Goal: Task Accomplishment & Management: Manage account settings

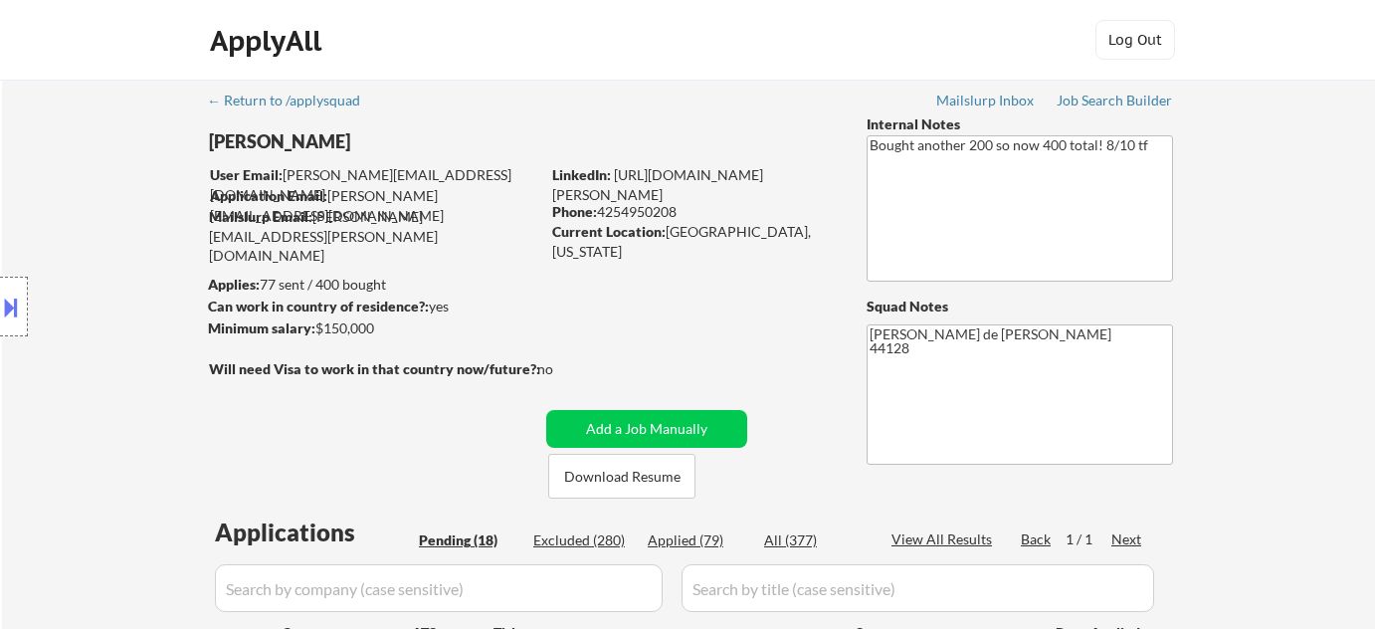
select select ""pending""
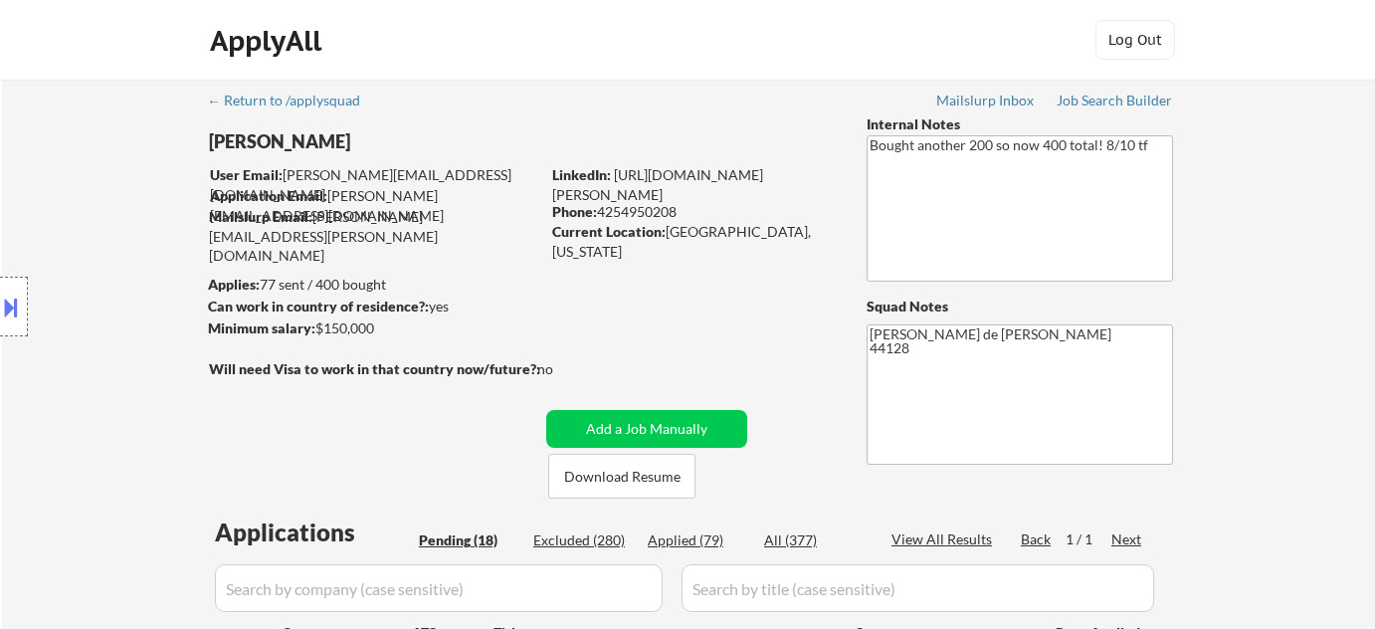
select select ""pending""
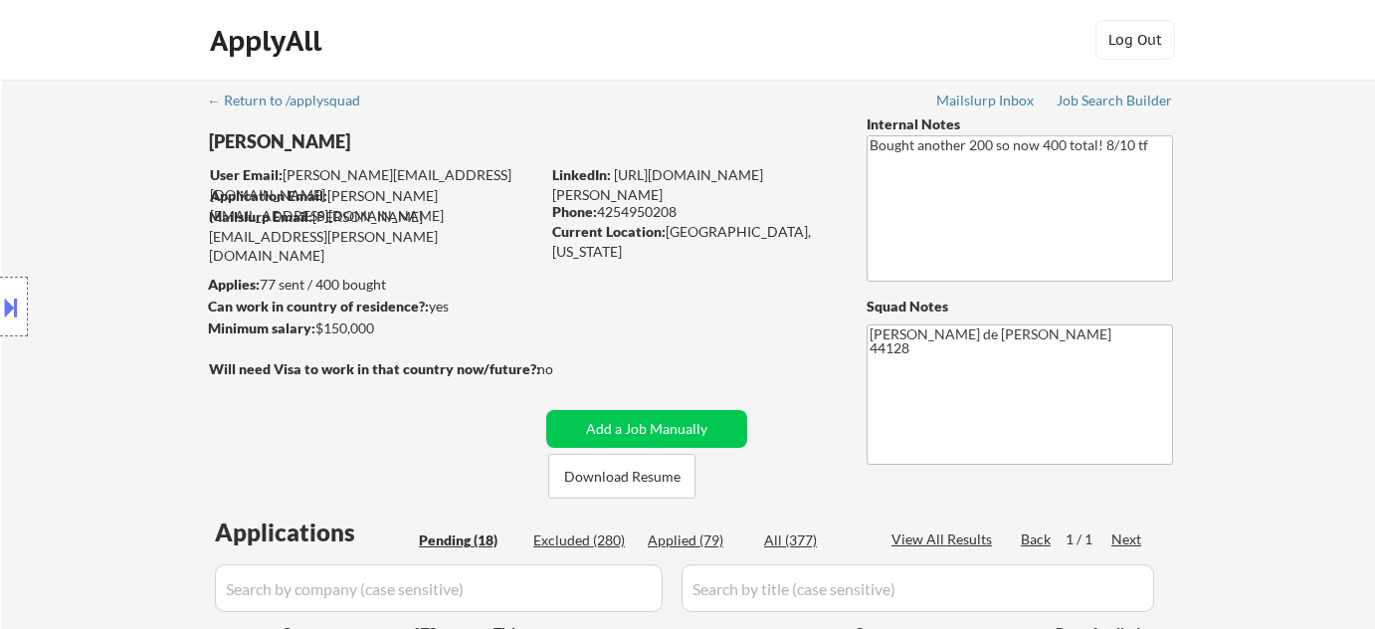
select select ""pending""
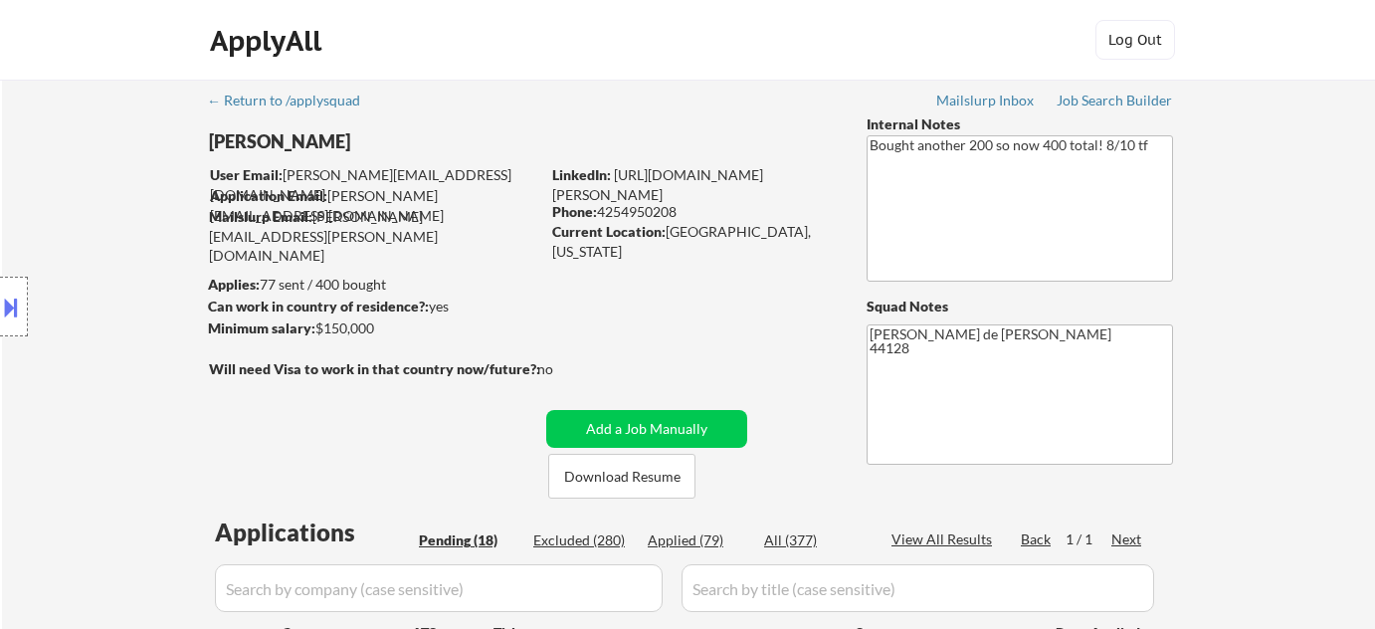
select select ""pending""
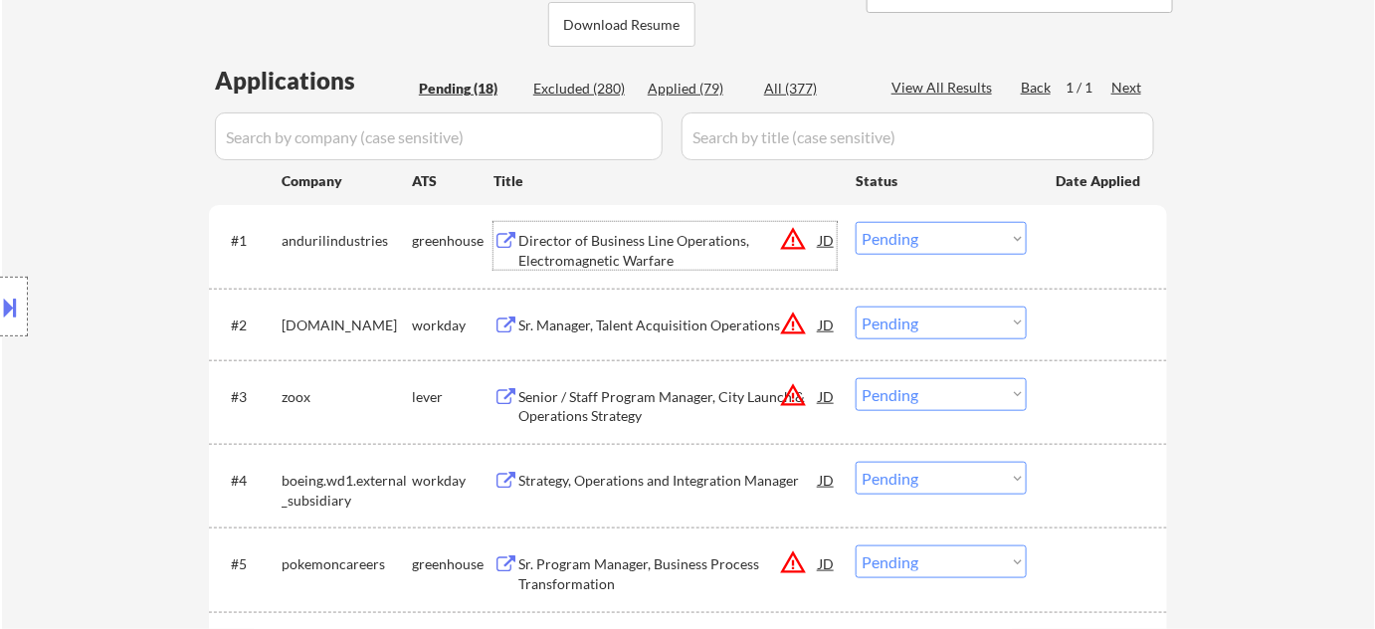
click at [653, 257] on div "Director of Business Line Operations, Electromagnetic Warfare" at bounding box center [668, 250] width 300 height 39
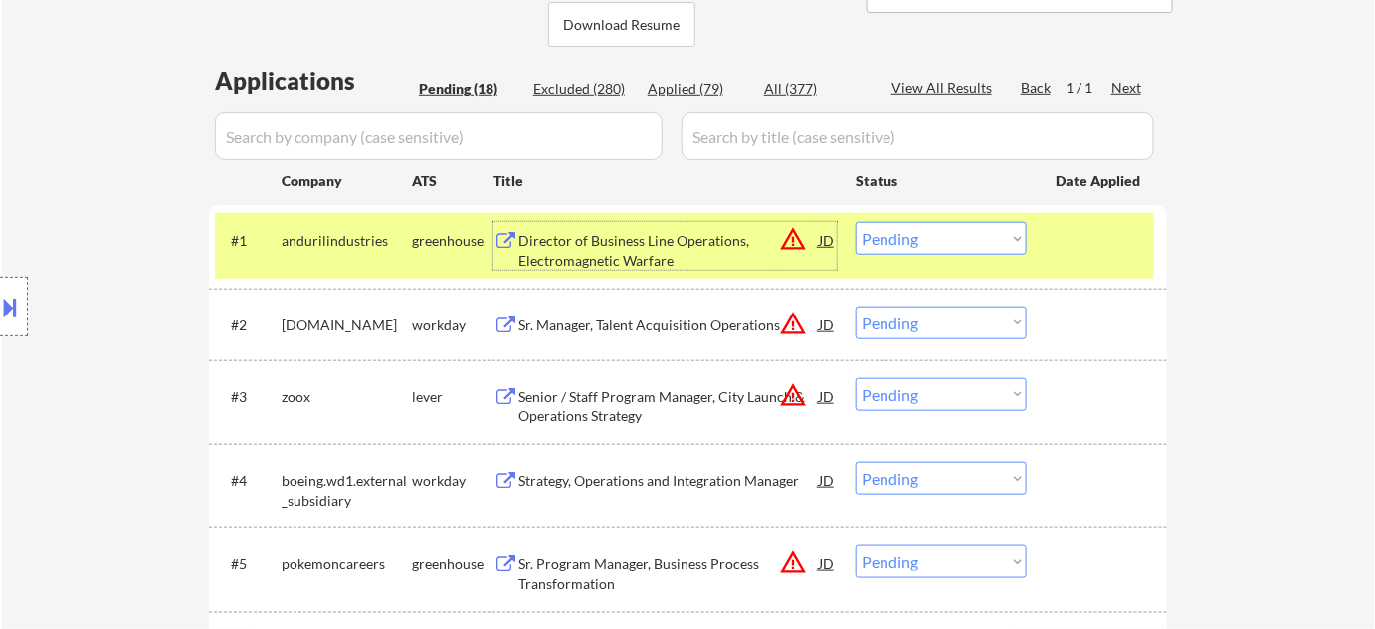
click at [949, 247] on select "Choose an option... Pending Applied Excluded (Questions) Excluded (Expired) Exc…" at bounding box center [941, 238] width 171 height 33
click at [856, 222] on select "Choose an option... Pending Applied Excluded (Questions) Excluded (Expired) Exc…" at bounding box center [941, 238] width 171 height 33
select select ""pending""
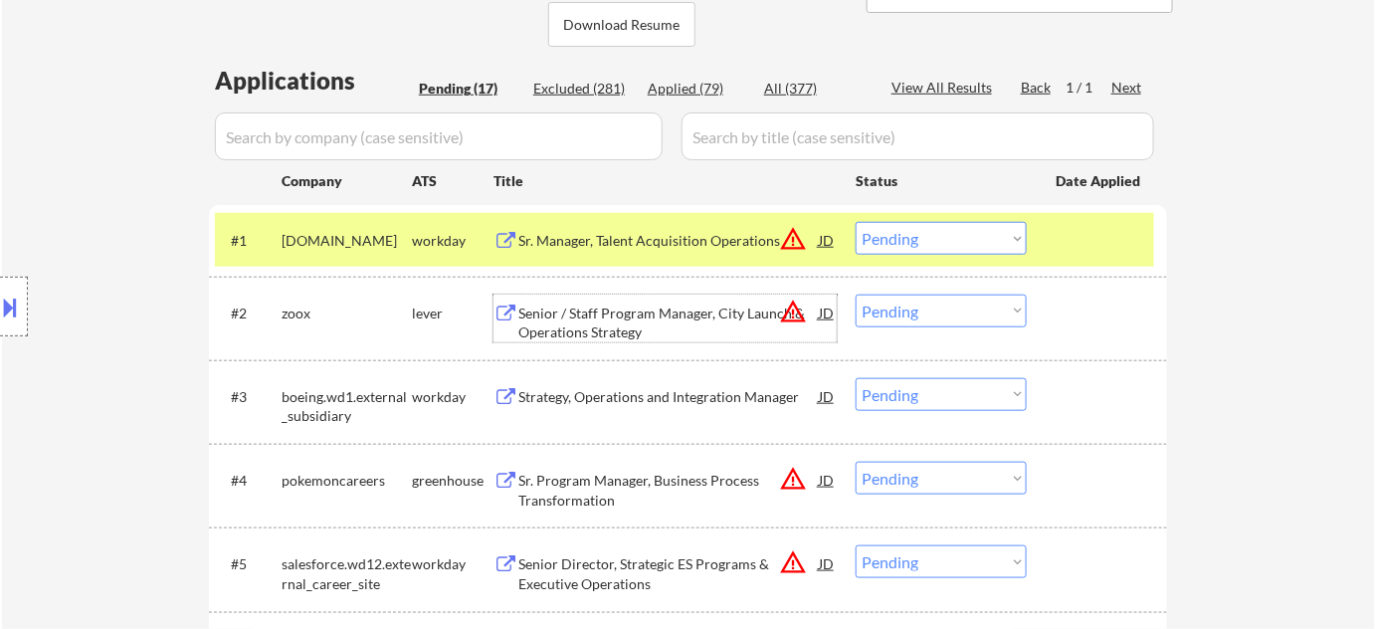
click at [555, 327] on div "Senior / Staff Program Manager, City Launch & Operations Strategy" at bounding box center [668, 322] width 300 height 39
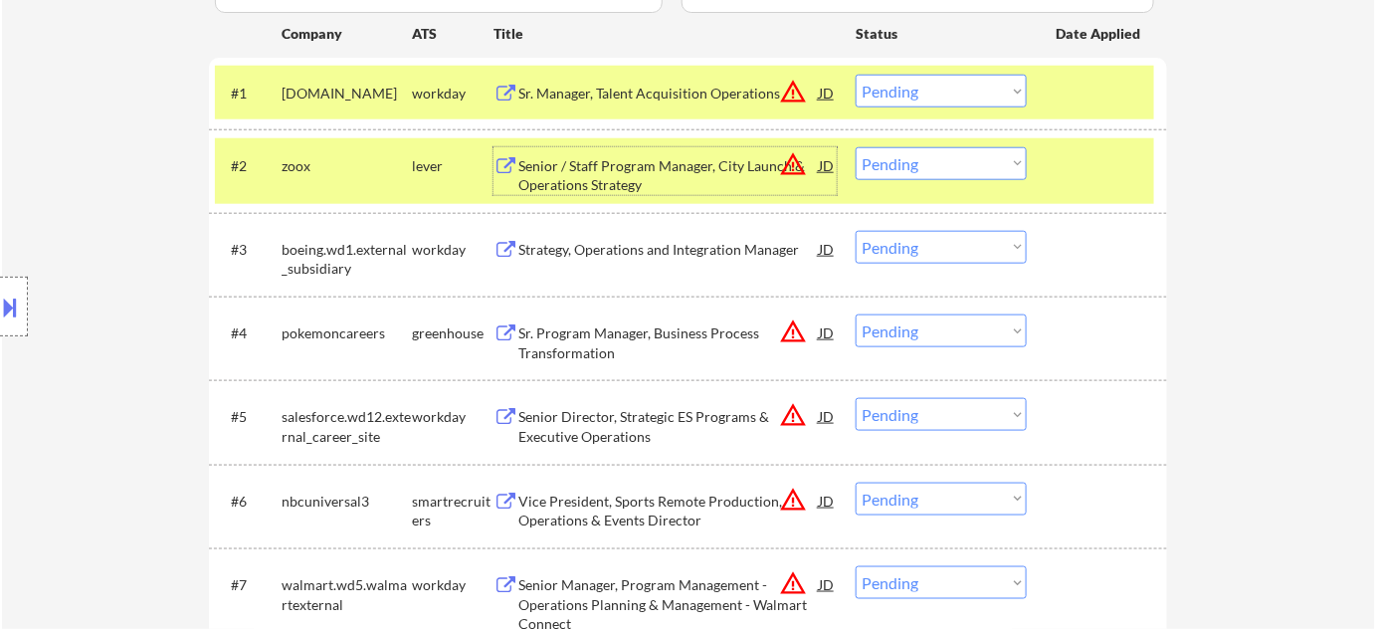
scroll to position [633, 0]
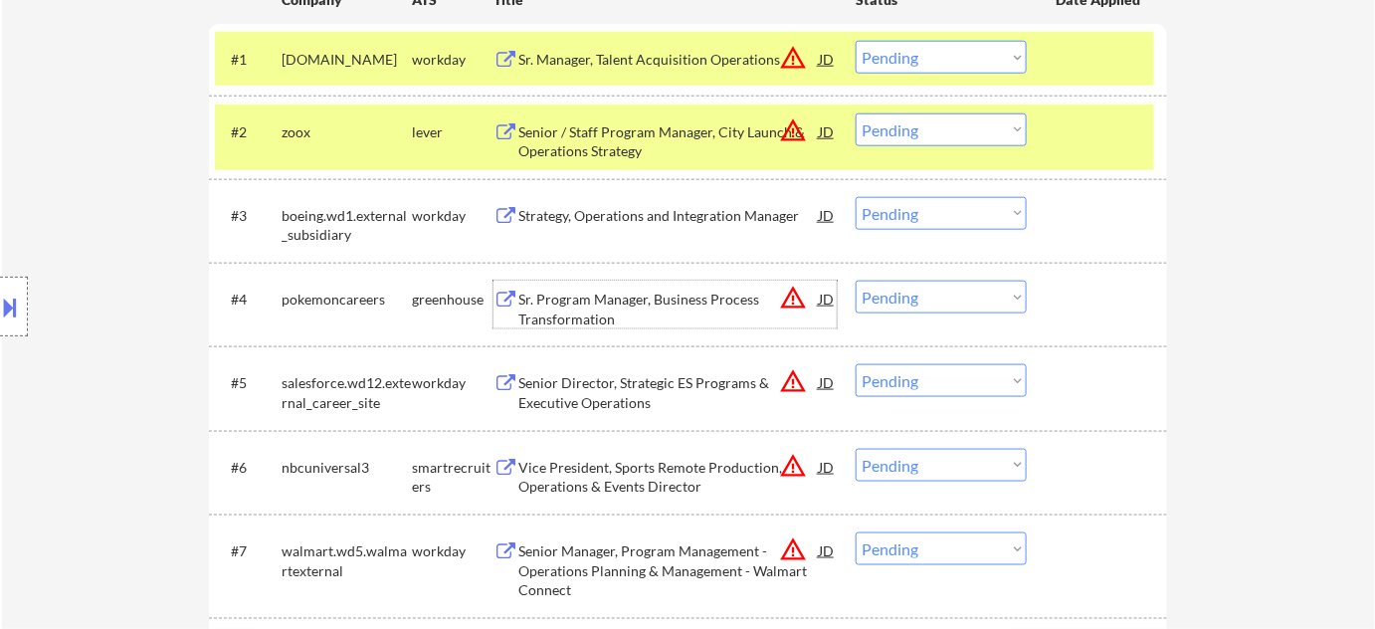
click at [567, 300] on div "Sr. Program Manager, Business Process Transformation" at bounding box center [668, 308] width 300 height 39
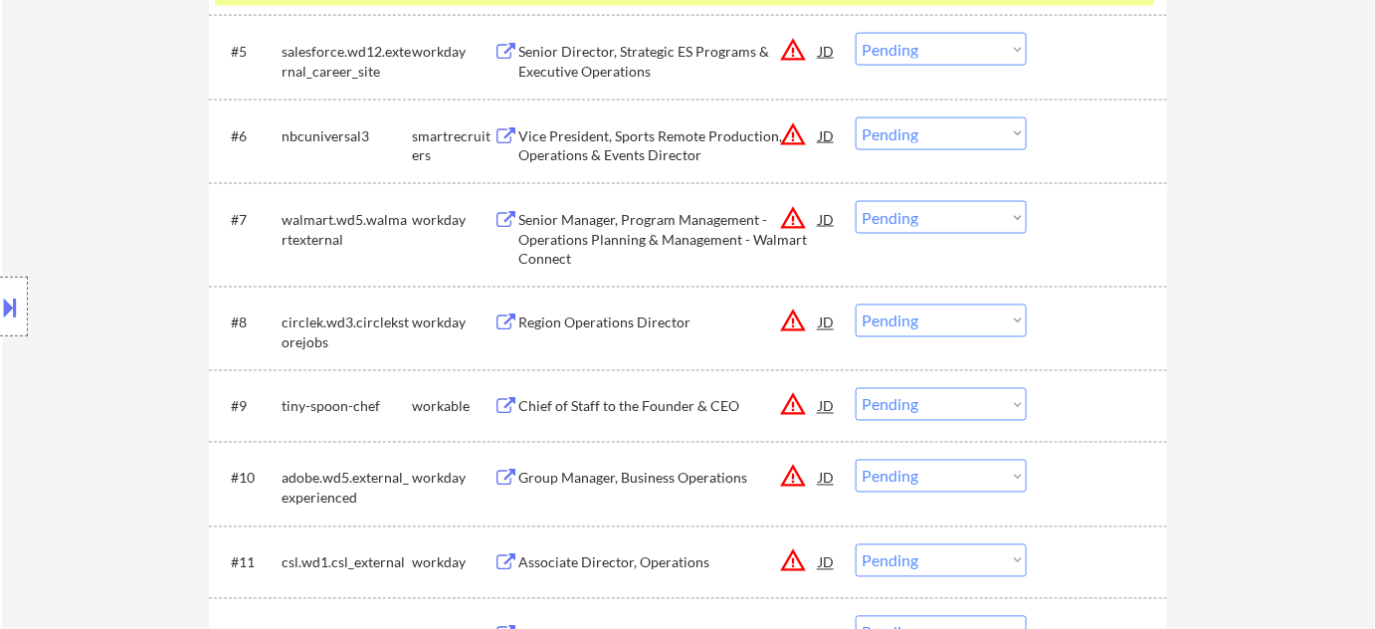
scroll to position [995, 0]
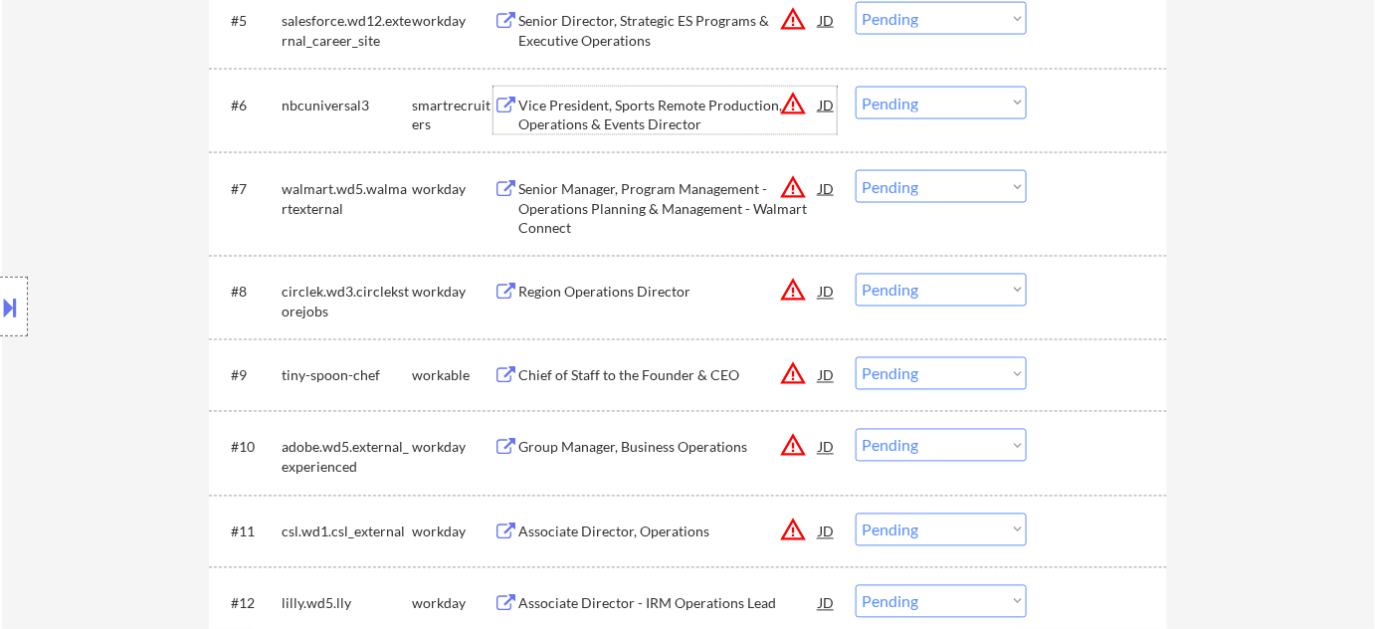
click at [643, 99] on div "Vice President, Sports Remote Production, Operations & Events Director" at bounding box center [668, 115] width 300 height 39
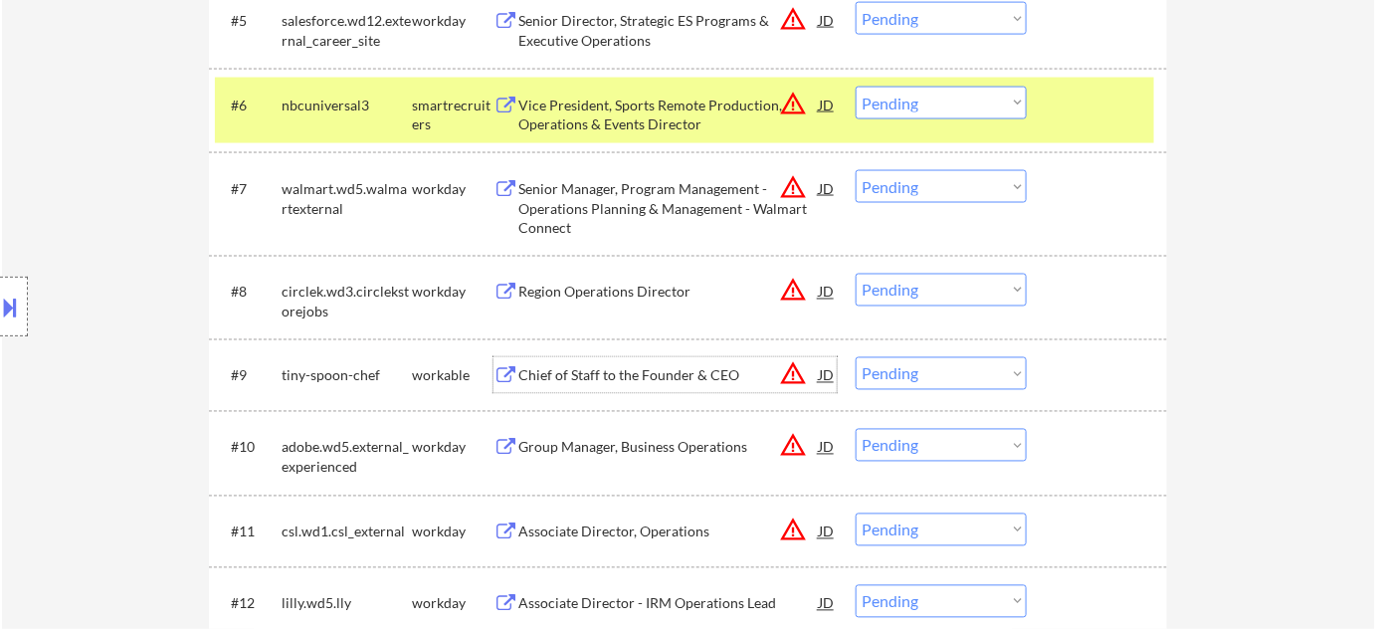
click at [674, 372] on div "Chief of Staff to the Founder & CEO" at bounding box center [668, 376] width 300 height 20
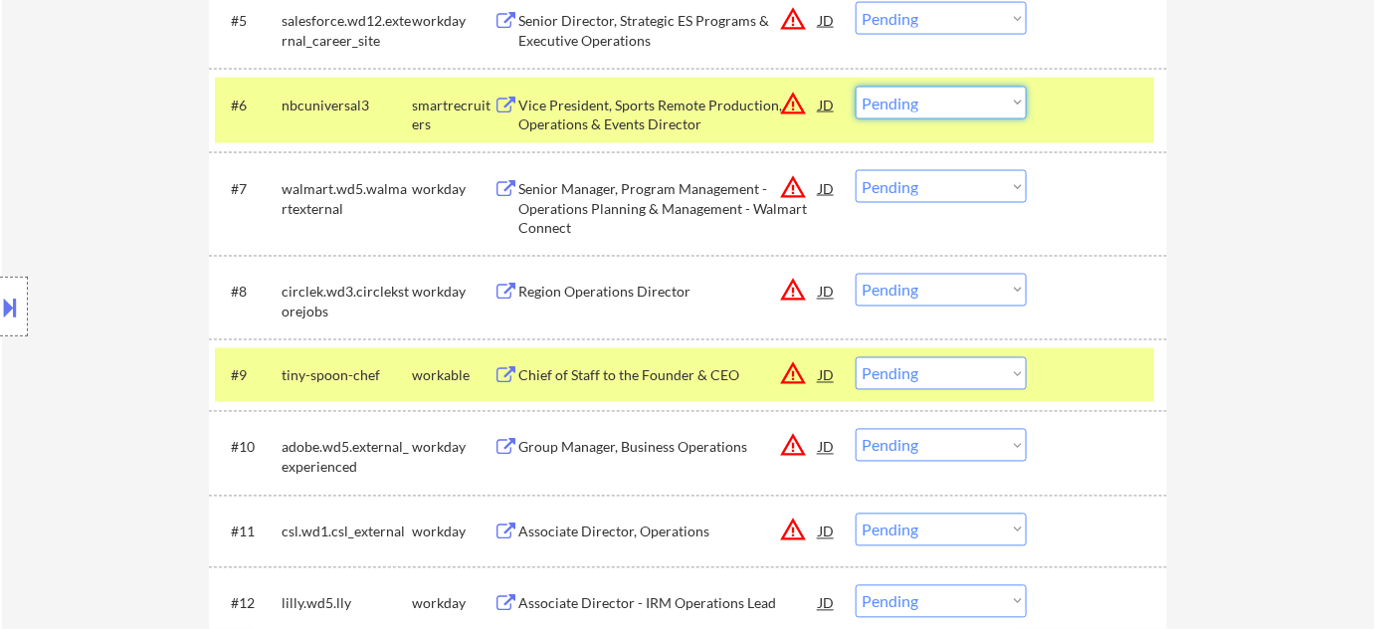
drag, startPoint x: 925, startPoint y: 100, endPoint x: 925, endPoint y: 116, distance: 15.9
click at [925, 100] on select "Choose an option... Pending Applied Excluded (Questions) Excluded (Expired) Exc…" at bounding box center [941, 103] width 171 height 33
click at [856, 87] on select "Choose an option... Pending Applied Excluded (Questions) Excluded (Expired) Exc…" at bounding box center [941, 103] width 171 height 33
select select ""pending""
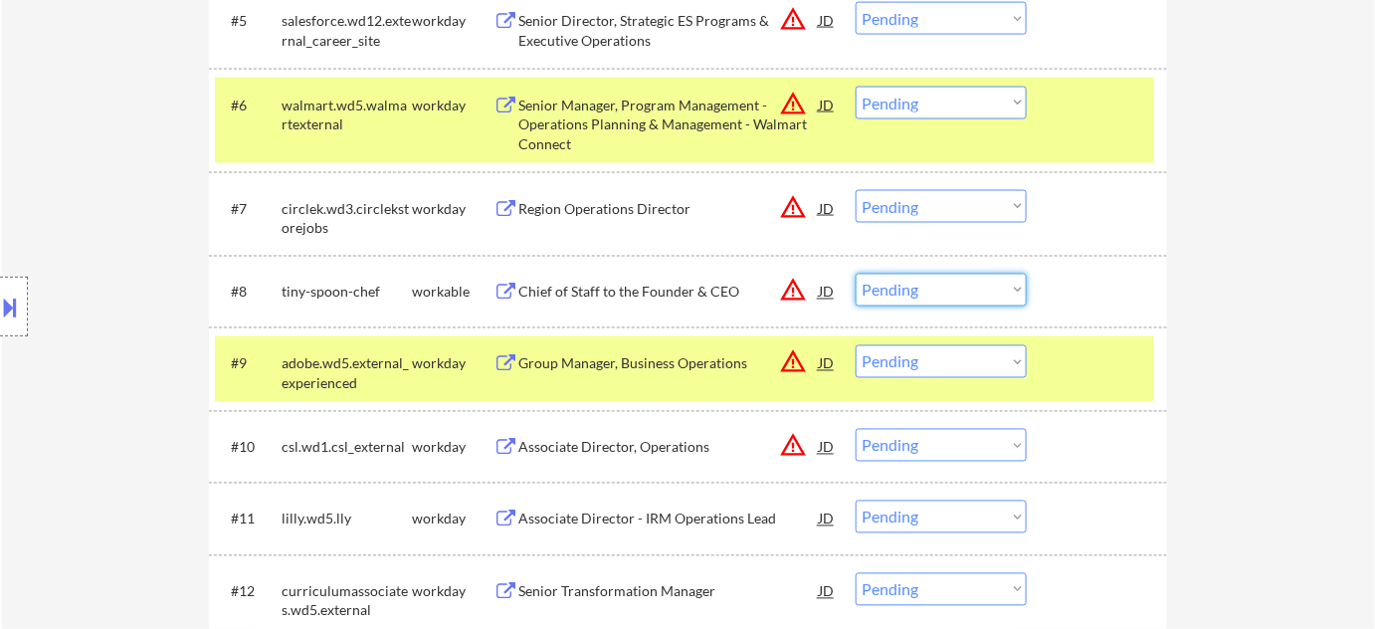
click at [912, 293] on select "Choose an option... Pending Applied Excluded (Questions) Excluded (Expired) Exc…" at bounding box center [941, 290] width 171 height 33
click at [856, 274] on select "Choose an option... Pending Applied Excluded (Questions) Excluded (Expired) Exc…" at bounding box center [941, 290] width 171 height 33
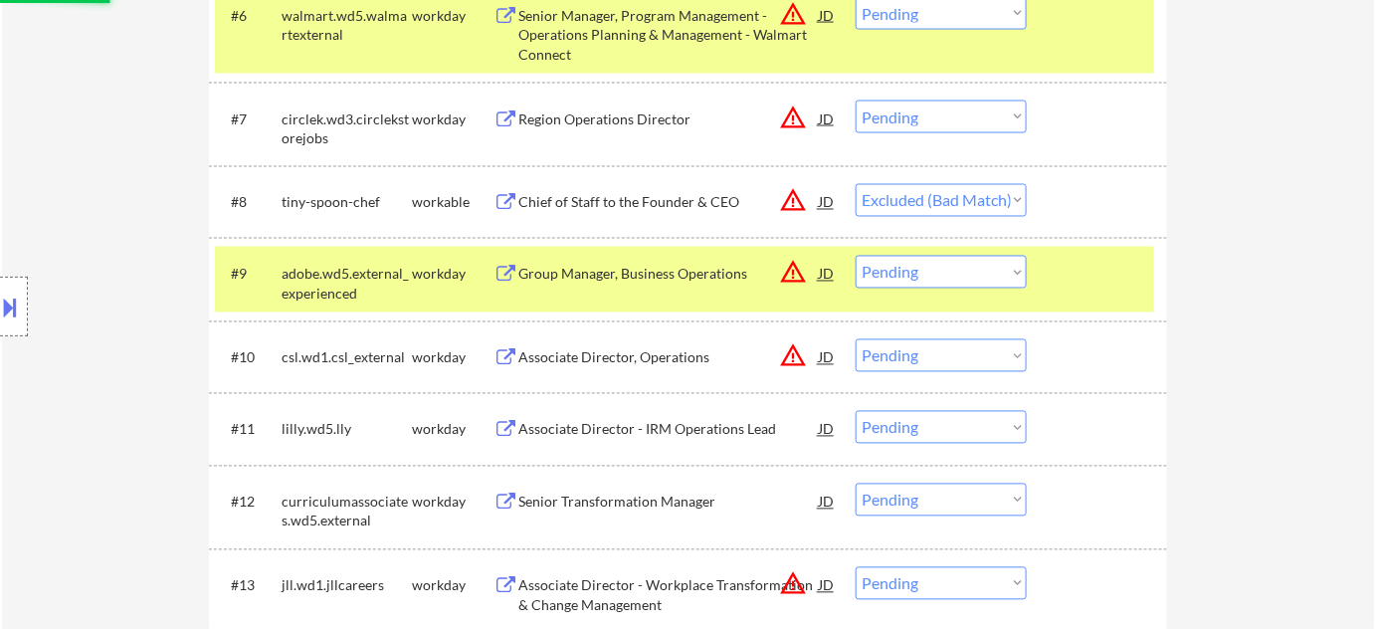
scroll to position [1175, 0]
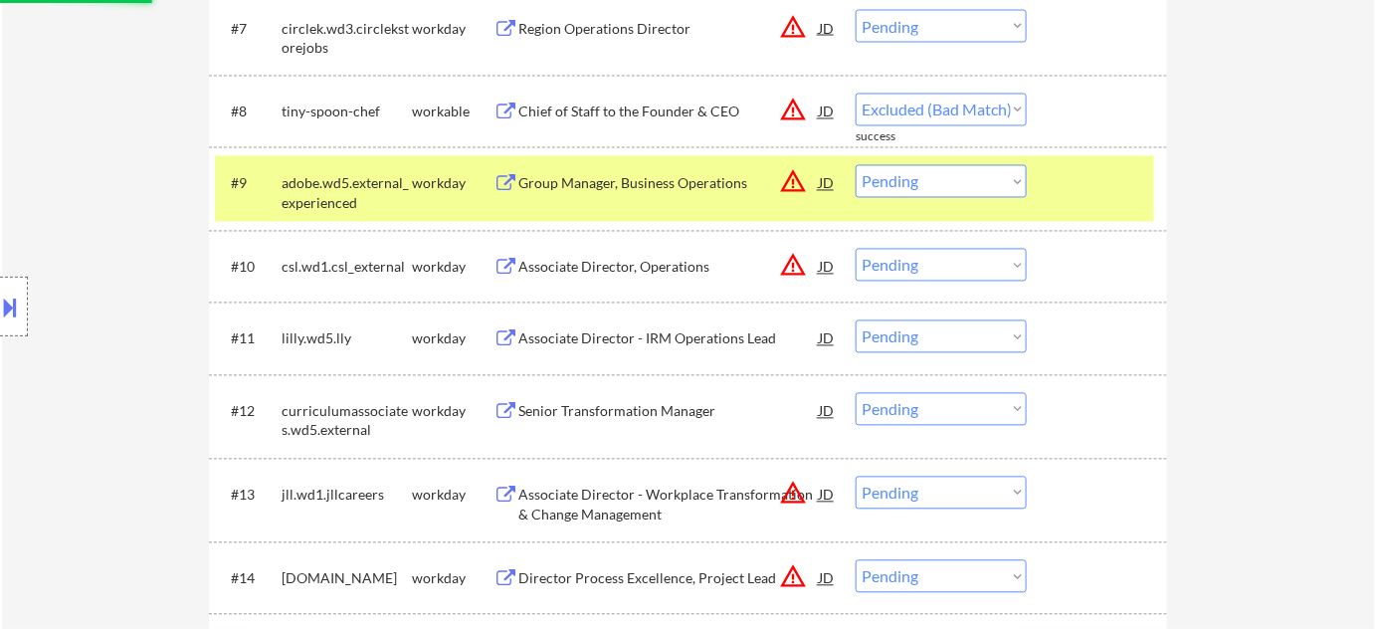
select select ""pending""
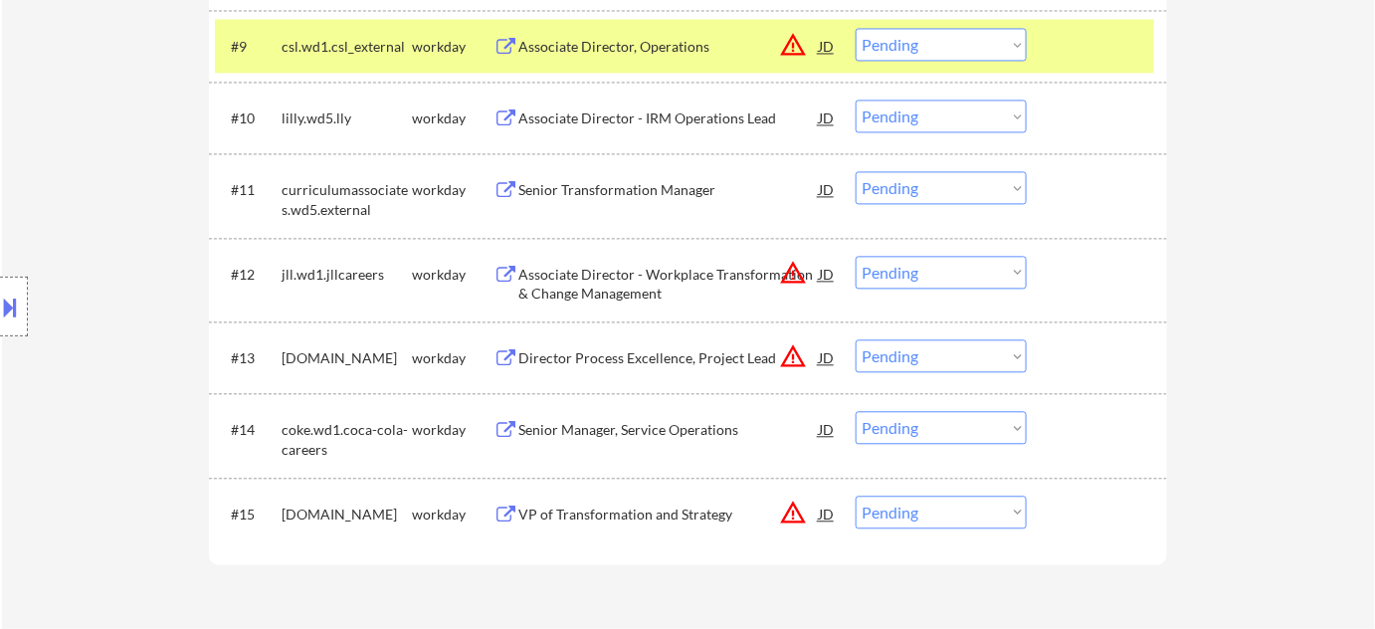
scroll to position [1356, 0]
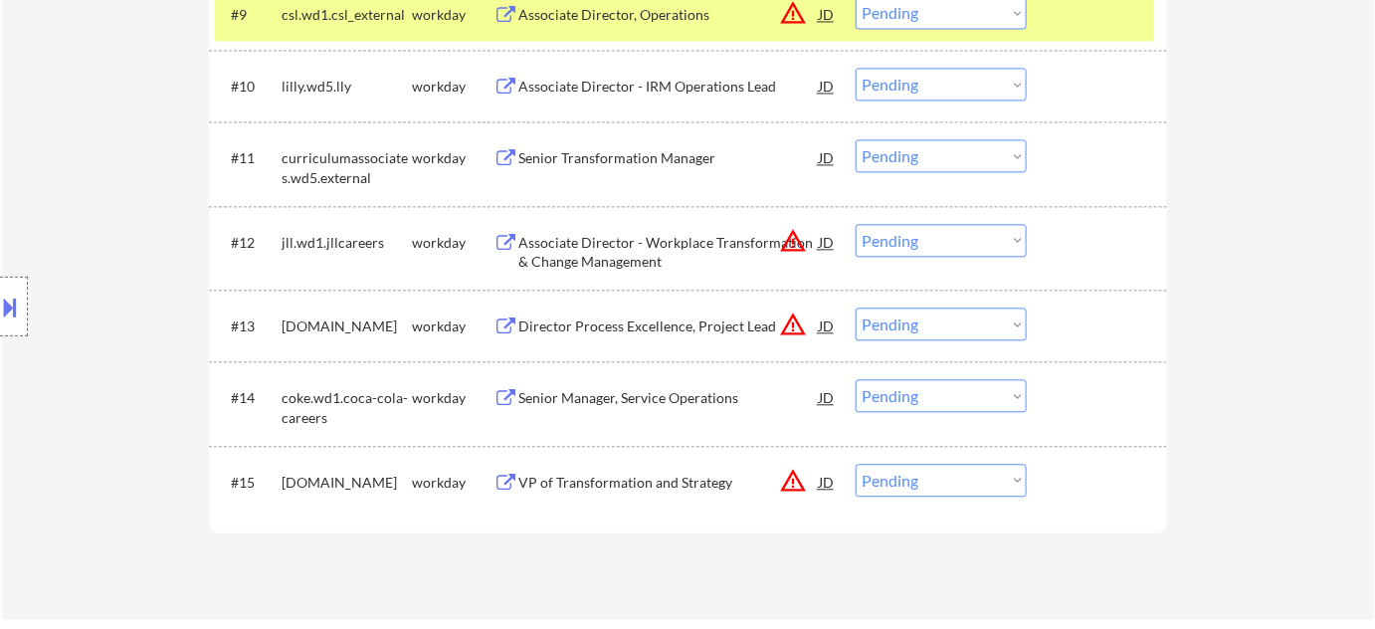
click at [686, 400] on div "Senior Manager, Service Operations" at bounding box center [668, 398] width 300 height 20
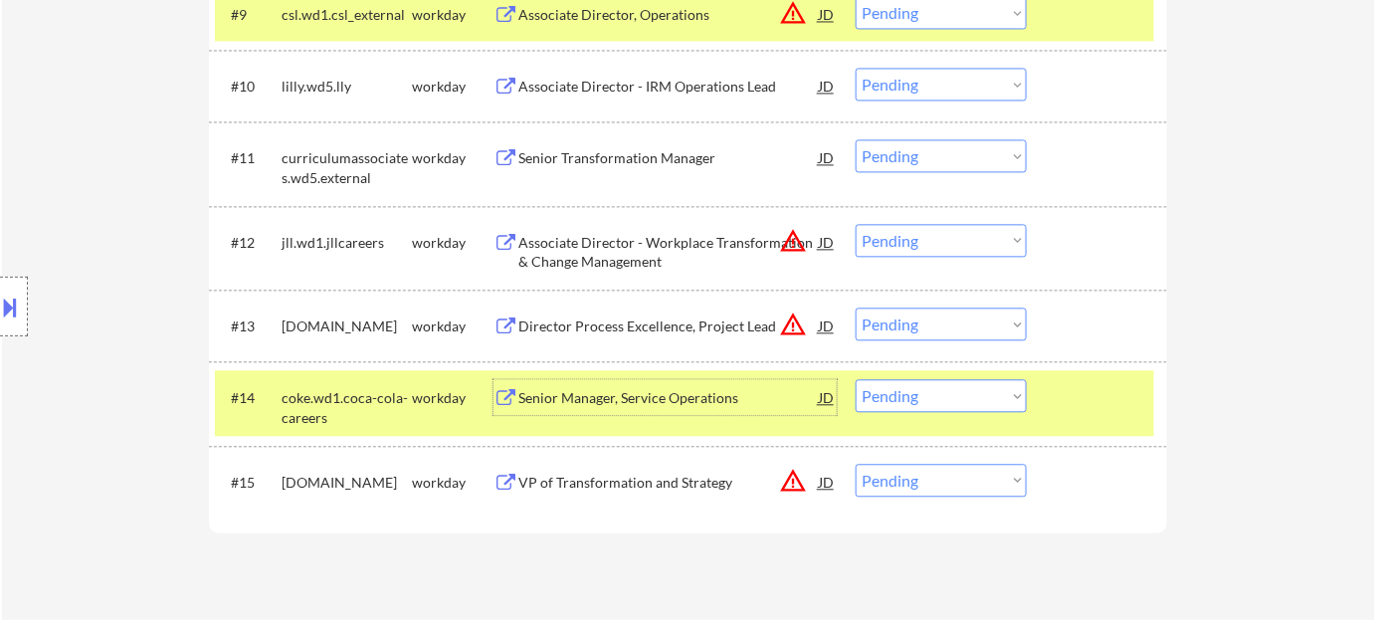
click at [1011, 409] on select "Choose an option... Pending Applied Excluded (Questions) Excluded (Expired) Exc…" at bounding box center [941, 395] width 171 height 33
click at [856, 379] on select "Choose an option... Pending Applied Excluded (Questions) Excluded (Expired) Exc…" at bounding box center [941, 395] width 171 height 33
select select ""pending""
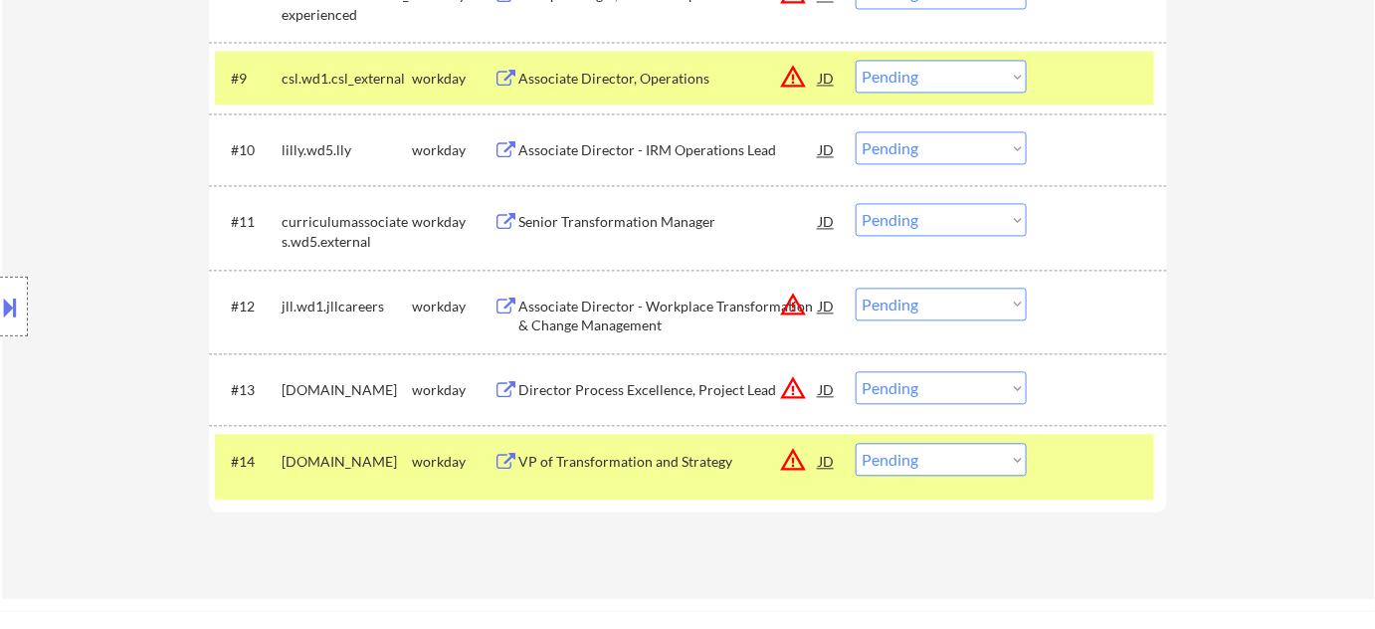
scroll to position [1265, 0]
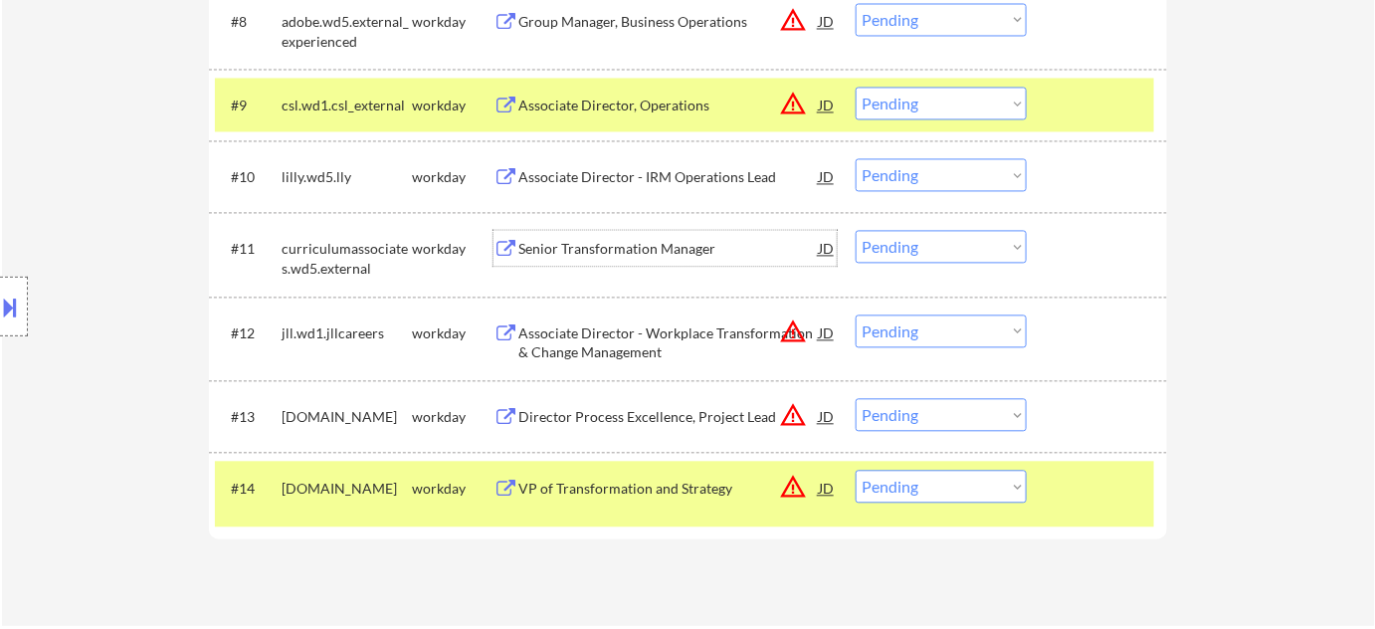
click at [635, 248] on div "Senior Transformation Manager" at bounding box center [668, 249] width 300 height 20
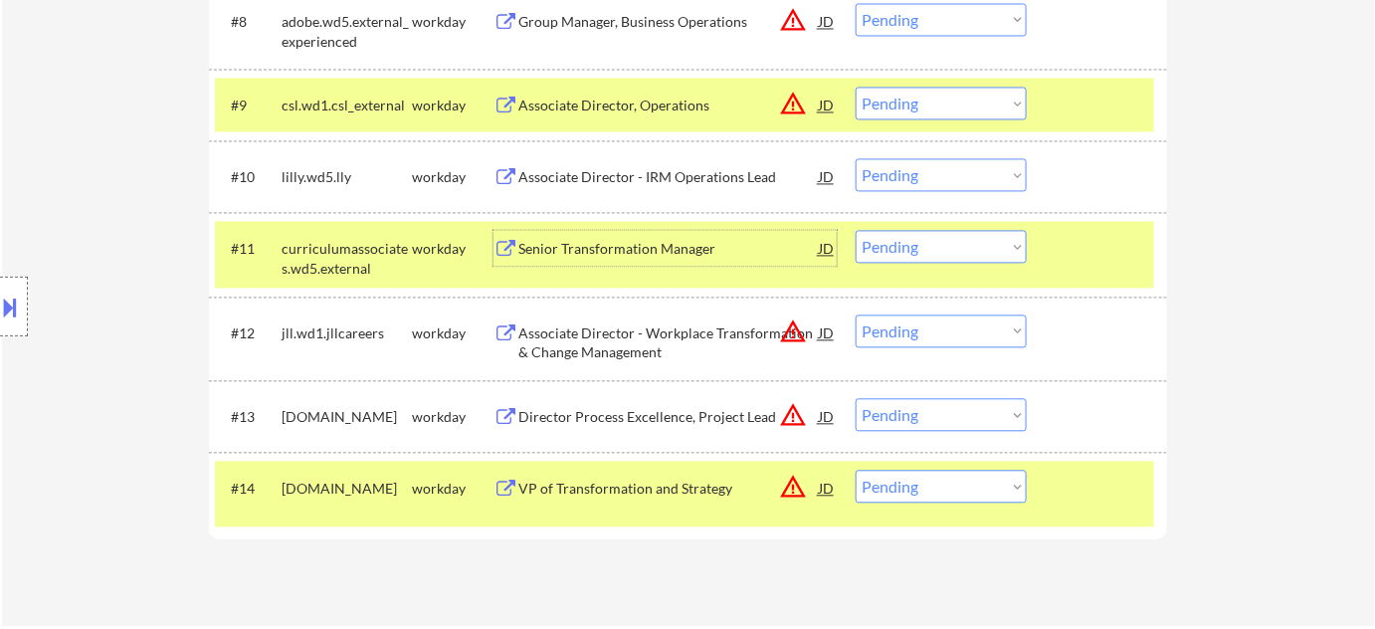
click at [667, 254] on div "Senior Transformation Manager" at bounding box center [668, 249] width 300 height 20
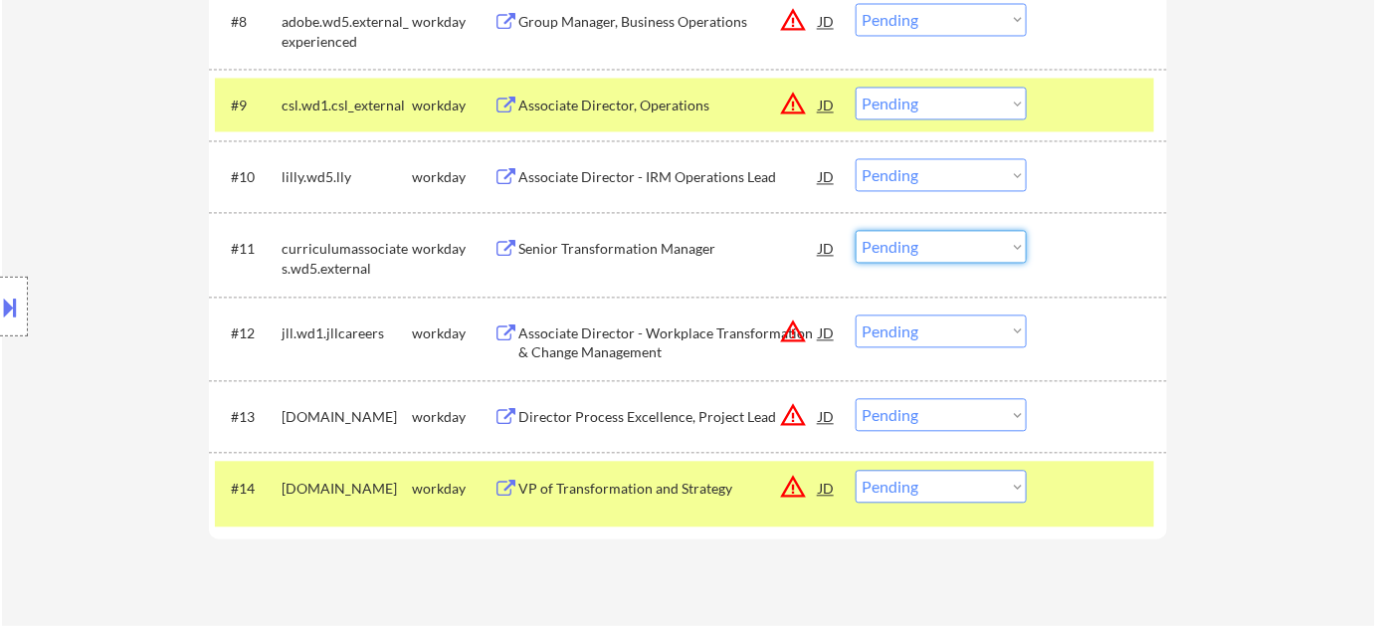
click at [922, 259] on select "Choose an option... Pending Applied Excluded (Questions) Excluded (Expired) Exc…" at bounding box center [941, 246] width 171 height 33
click at [856, 230] on select "Choose an option... Pending Applied Excluded (Questions) Excluded (Expired) Exc…" at bounding box center [941, 246] width 171 height 33
select select ""pending""
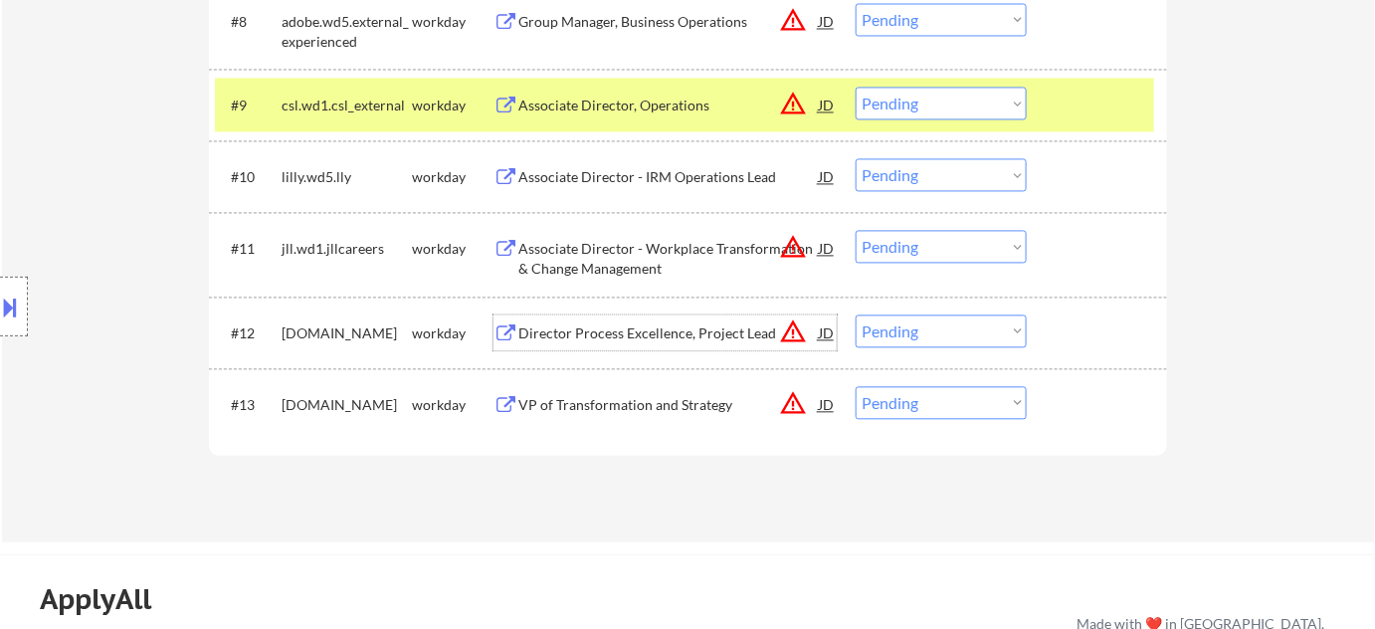
click at [674, 334] on div "Director Process Excellence, Project Lead" at bounding box center [668, 333] width 300 height 20
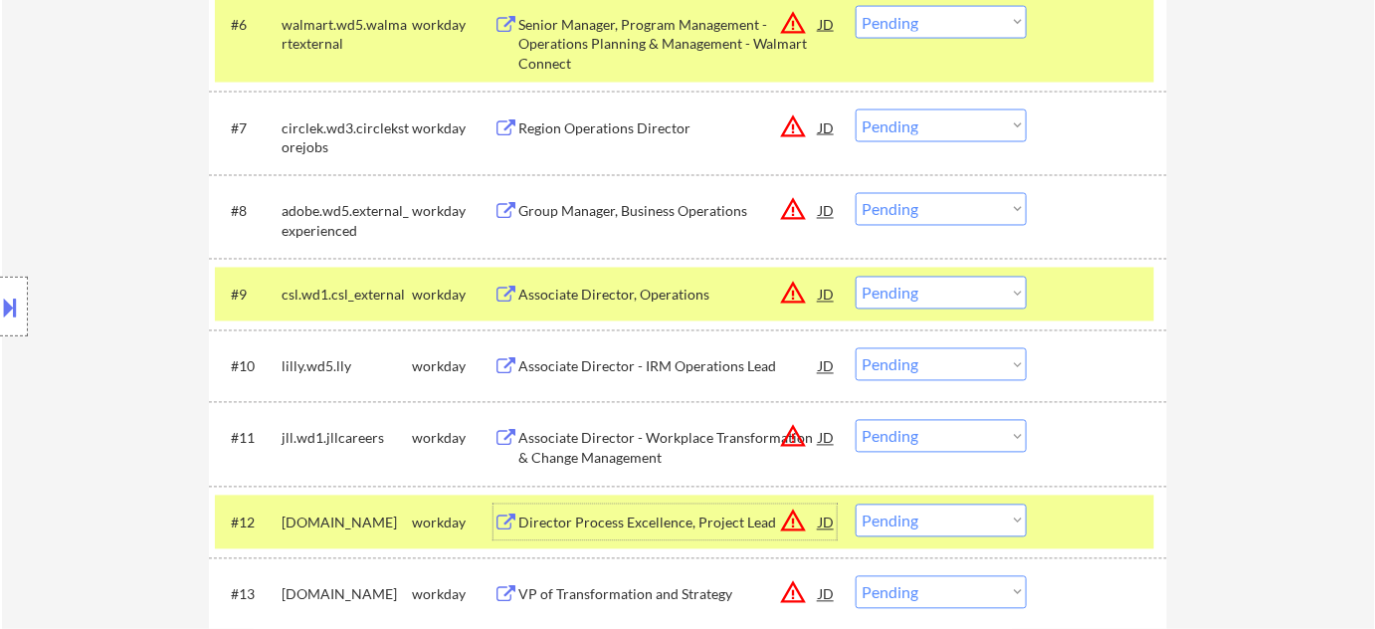
scroll to position [995, 0]
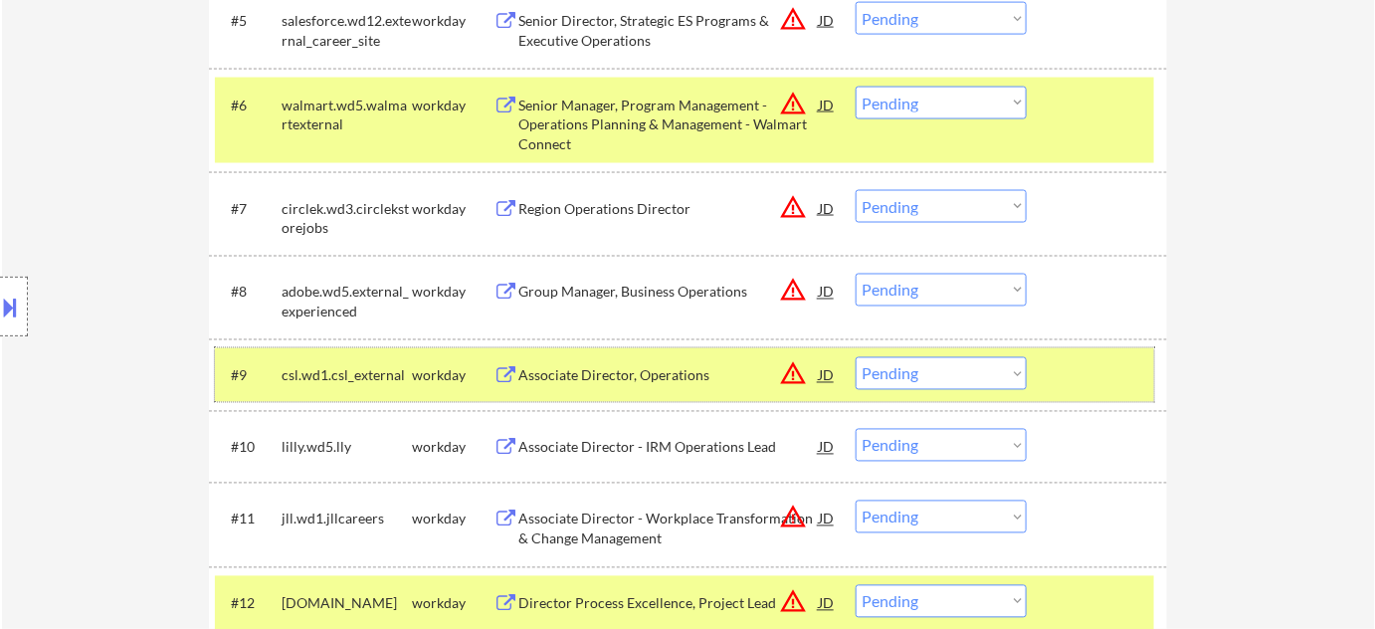
drag, startPoint x: 581, startPoint y: 400, endPoint x: 480, endPoint y: 397, distance: 101.5
click at [480, 397] on div "#9 csl.wd1.csl_external workday Associate Director, Operations JD warning_amber…" at bounding box center [684, 375] width 939 height 54
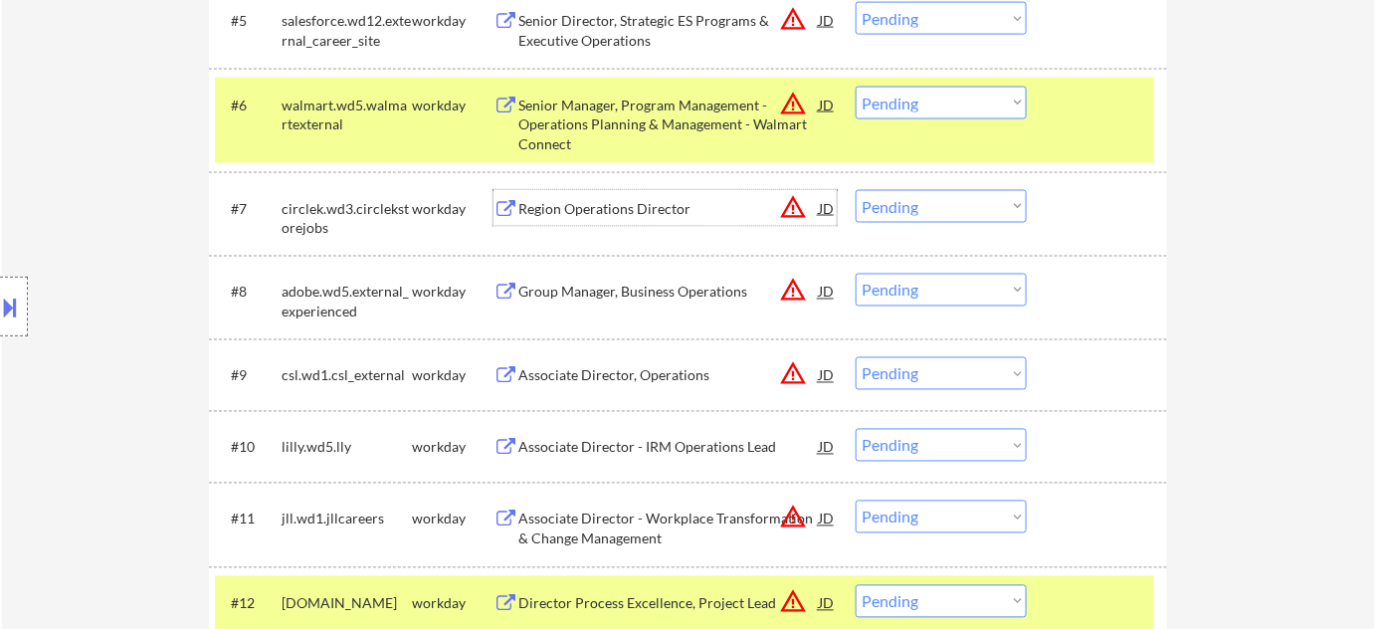
click at [597, 208] on div "Region Operations Director" at bounding box center [668, 209] width 300 height 20
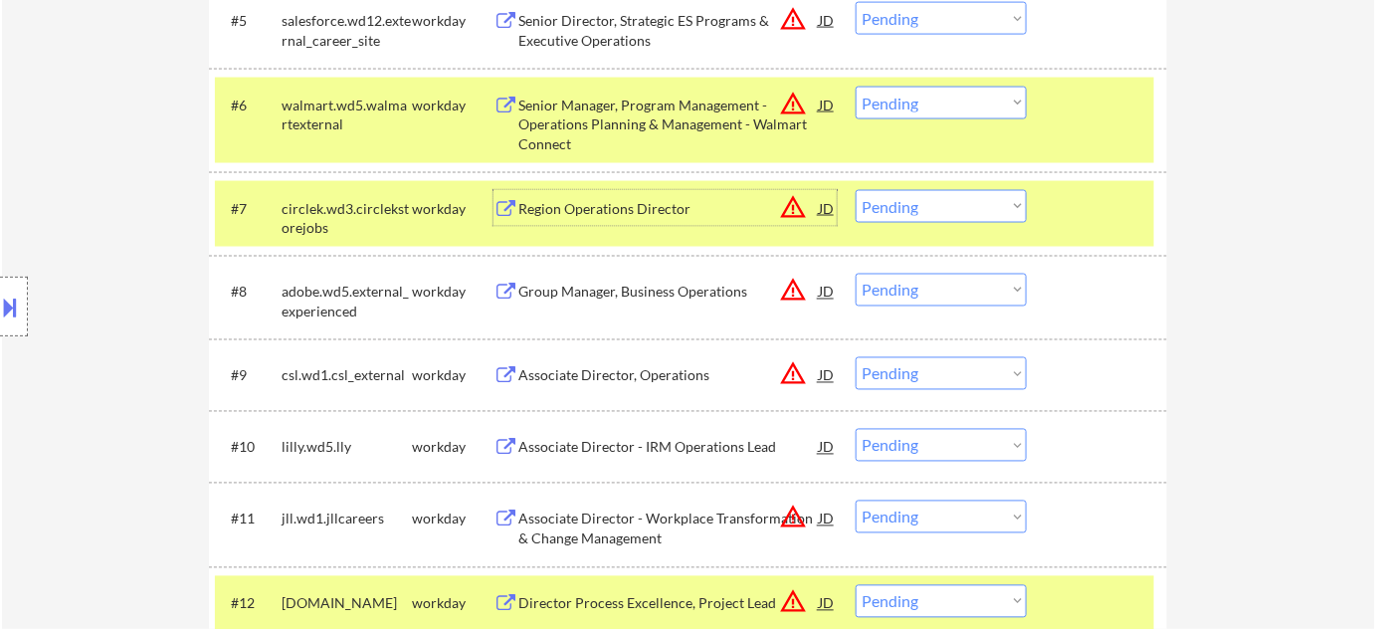
click at [920, 209] on select "Choose an option... Pending Applied Excluded (Questions) Excluded (Expired) Exc…" at bounding box center [941, 206] width 171 height 33
click at [856, 190] on select "Choose an option... Pending Applied Excluded (Questions) Excluded (Expired) Exc…" at bounding box center [941, 206] width 171 height 33
select select ""pending""
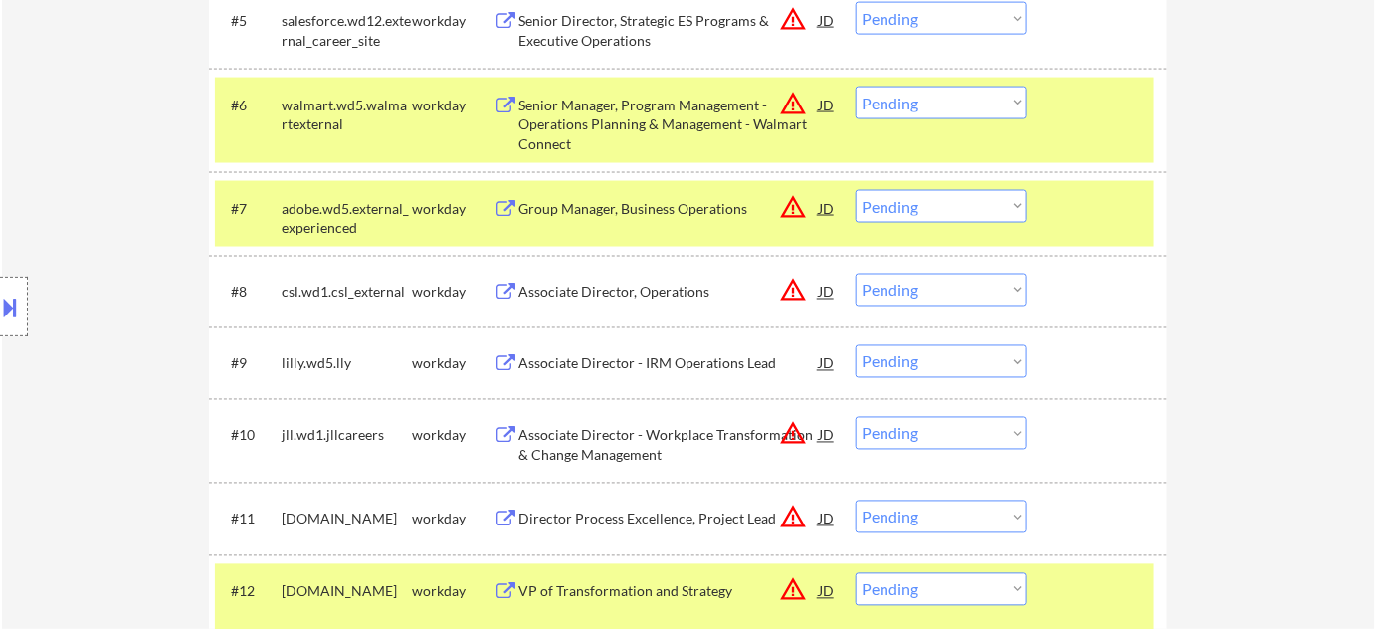
click at [661, 110] on div "Senior Manager, Program Management - Operations Planning & Management - Walmart…" at bounding box center [668, 125] width 300 height 59
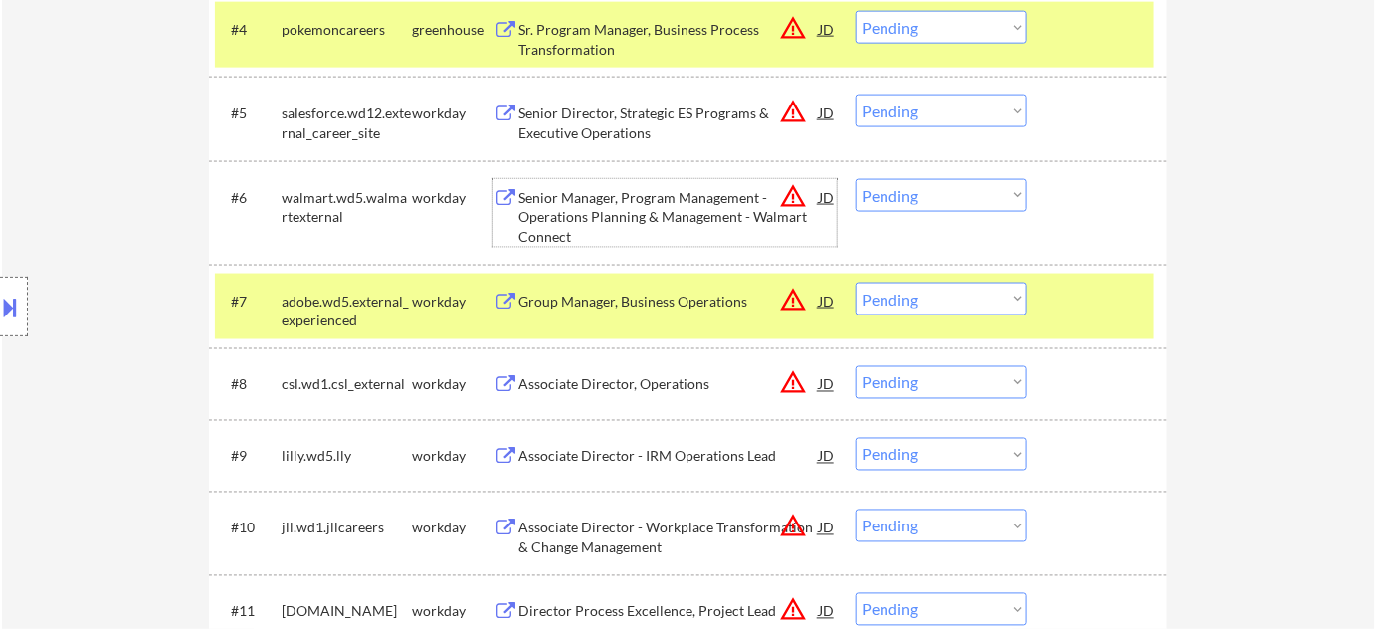
scroll to position [814, 0]
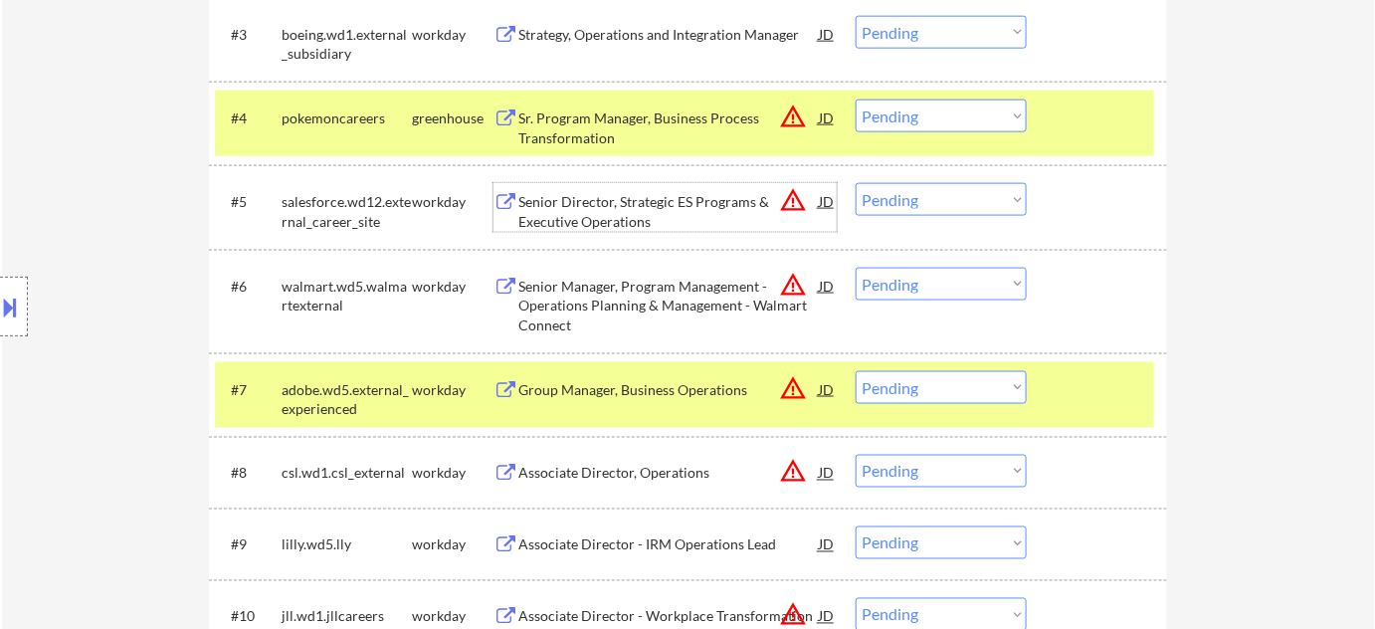
click at [632, 216] on div "Senior Director, Strategic ES Programs & Executive Operations" at bounding box center [668, 211] width 300 height 39
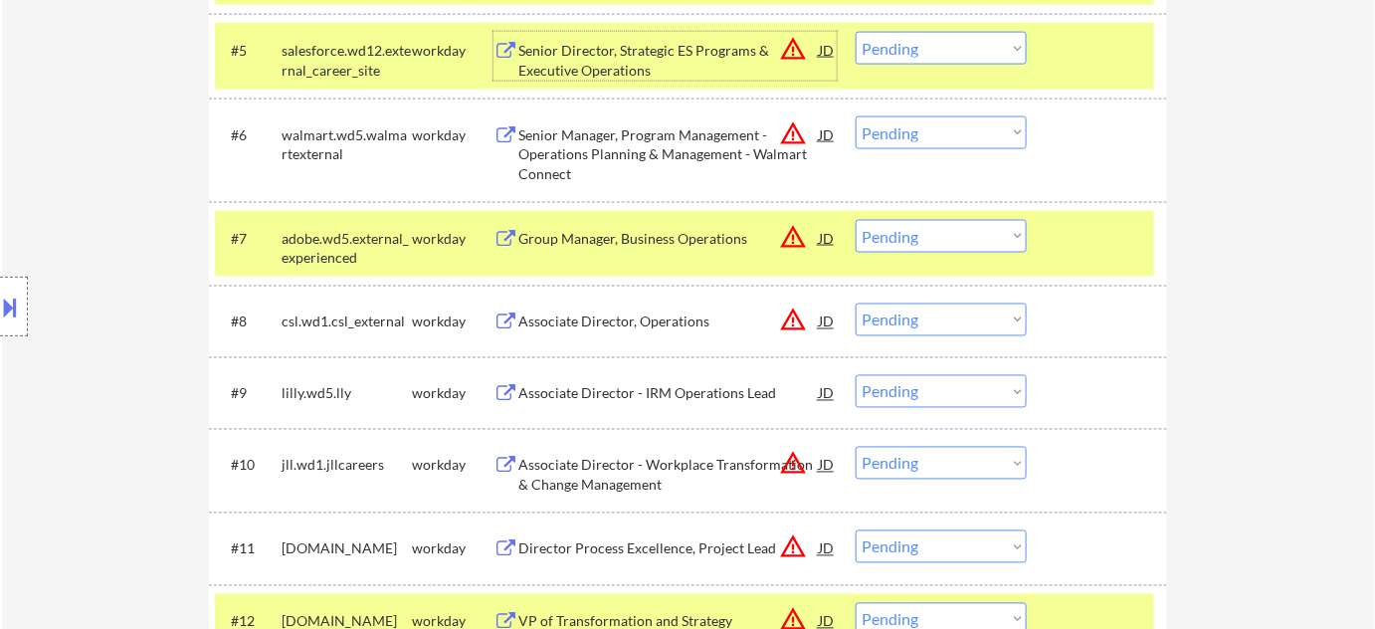
scroll to position [995, 0]
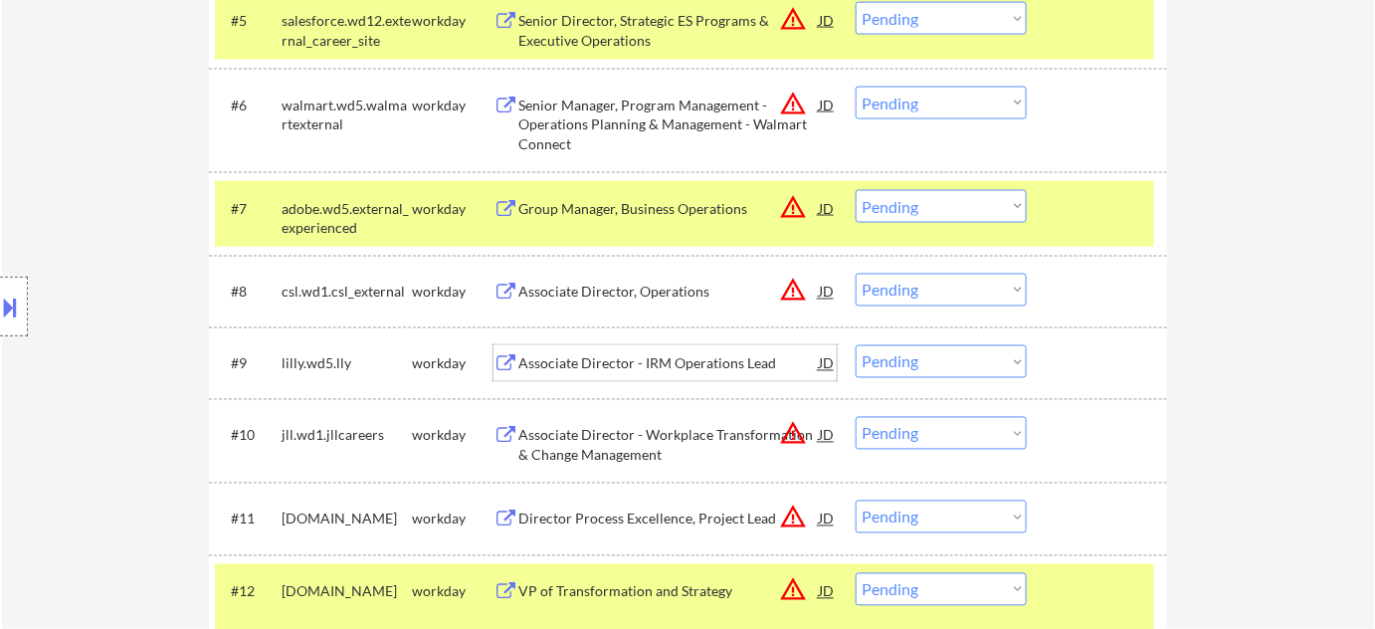
click at [663, 354] on div "Associate Director - IRM Operations Lead" at bounding box center [668, 364] width 300 height 20
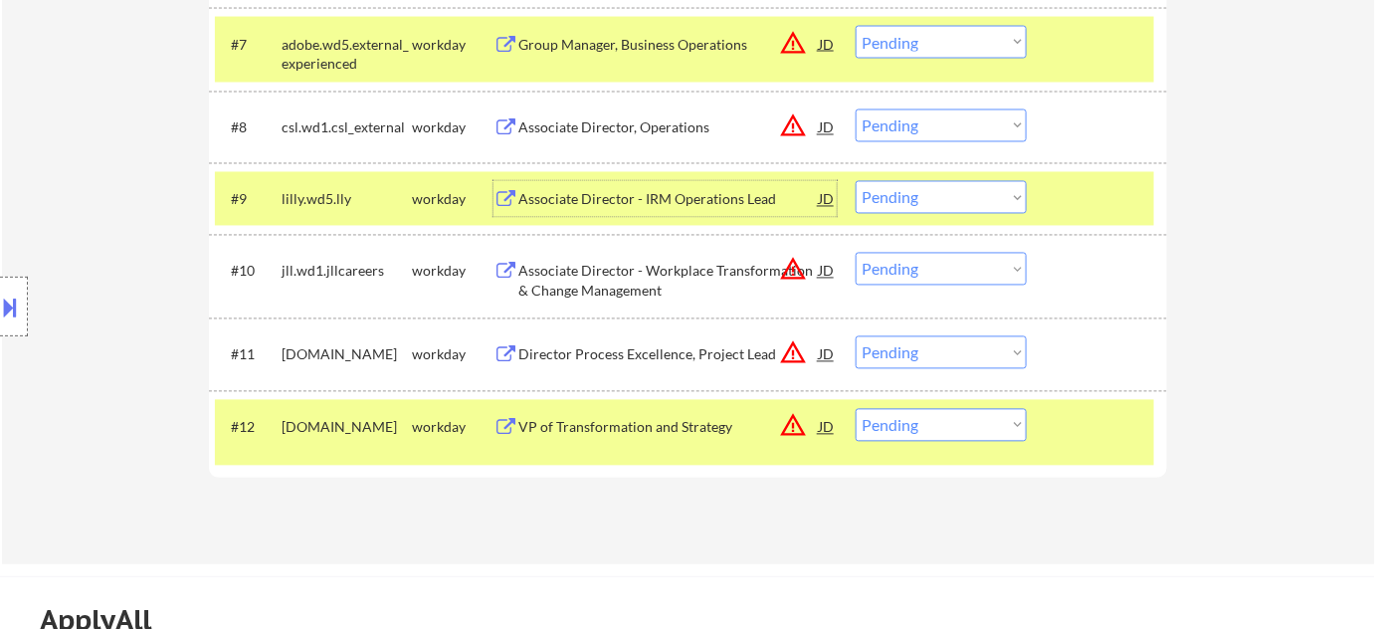
scroll to position [1175, 0]
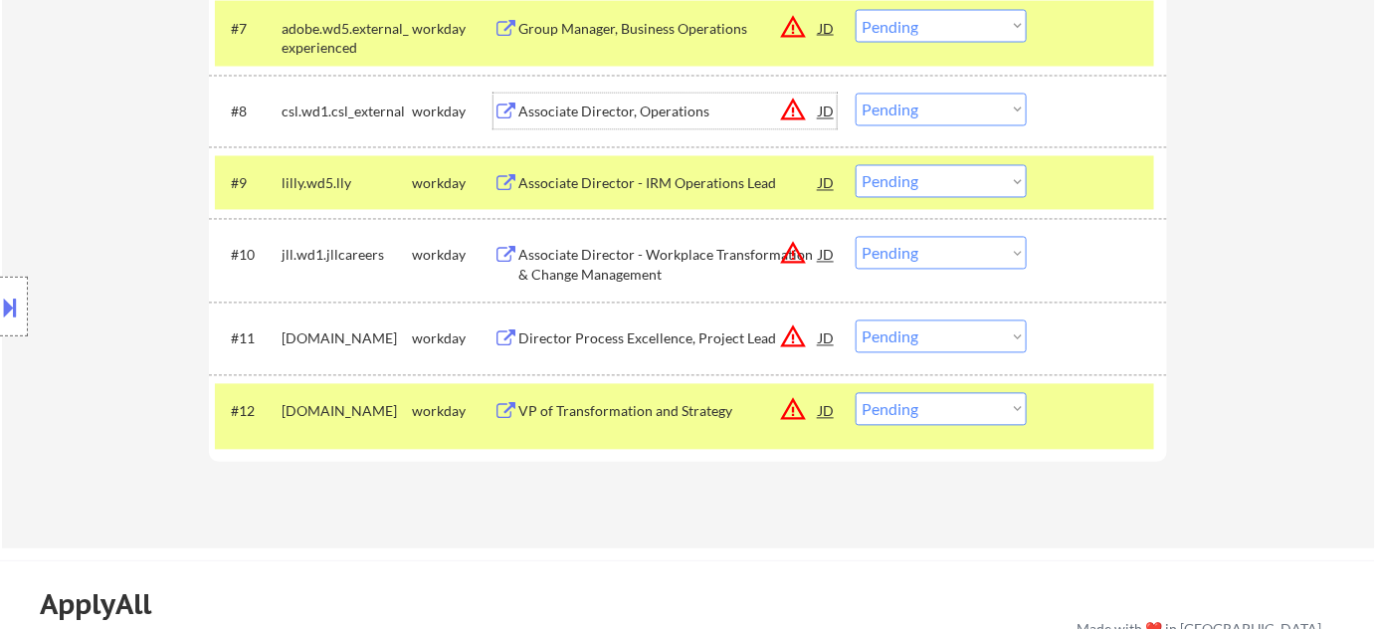
click at [633, 111] on div "Associate Director, Operations" at bounding box center [668, 112] width 300 height 20
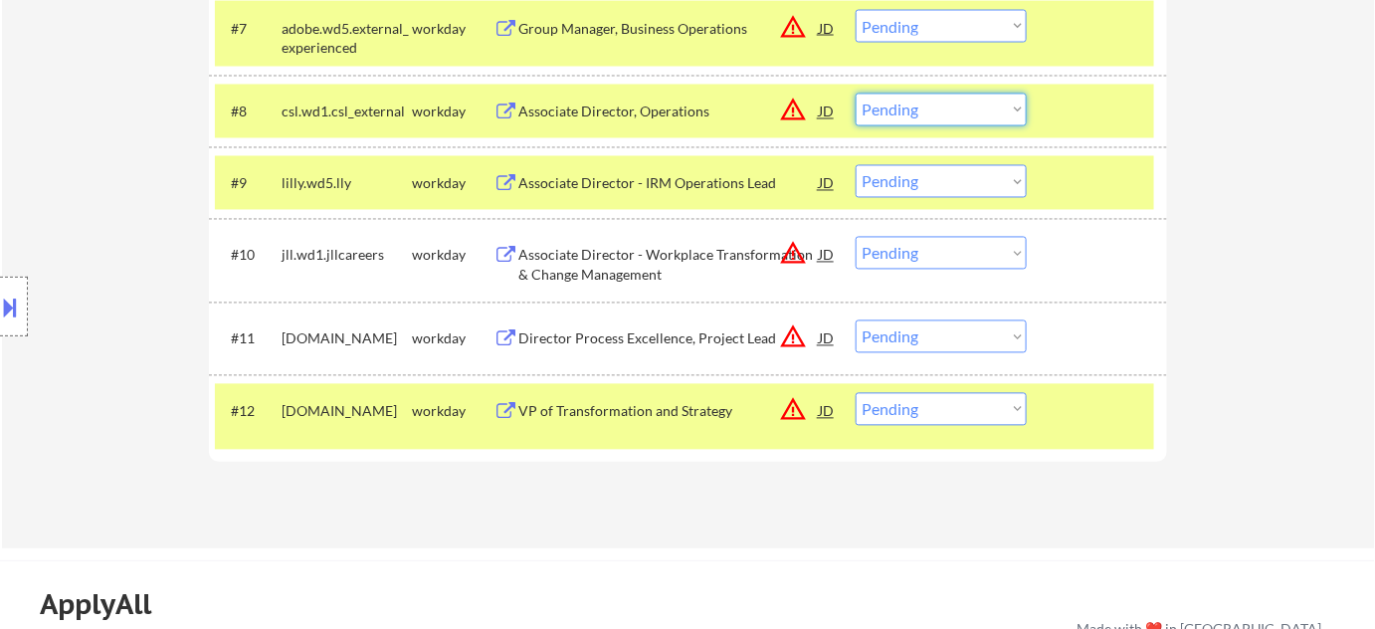
click at [970, 99] on select "Choose an option... Pending Applied Excluded (Questions) Excluded (Expired) Exc…" at bounding box center [941, 110] width 171 height 33
click at [856, 94] on select "Choose an option... Pending Applied Excluded (Questions) Excluded (Expired) Exc…" at bounding box center [941, 110] width 171 height 33
select select ""pending""
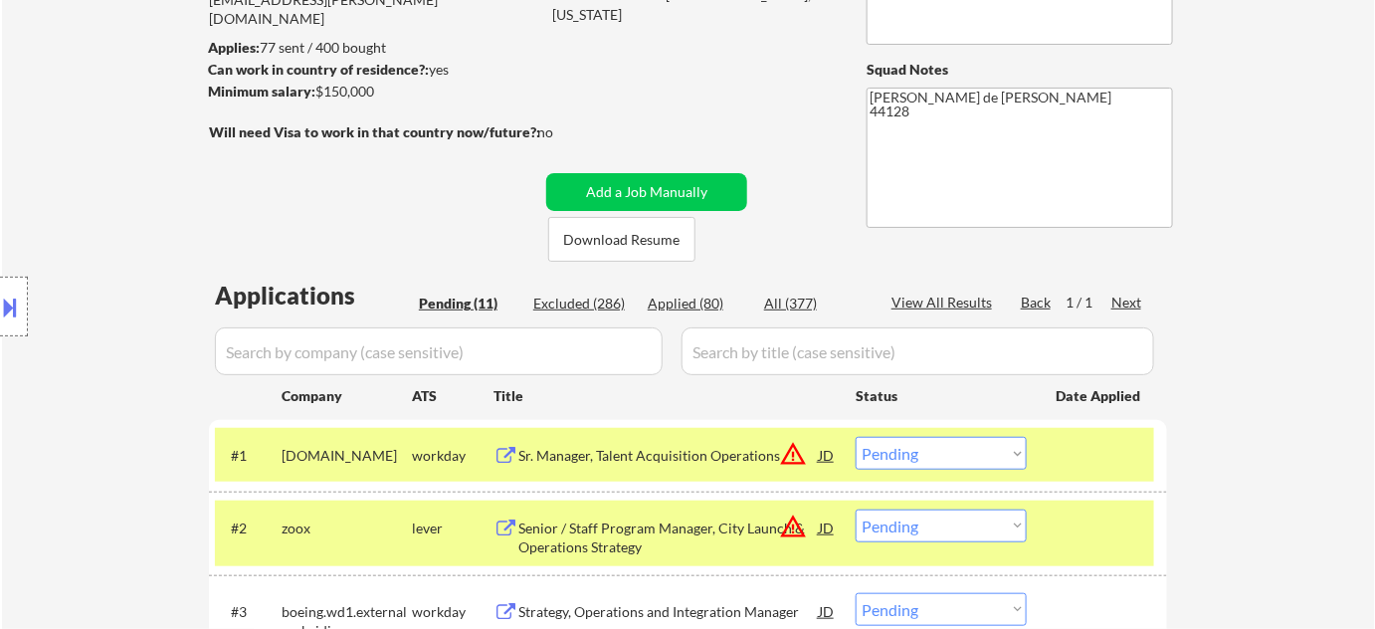
scroll to position [180, 0]
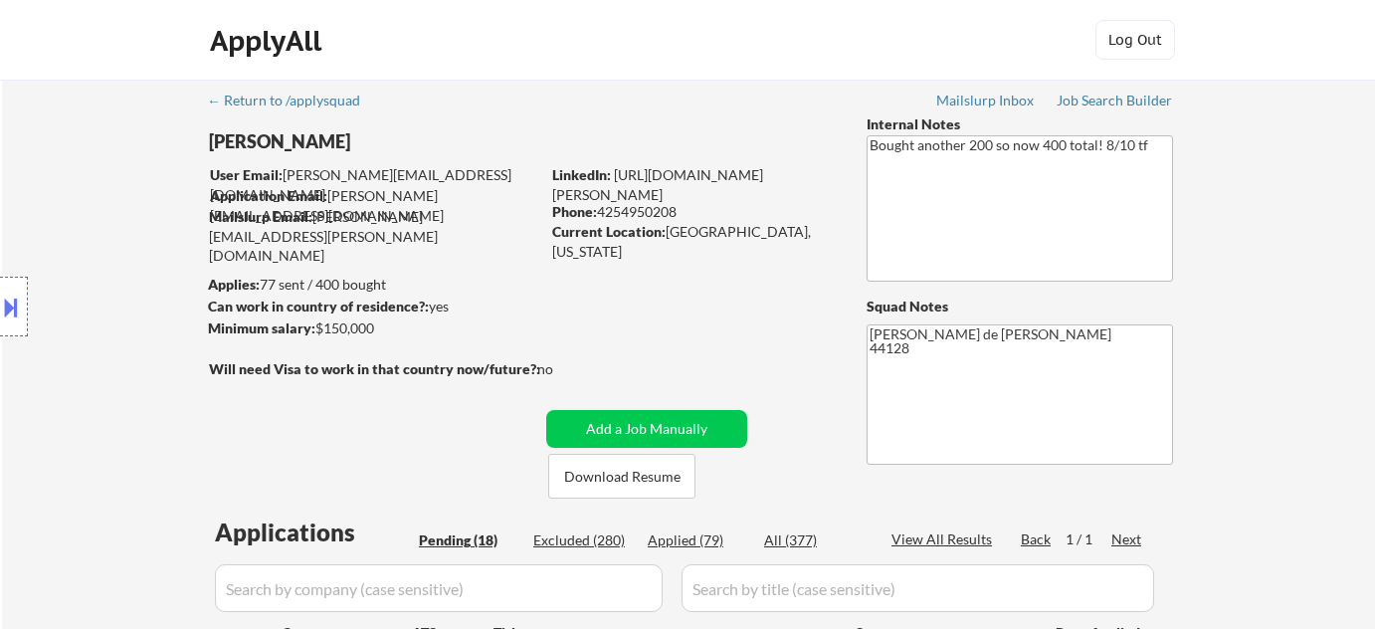
select select ""pending""
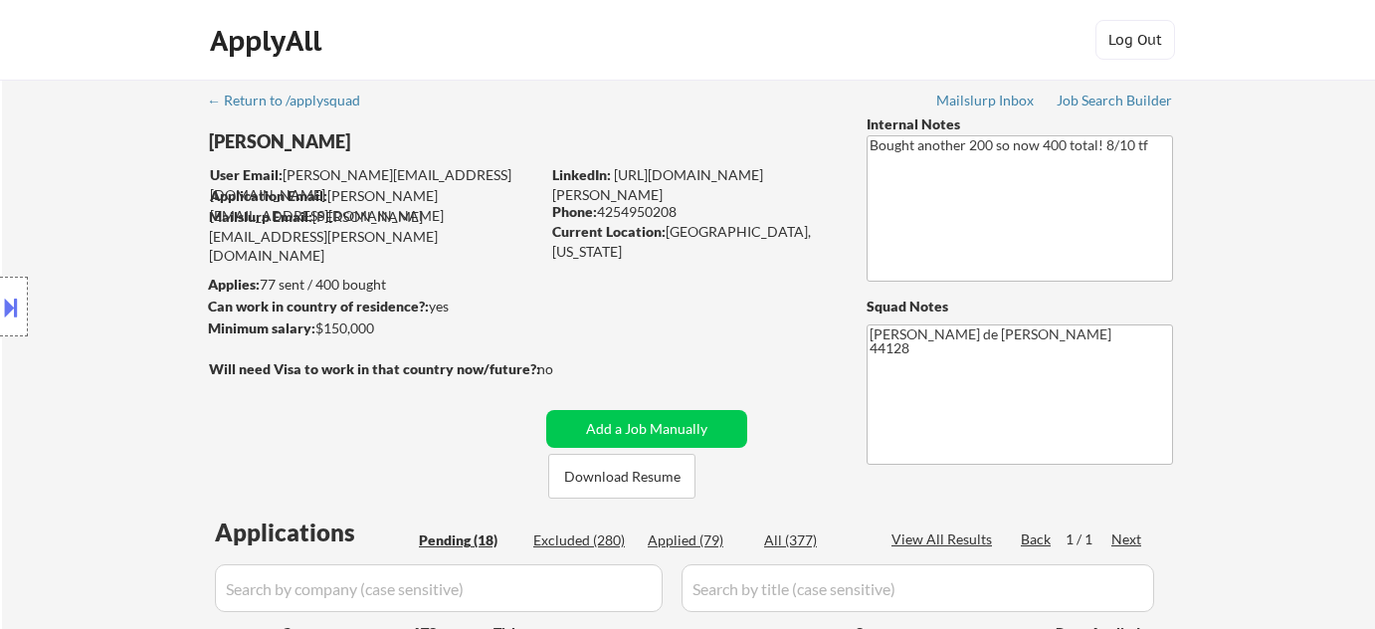
select select ""pending""
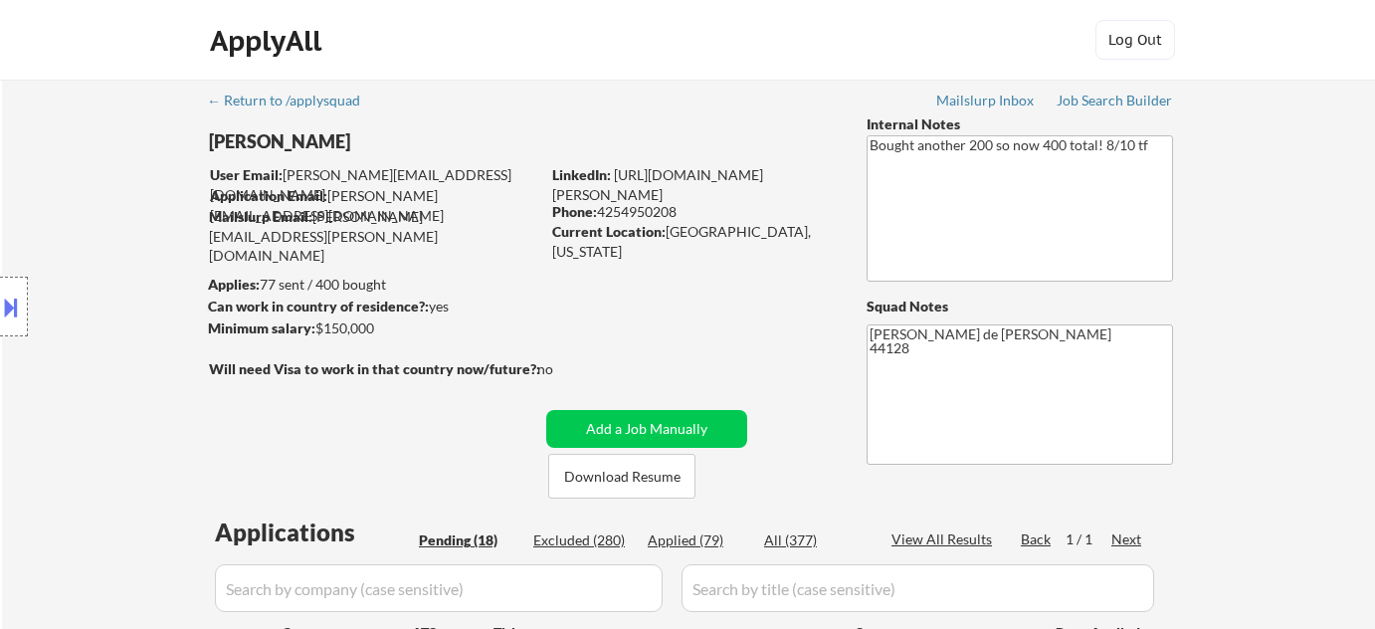
select select ""pending""
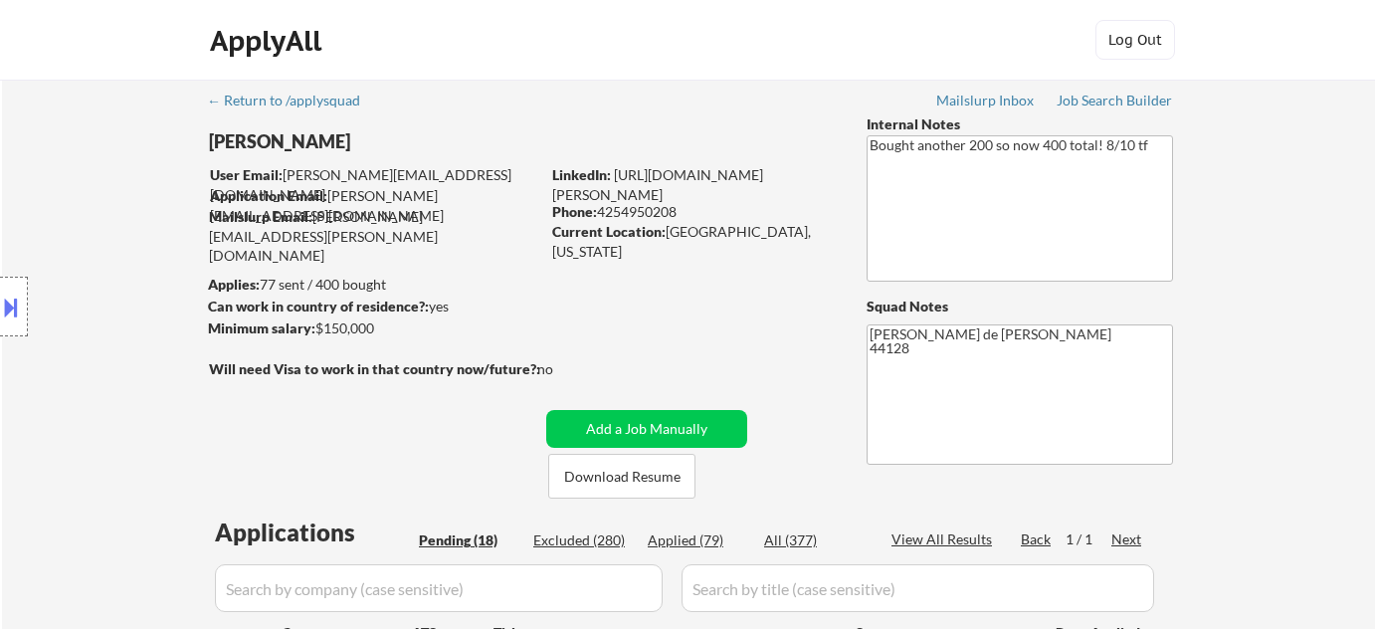
select select ""pending""
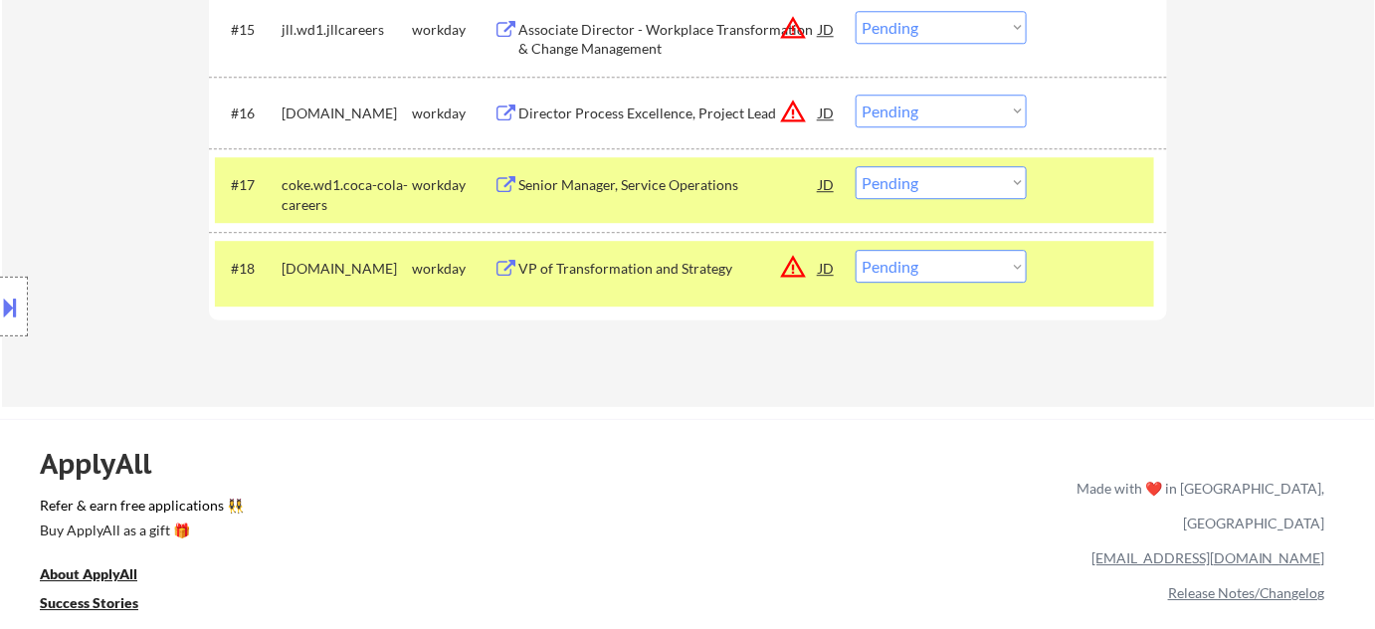
select select ""pending""
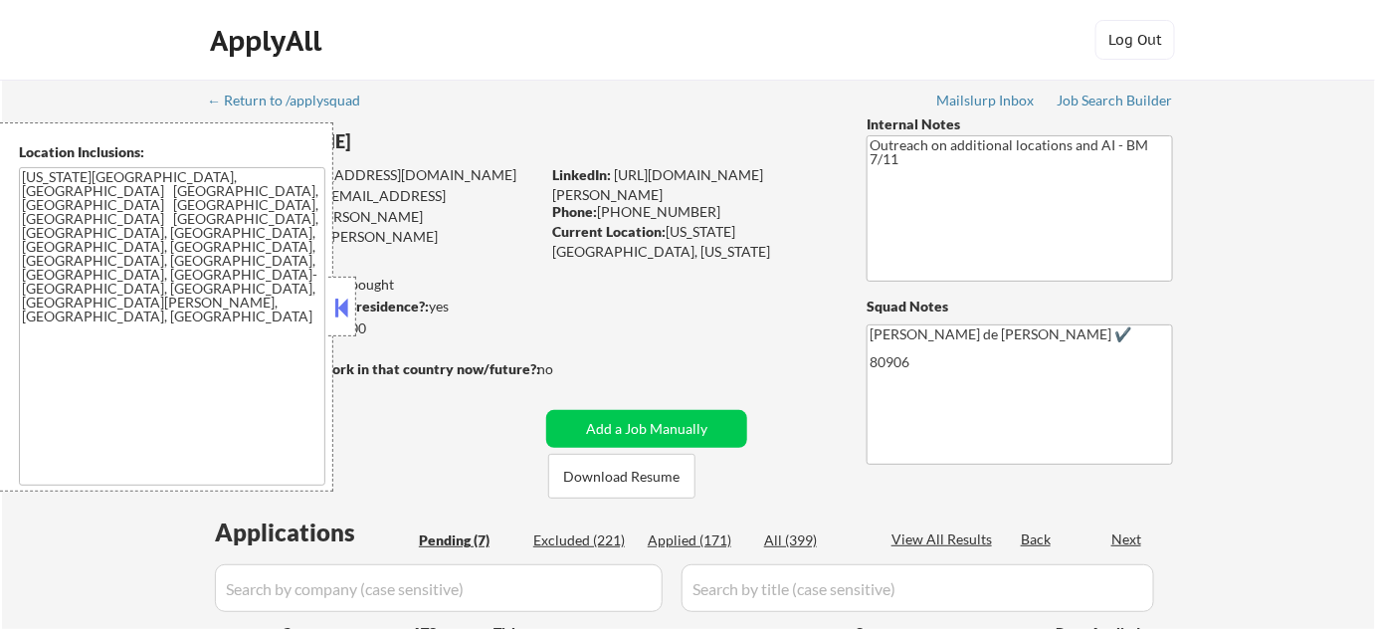
select select ""pending""
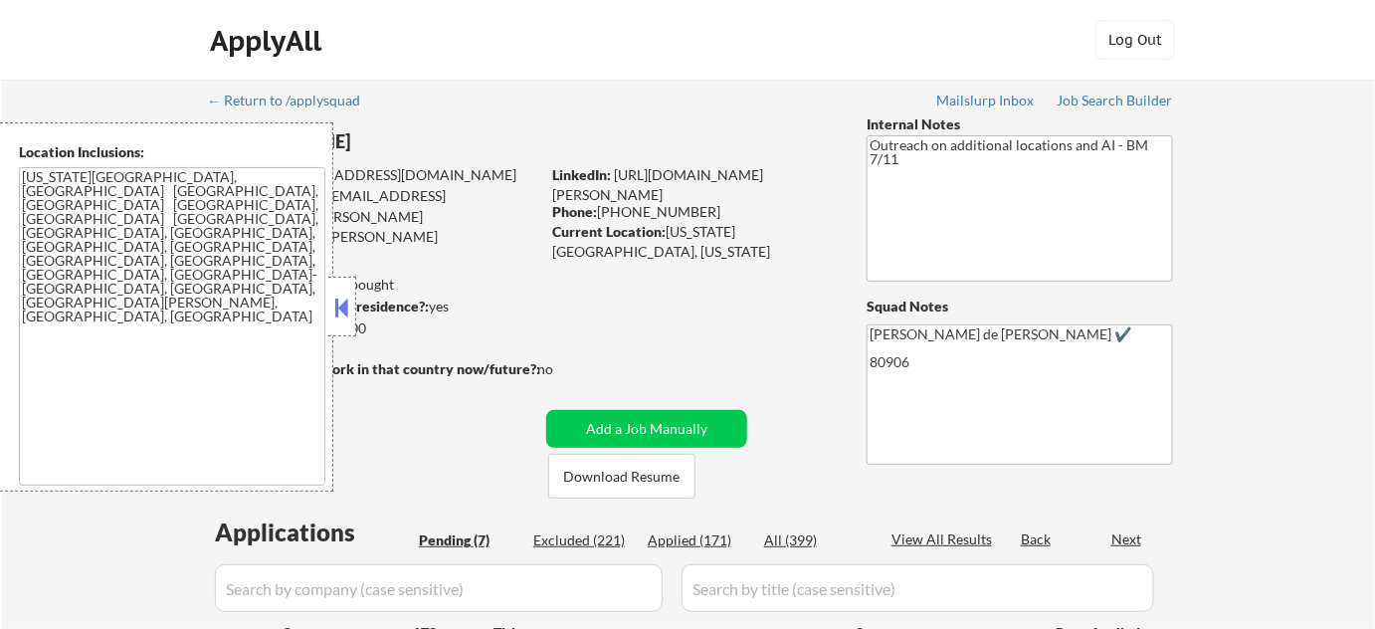
select select ""pending""
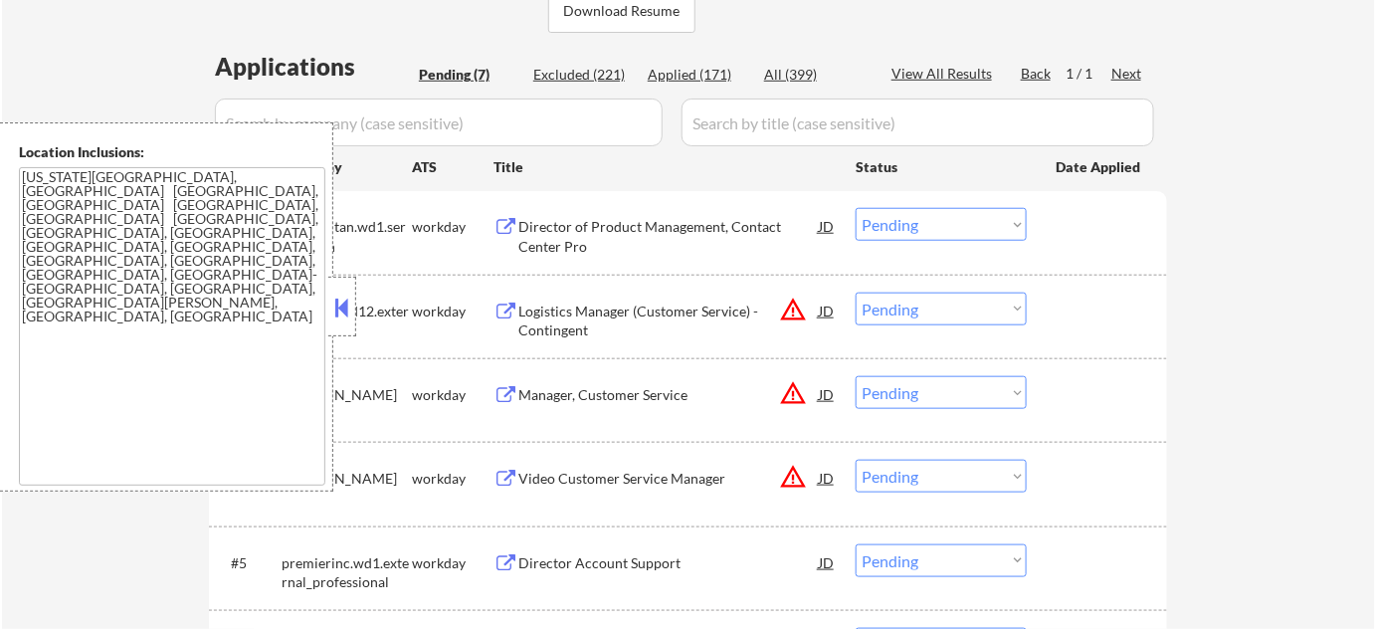
scroll to position [452, 0]
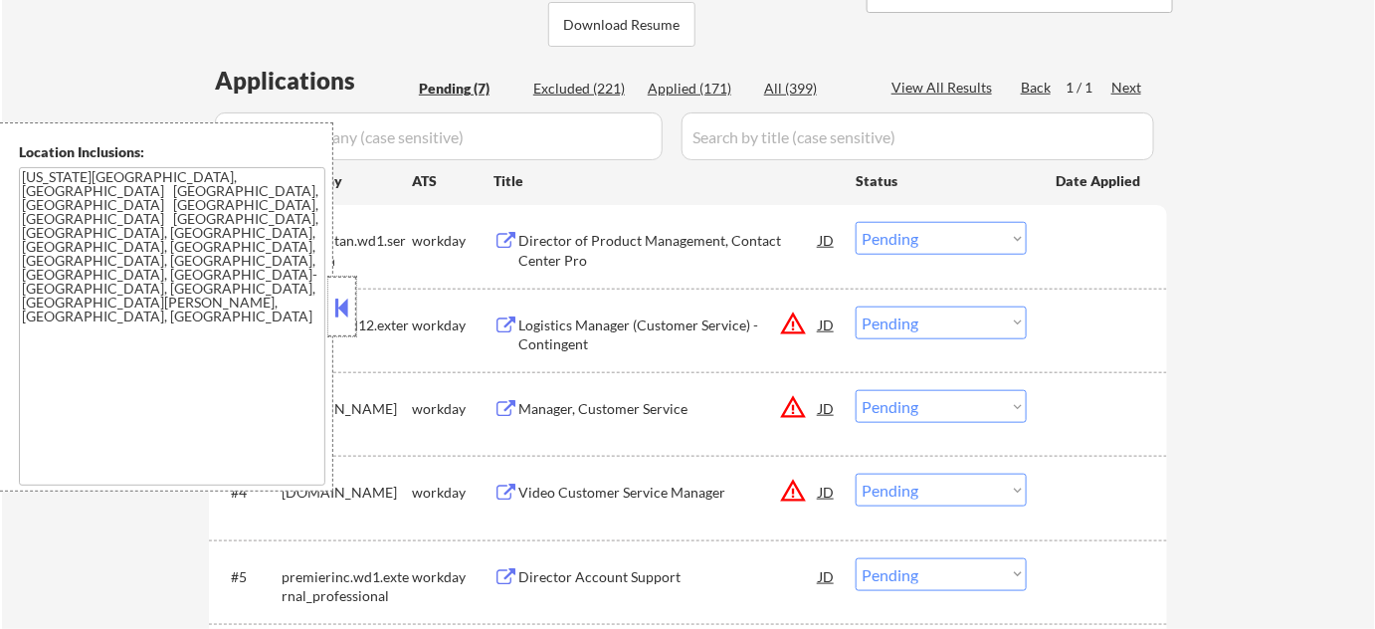
click at [353, 314] on div at bounding box center [342, 307] width 28 height 60
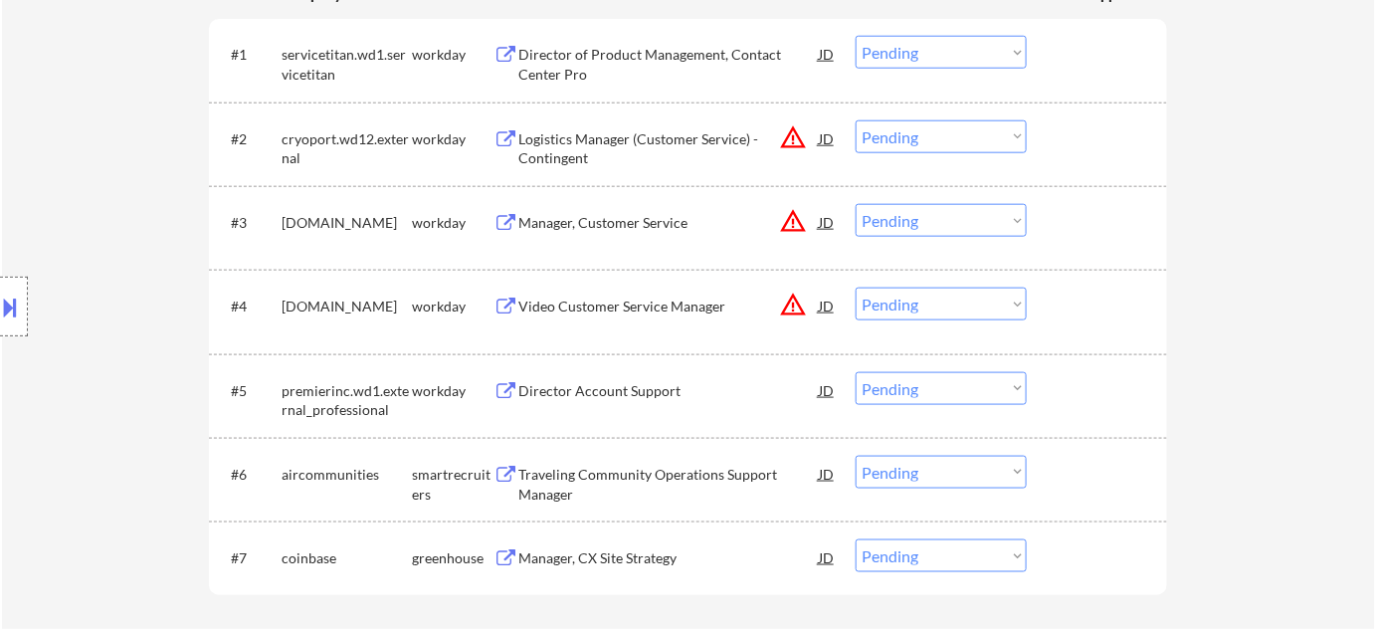
scroll to position [633, 0]
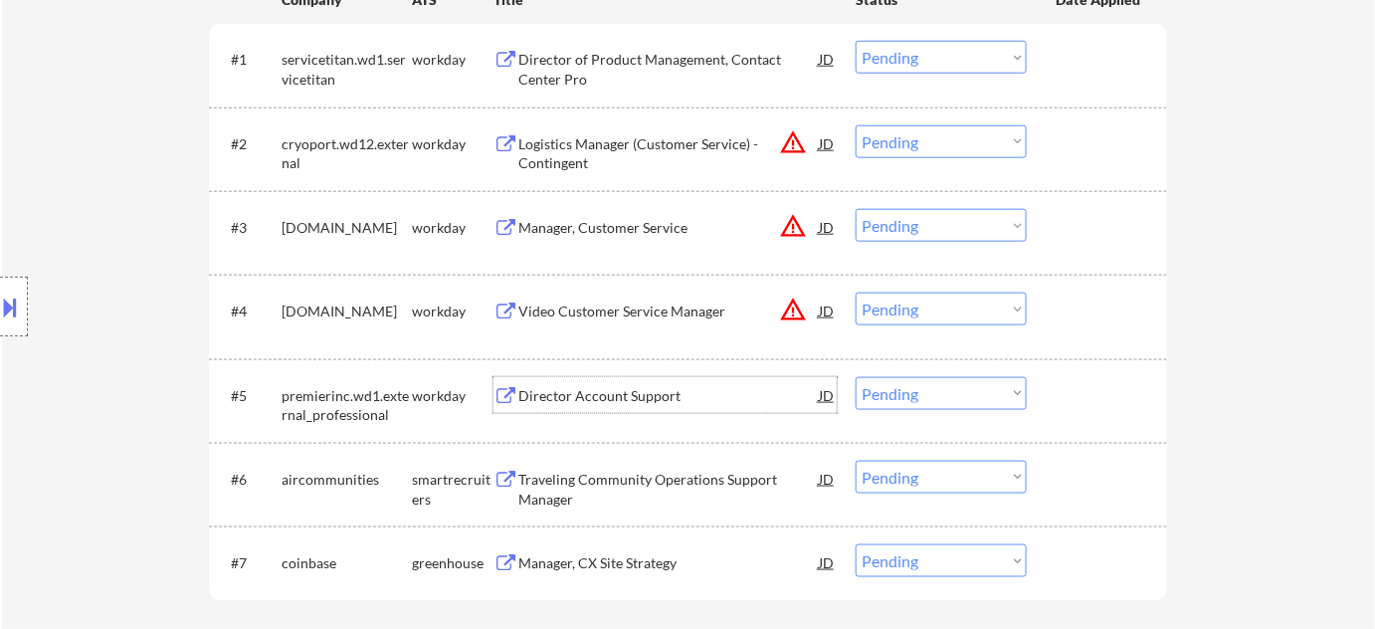
click at [628, 386] on div "Director Account Support" at bounding box center [668, 396] width 300 height 20
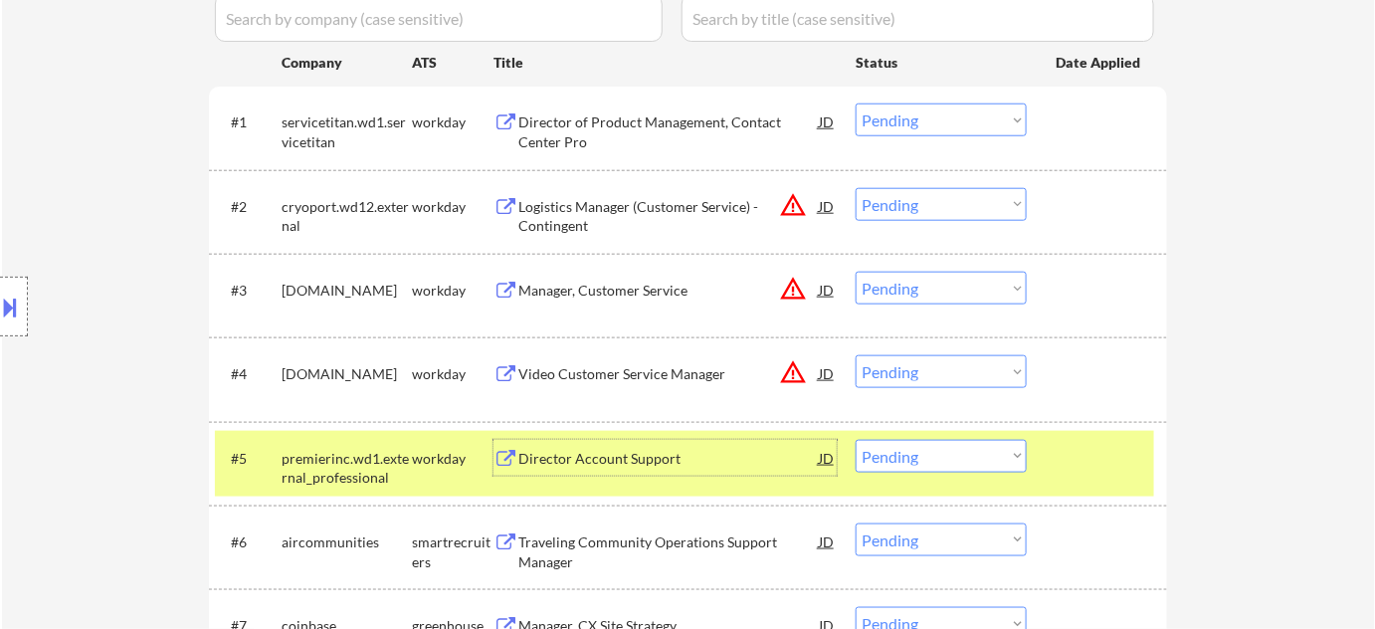
scroll to position [602, 0]
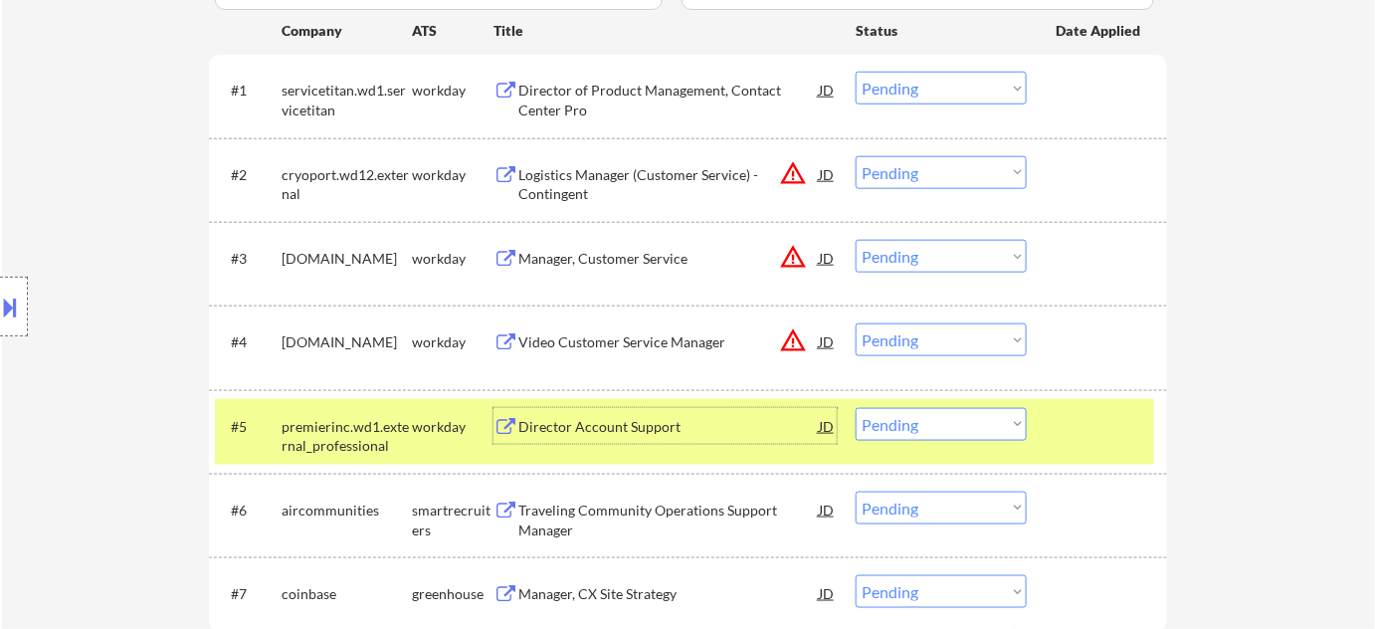
click at [925, 430] on select "Choose an option... Pending Applied Excluded (Questions) Excluded (Expired) Exc…" at bounding box center [941, 424] width 171 height 33
click at [856, 408] on select "Choose an option... Pending Applied Excluded (Questions) Excluded (Expired) Exc…" at bounding box center [941, 424] width 171 height 33
select select ""pending""
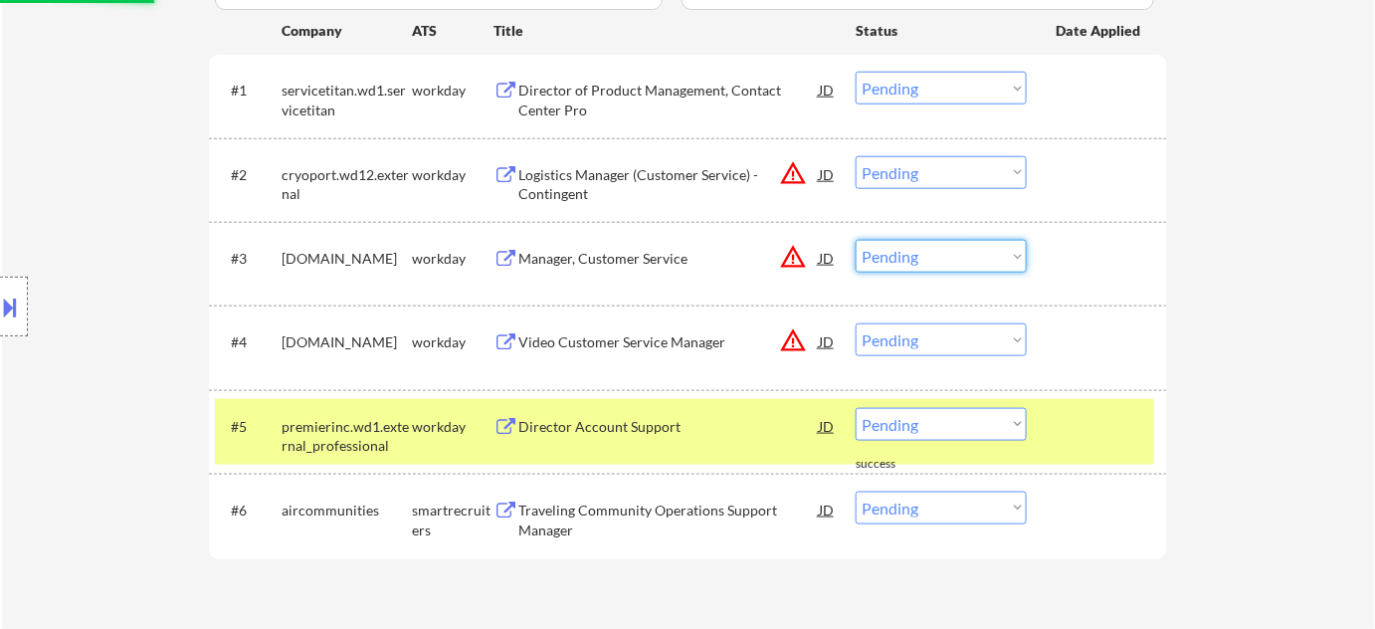
click at [944, 252] on select "Choose an option... Pending Applied Excluded (Questions) Excluded (Expired) Exc…" at bounding box center [941, 256] width 171 height 33
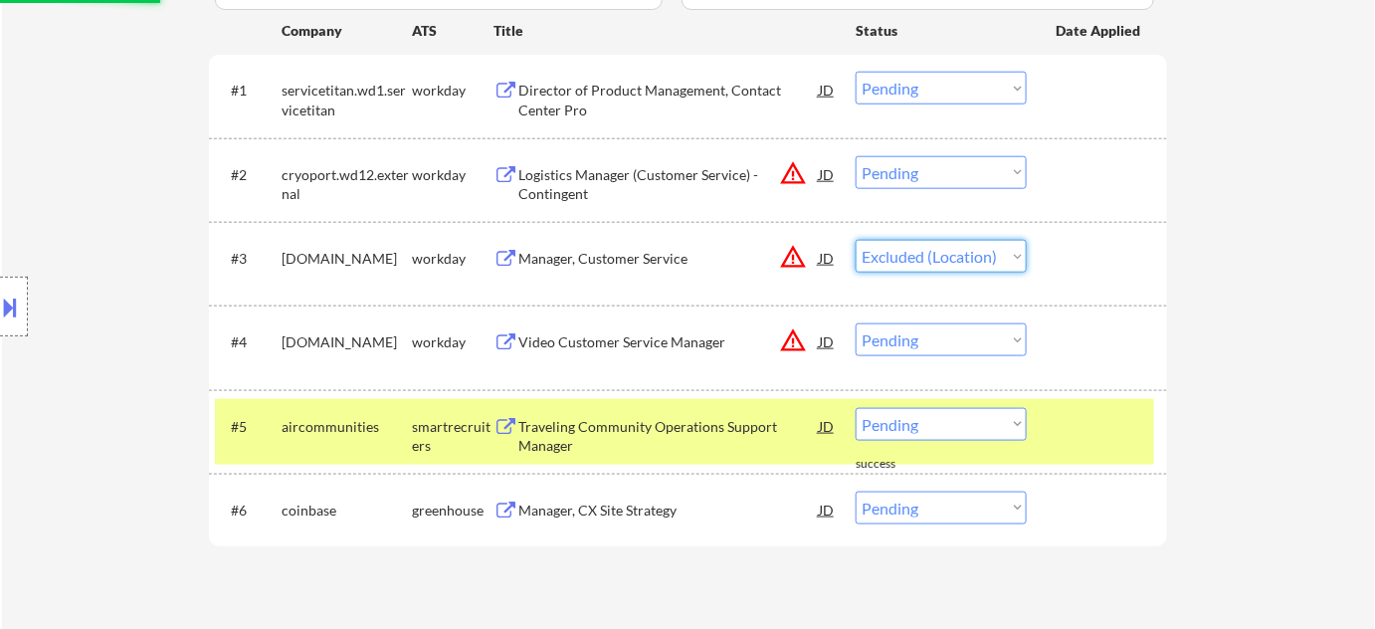
click at [856, 240] on select "Choose an option... Pending Applied Excluded (Questions) Excluded (Expired) Exc…" at bounding box center [941, 256] width 171 height 33
click at [968, 153] on div "#2 cryoport.wd12.external workday Logistics Manager (Customer Service) - Contin…" at bounding box center [684, 180] width 939 height 66
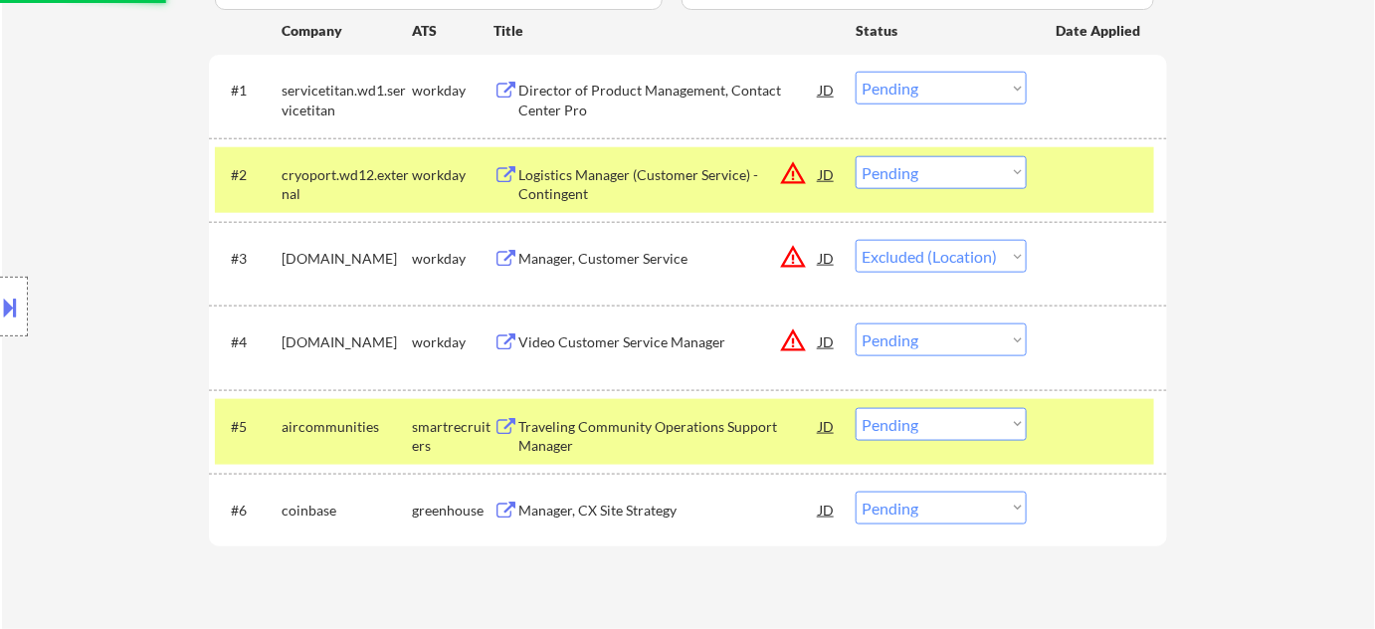
click at [990, 169] on select "Choose an option... Pending Applied Excluded (Questions) Excluded (Expired) Exc…" at bounding box center [941, 172] width 171 height 33
select select ""pending""
click at [856, 156] on select "Choose an option... Pending Applied Excluded (Questions) Excluded (Expired) Exc…" at bounding box center [941, 172] width 171 height 33
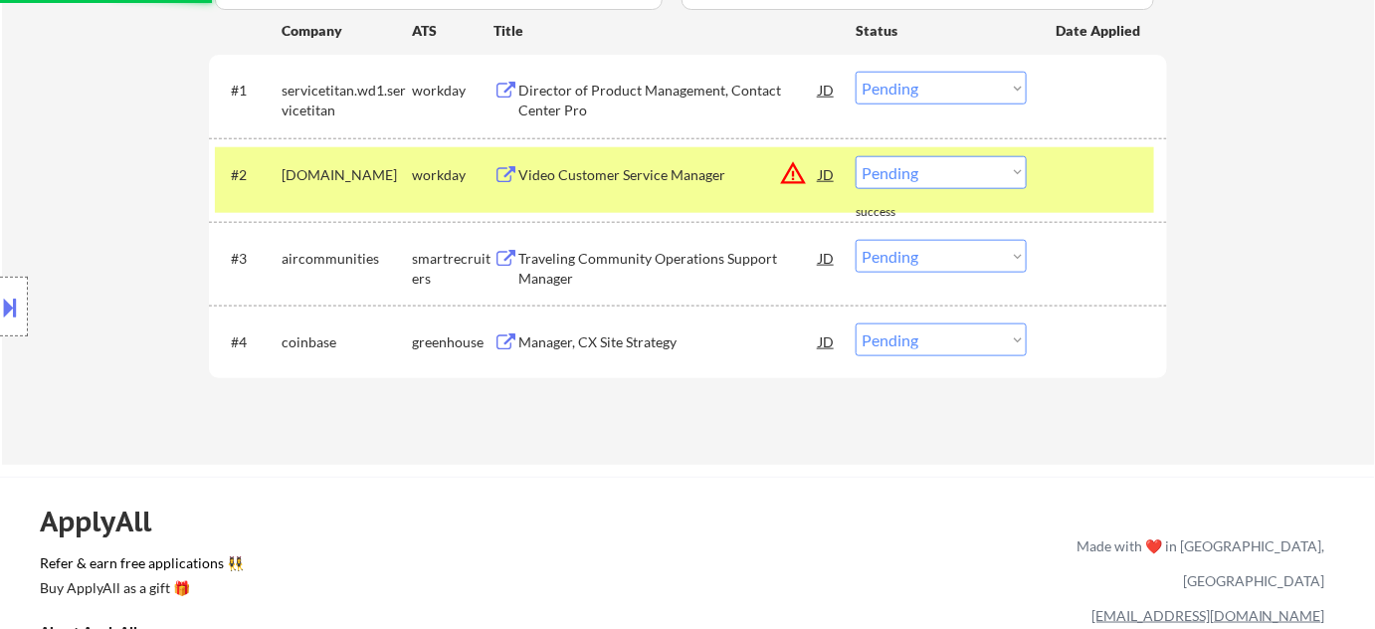
click at [960, 173] on select "Choose an option... Pending Applied Excluded (Questions) Excluded (Expired) Exc…" at bounding box center [941, 172] width 171 height 33
click at [856, 156] on select "Choose an option... Pending Applied Excluded (Questions) Excluded (Expired) Exc…" at bounding box center [941, 172] width 171 height 33
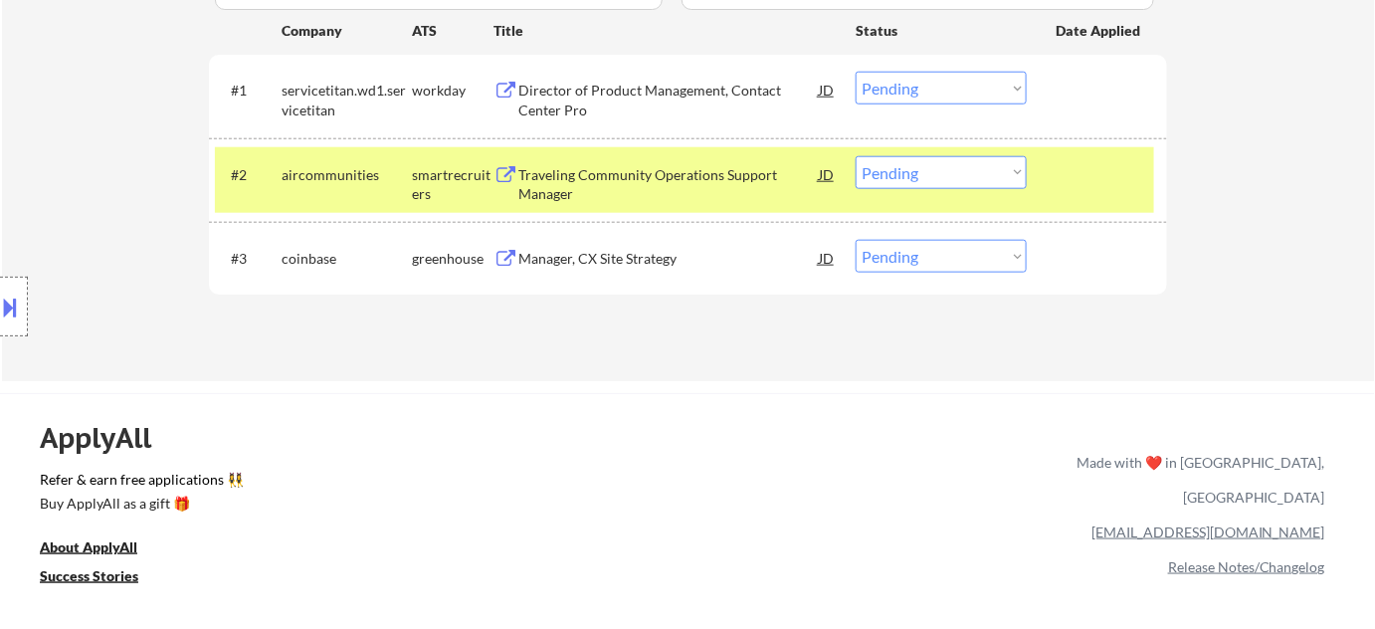
click at [607, 185] on div "Traveling Community Operations Support Manager" at bounding box center [668, 184] width 300 height 39
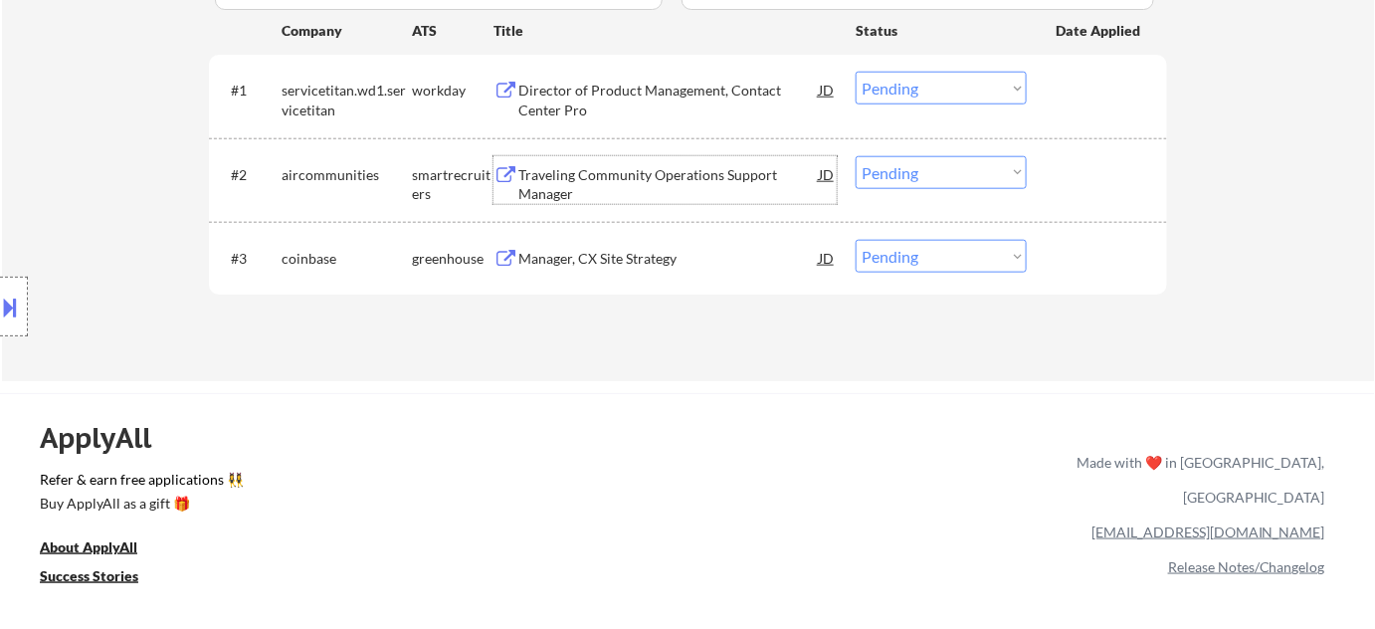
click at [950, 160] on select "Choose an option... Pending Applied Excluded (Questions) Excluded (Expired) Exc…" at bounding box center [941, 172] width 171 height 33
click at [856, 156] on select "Choose an option... Pending Applied Excluded (Questions) Excluded (Expired) Exc…" at bounding box center [941, 172] width 171 height 33
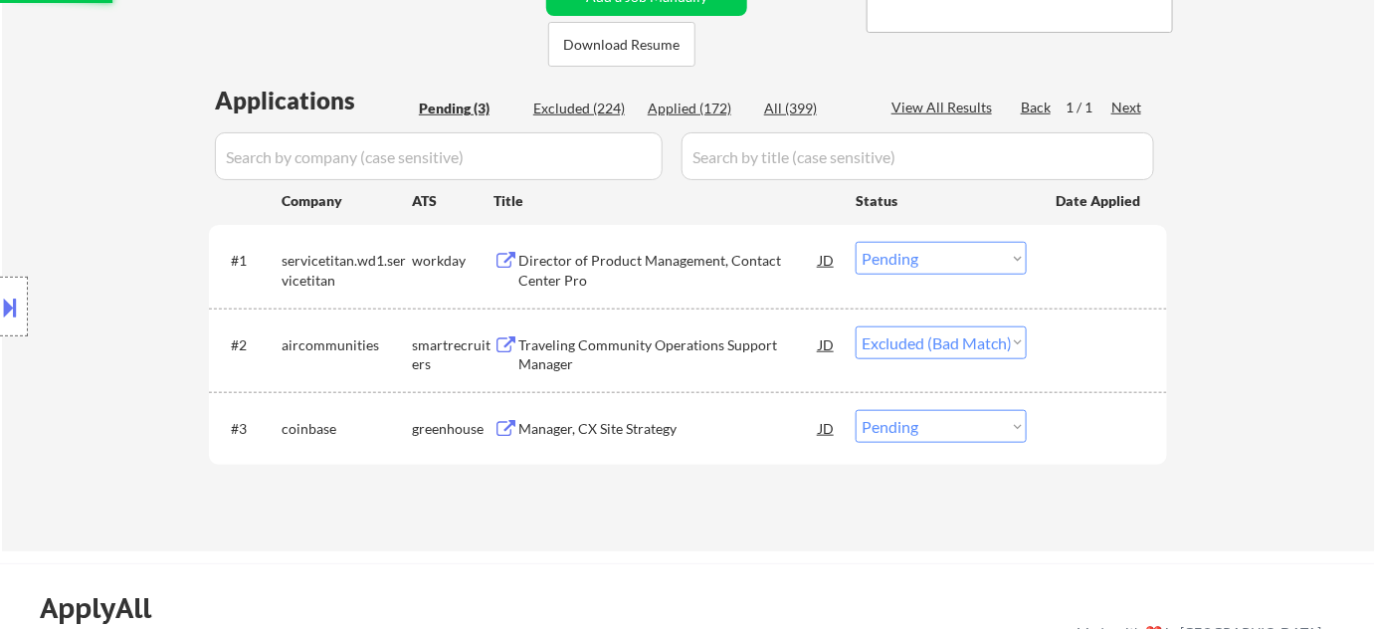
scroll to position [421, 0]
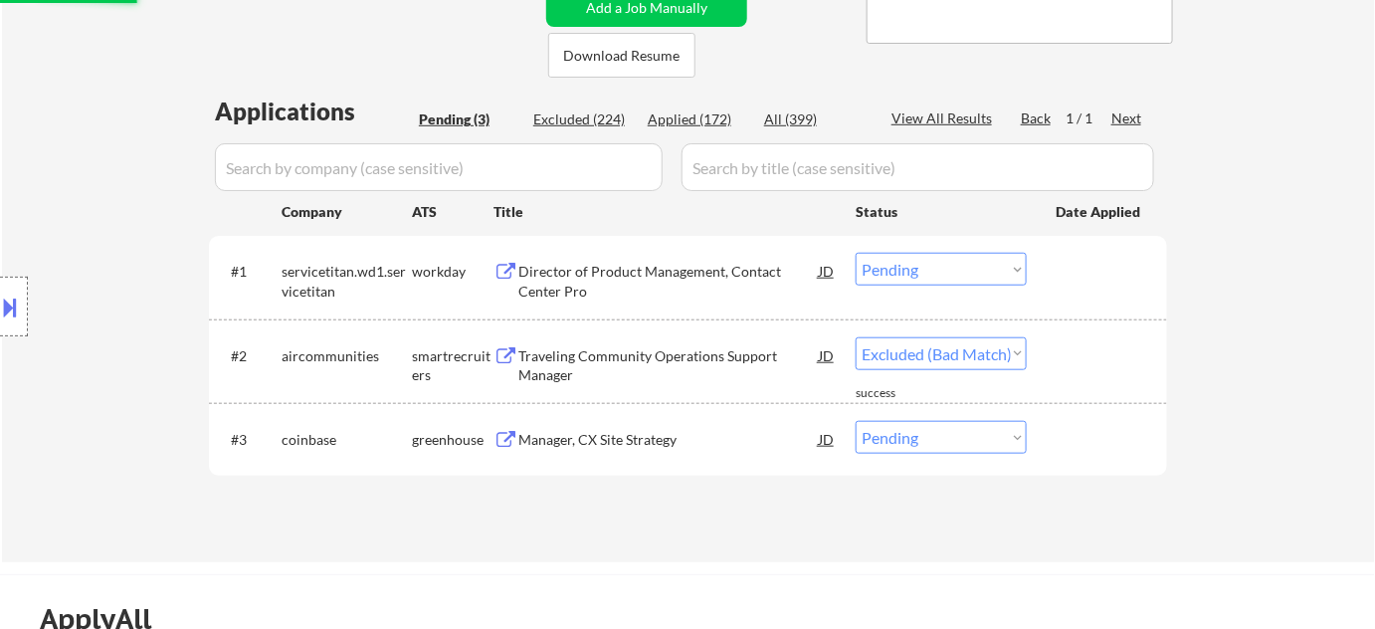
select select ""pending""
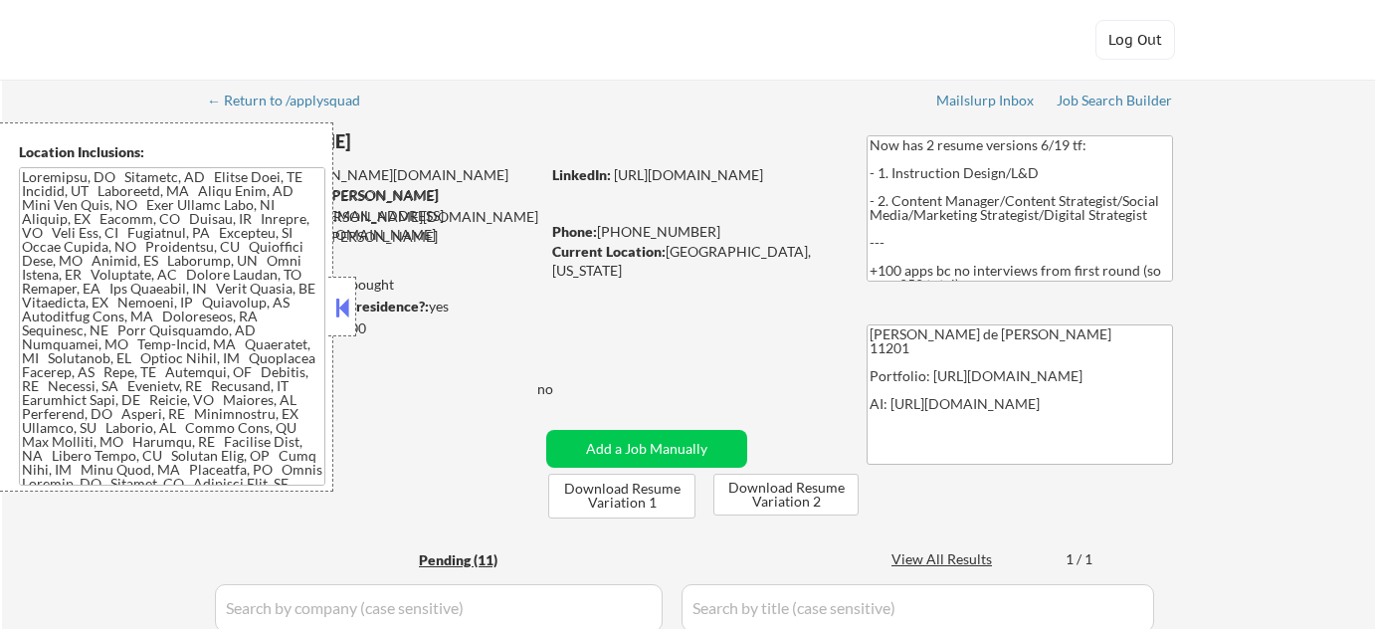
select select ""pending""
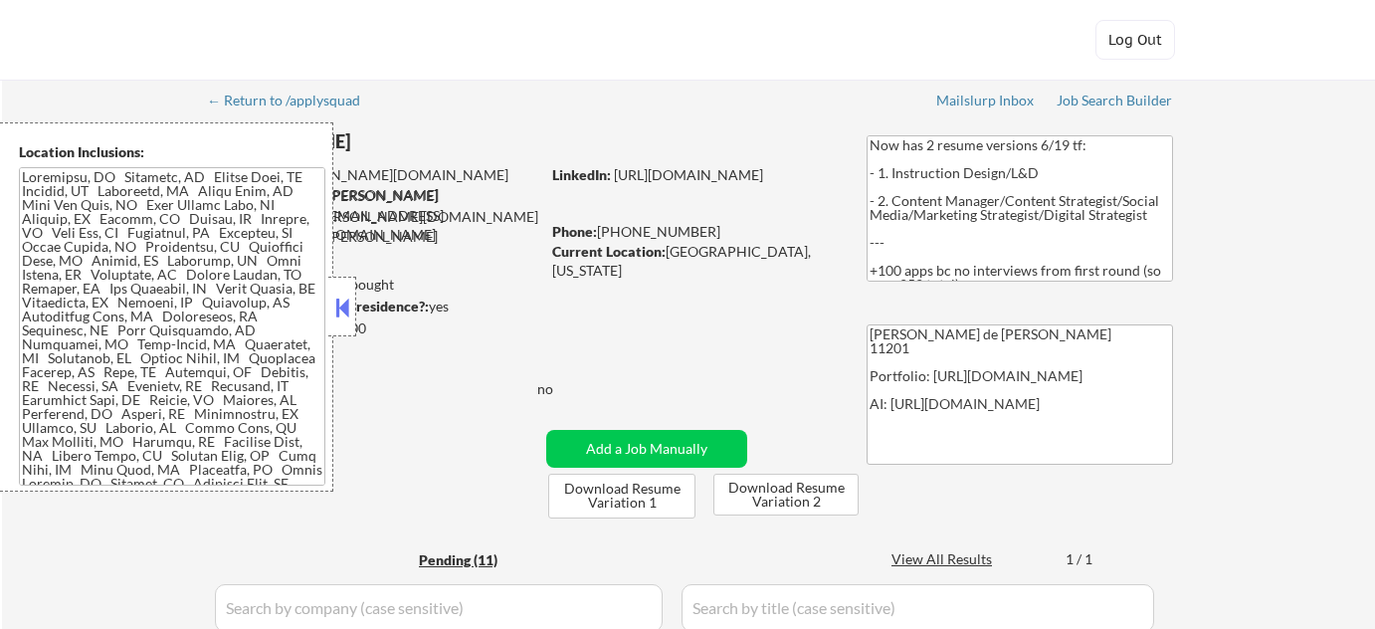
select select ""pending""
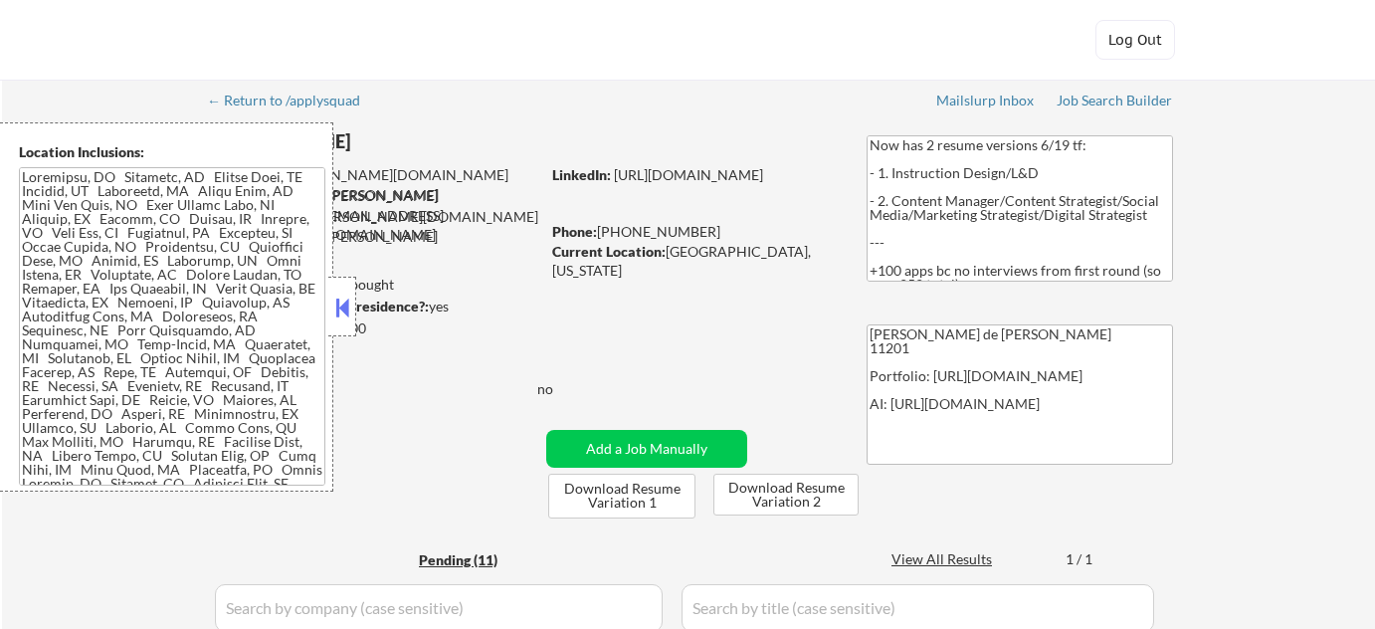
select select ""pending""
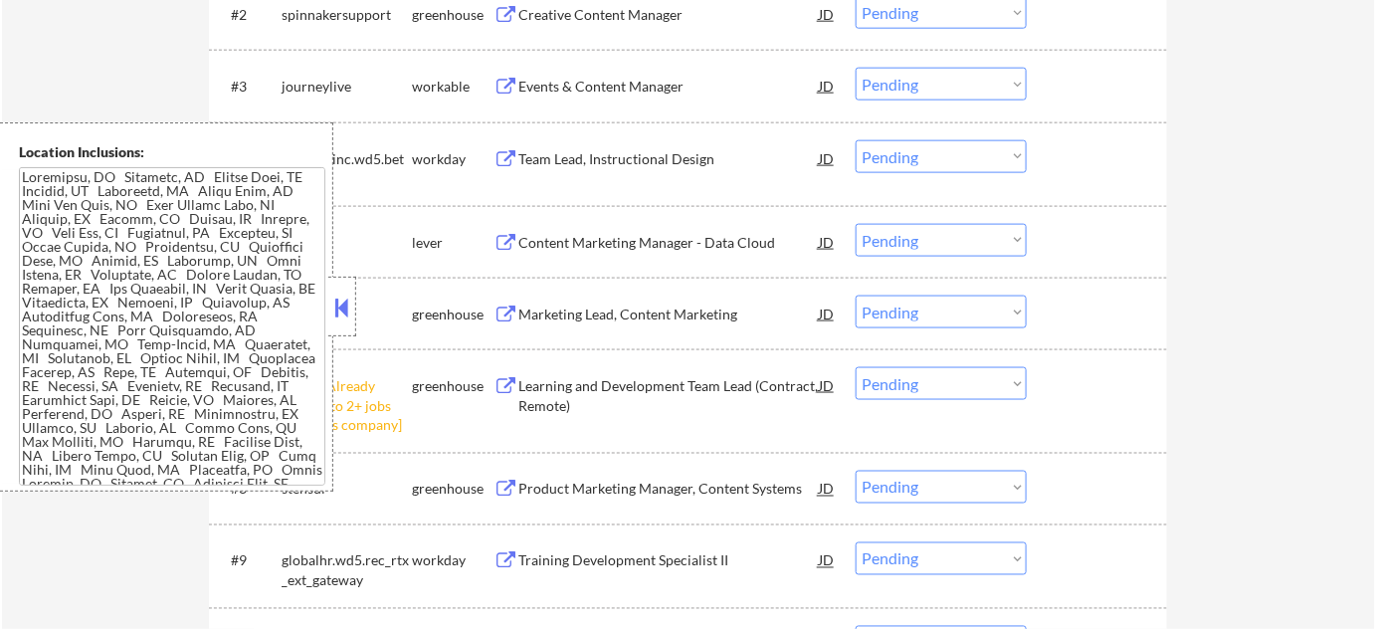
scroll to position [814, 0]
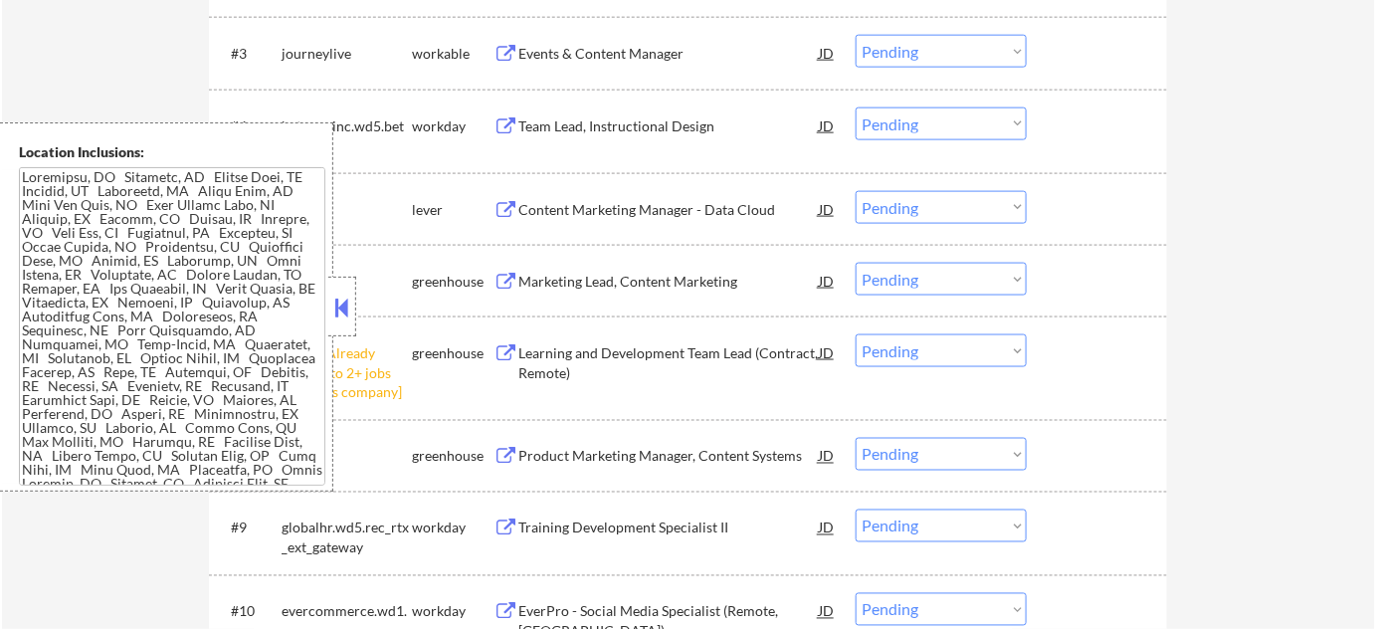
drag, startPoint x: 340, startPoint y: 315, endPoint x: 355, endPoint y: 313, distance: 15.1
click at [342, 314] on button at bounding box center [342, 307] width 22 height 30
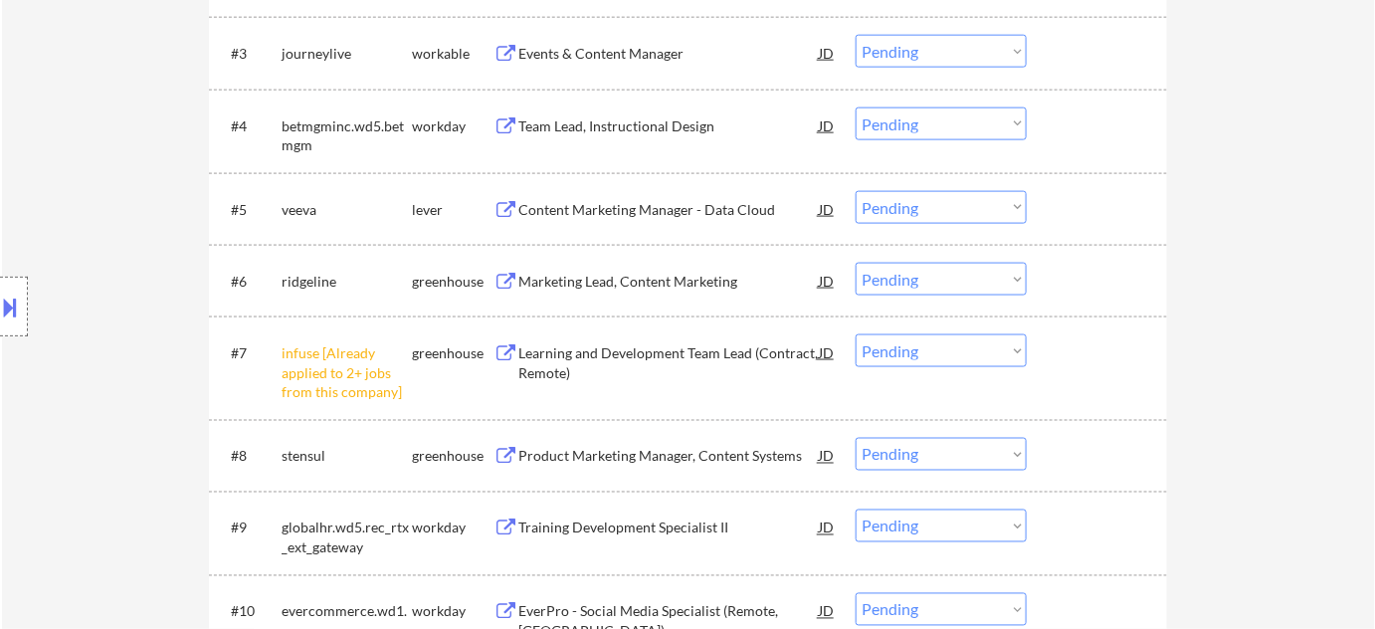
click at [1001, 365] on select "Choose an option... Pending Applied Excluded (Questions) Excluded (Expired) Exc…" at bounding box center [941, 350] width 171 height 33
click at [856, 334] on select "Choose an option... Pending Applied Excluded (Questions) Excluded (Expired) Exc…" at bounding box center [941, 350] width 171 height 33
select select ""pending""
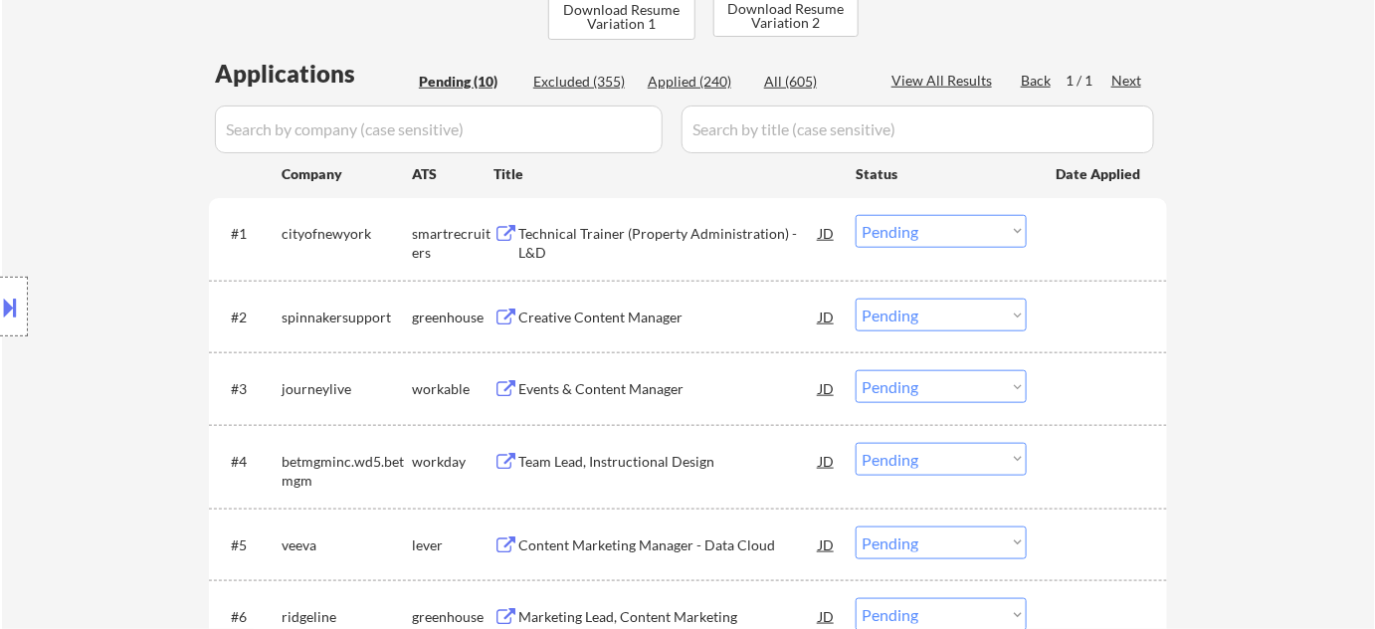
scroll to position [452, 0]
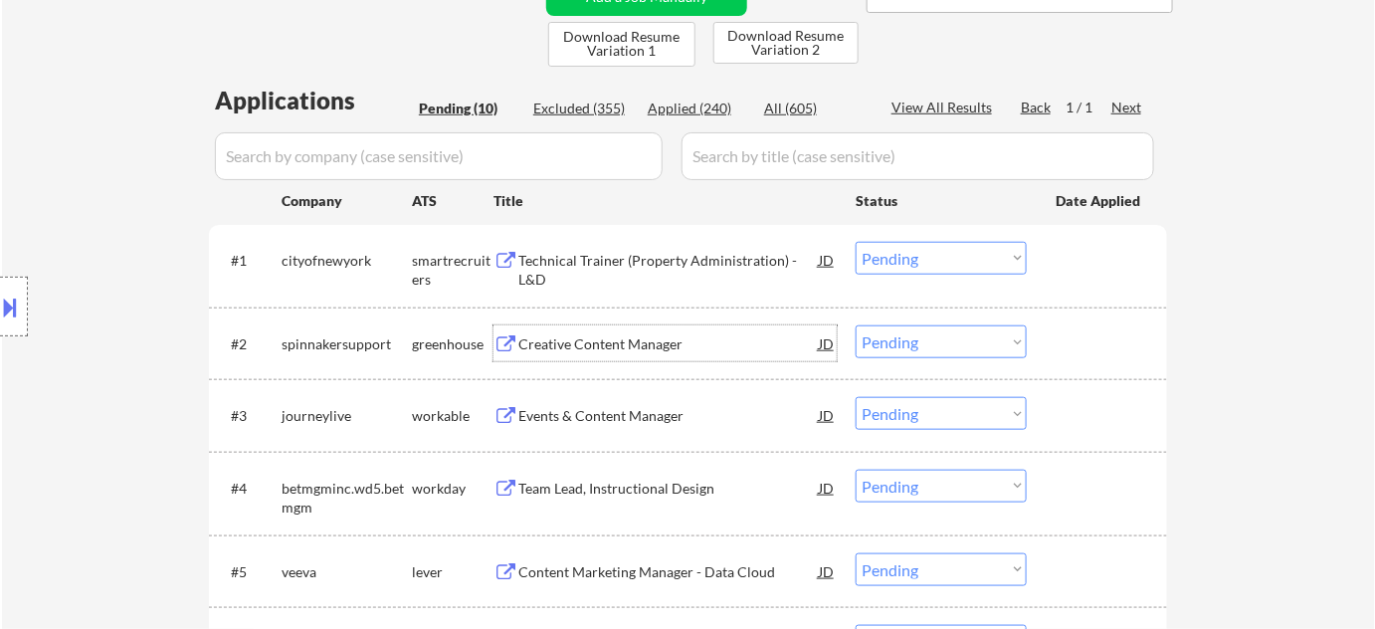
click at [597, 332] on div "Creative Content Manager" at bounding box center [668, 343] width 300 height 36
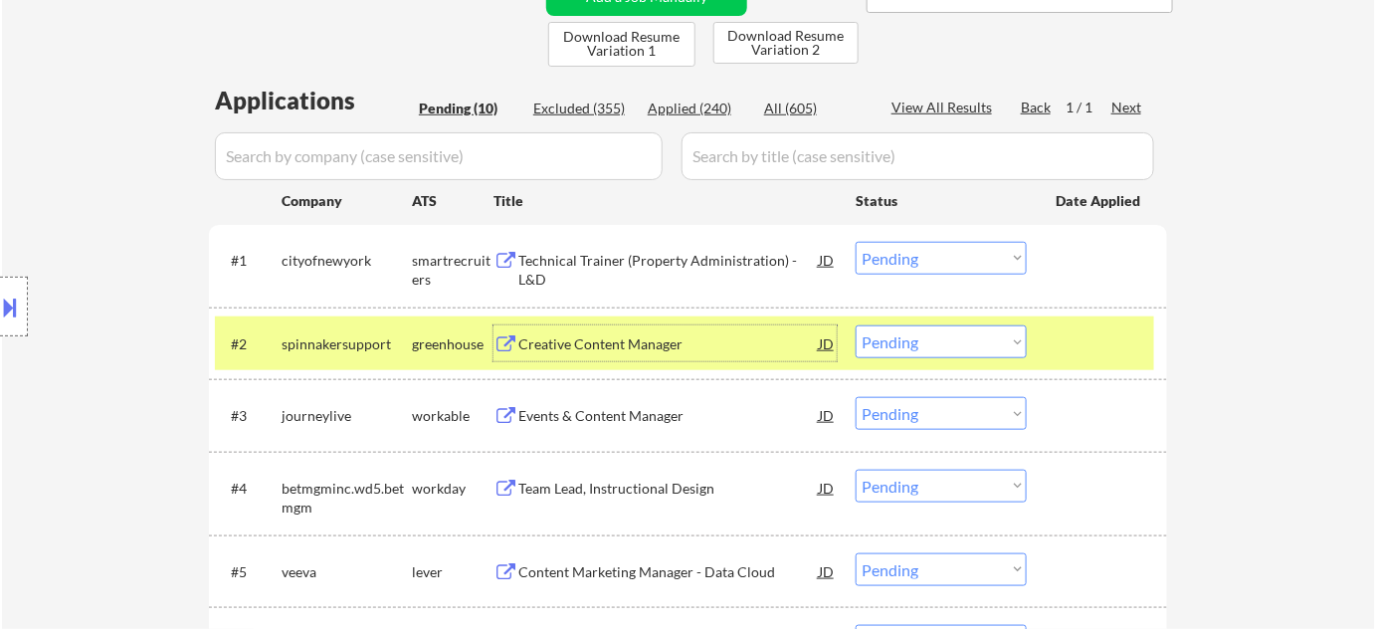
click at [911, 331] on select "Choose an option... Pending Applied Excluded (Questions) Excluded (Expired) Exc…" at bounding box center [941, 341] width 171 height 33
click at [856, 325] on select "Choose an option... Pending Applied Excluded (Questions) Excluded (Expired) Exc…" at bounding box center [941, 341] width 171 height 33
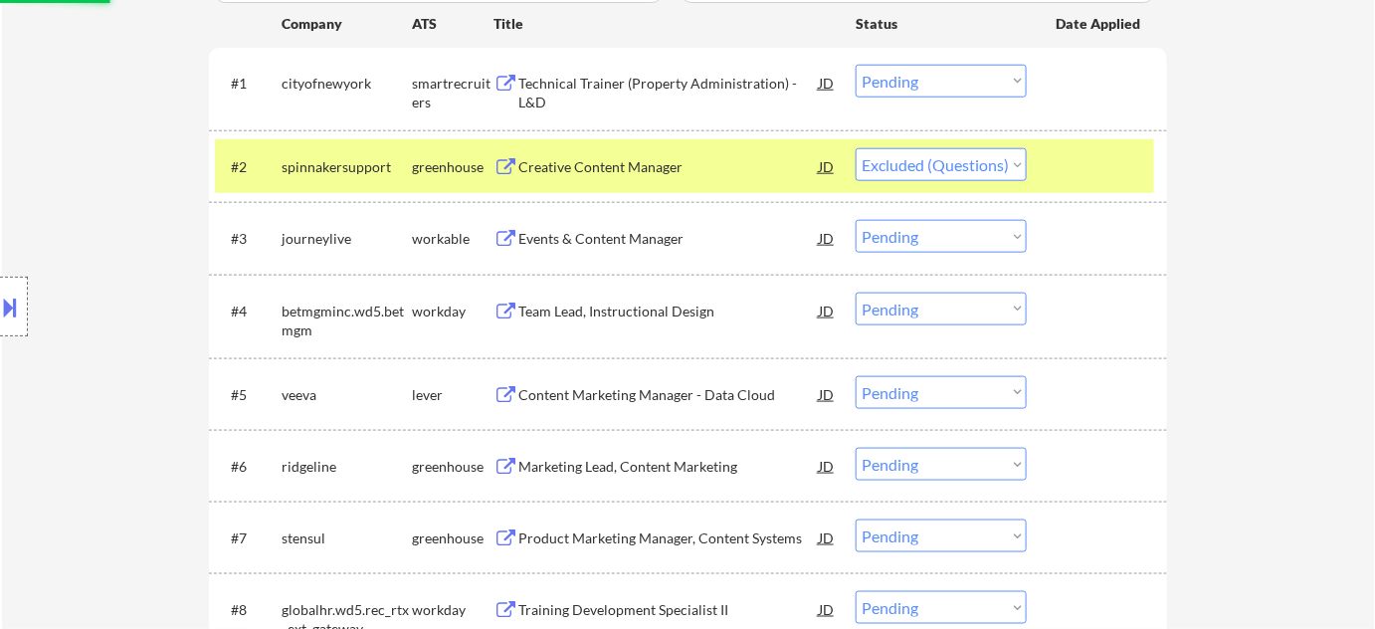
scroll to position [633, 0]
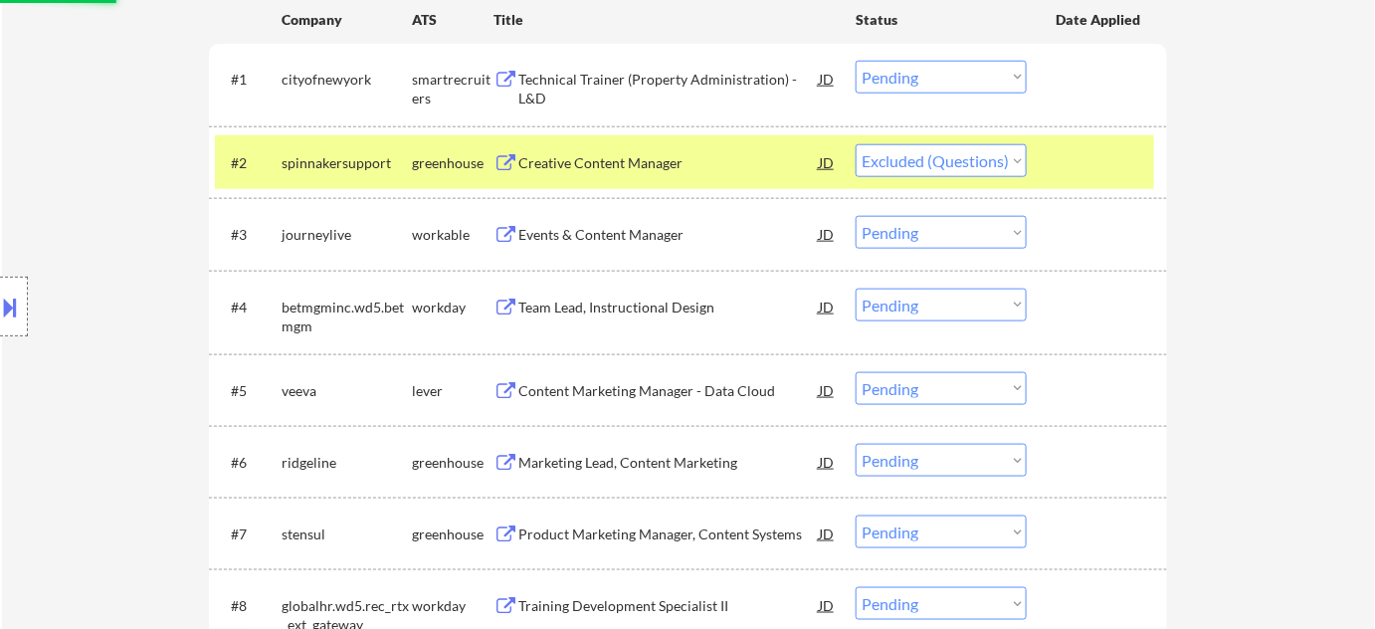
click at [559, 237] on div "Events & Content Manager" at bounding box center [668, 235] width 300 height 20
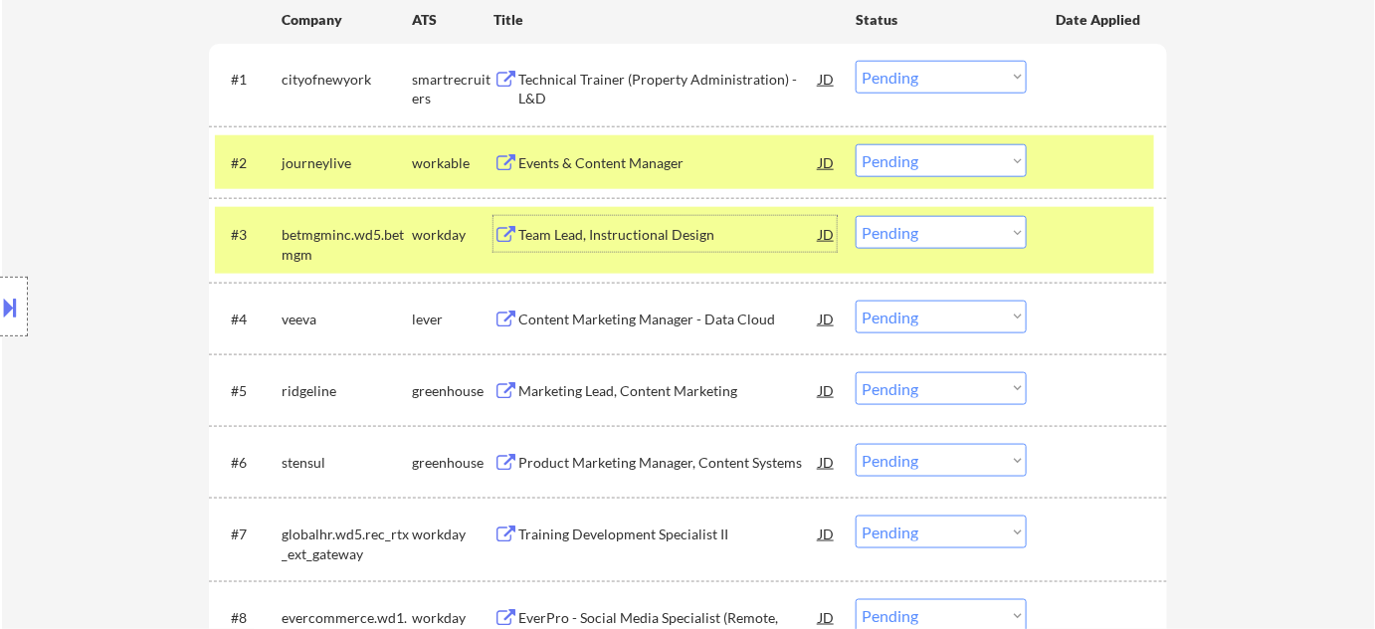
click at [890, 164] on select "Choose an option... Pending Applied Excluded (Questions) Excluded (Expired) Exc…" at bounding box center [941, 160] width 171 height 33
click at [856, 144] on select "Choose an option... Pending Applied Excluded (Questions) Excluded (Expired) Exc…" at bounding box center [941, 160] width 171 height 33
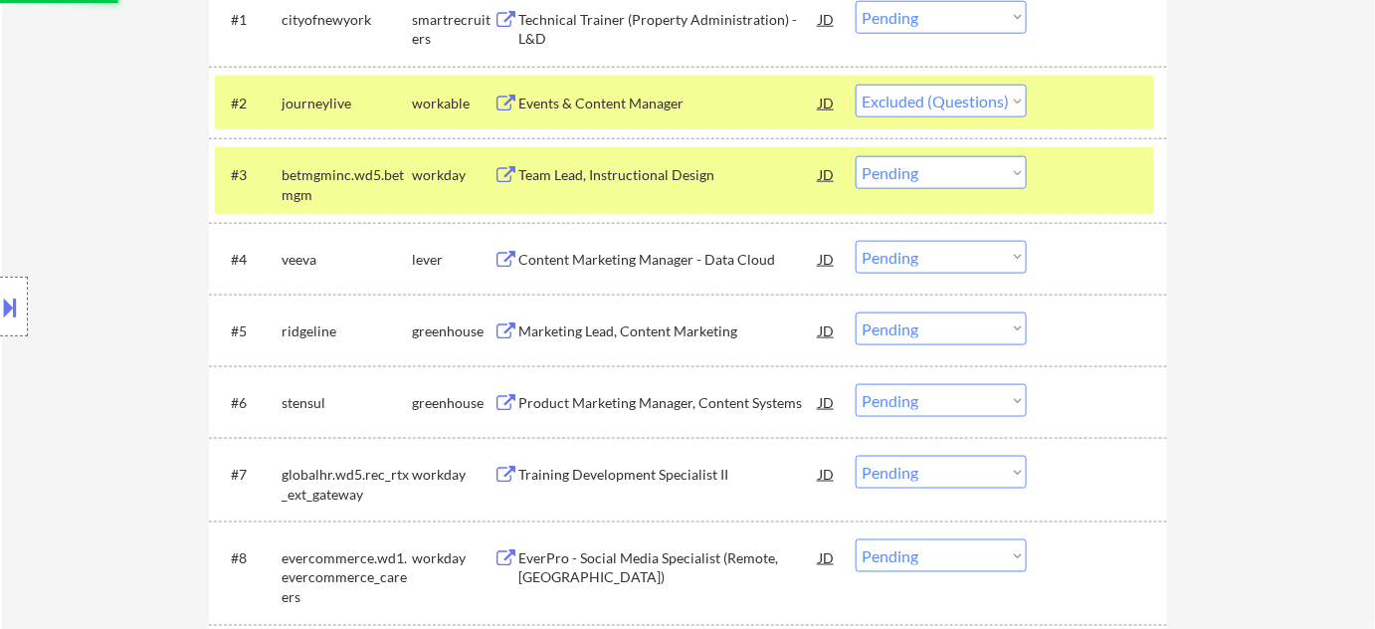
scroll to position [723, 0]
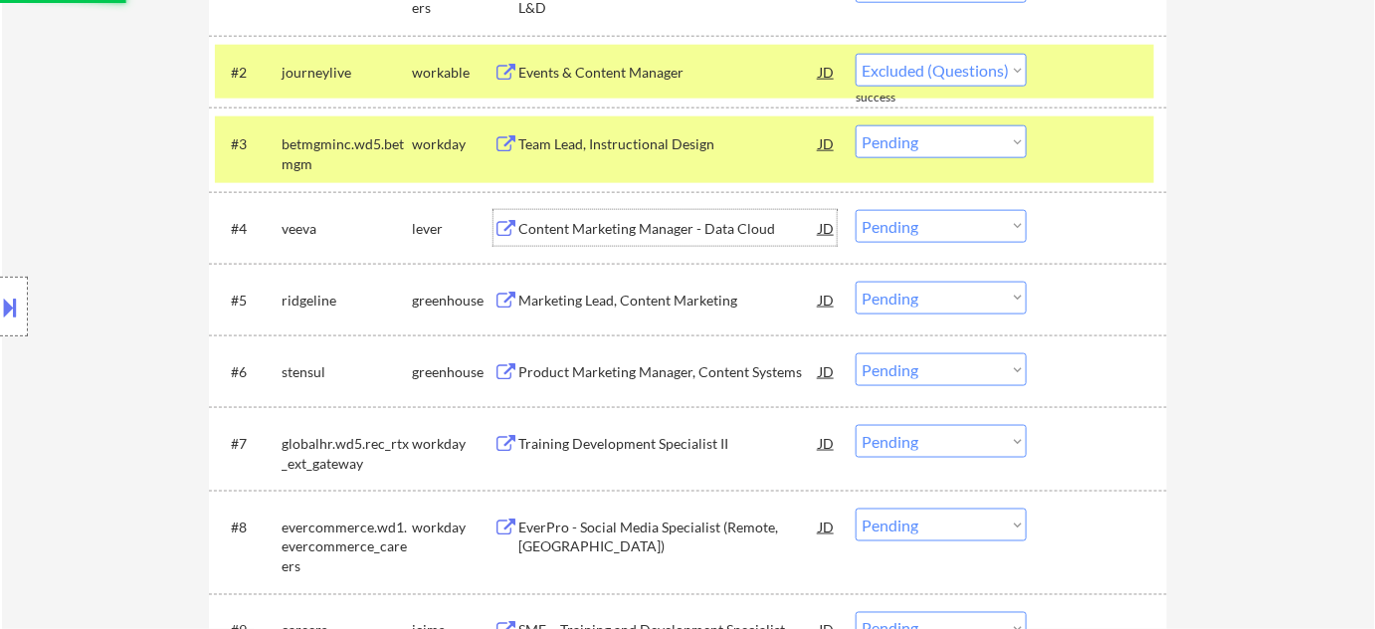
click at [694, 215] on div "Content Marketing Manager - Data Cloud" at bounding box center [668, 228] width 300 height 36
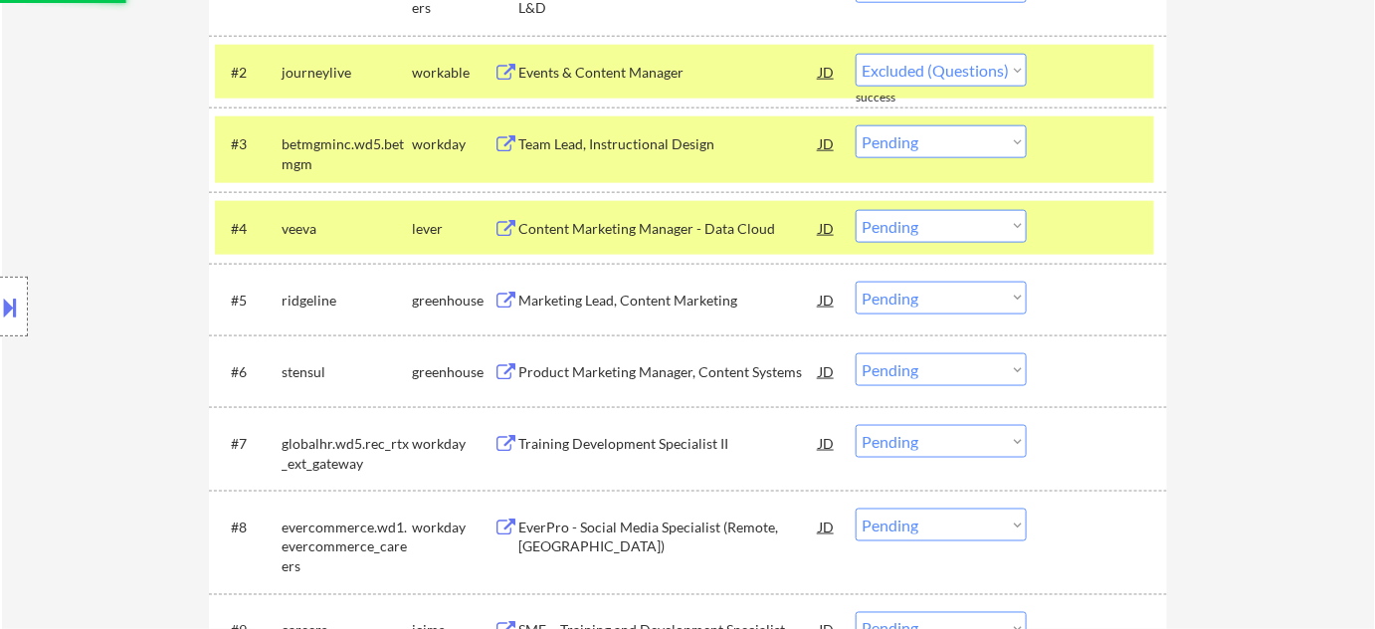
select select ""pending""
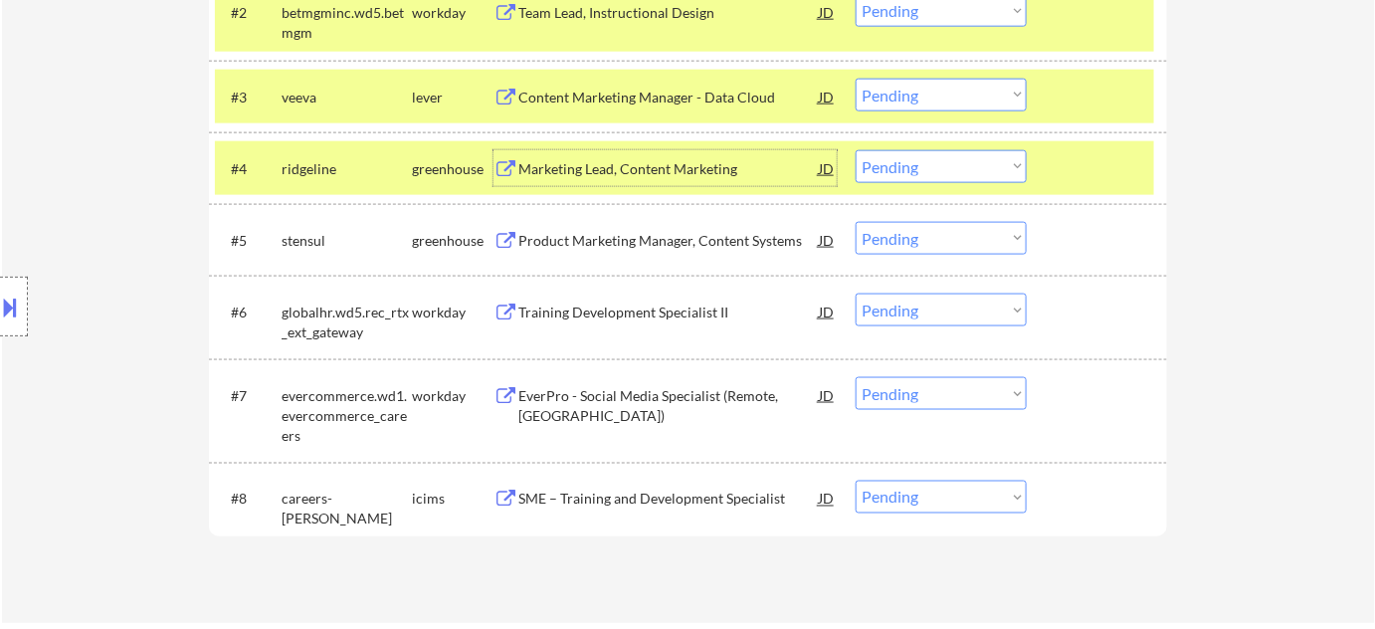
scroll to position [814, 0]
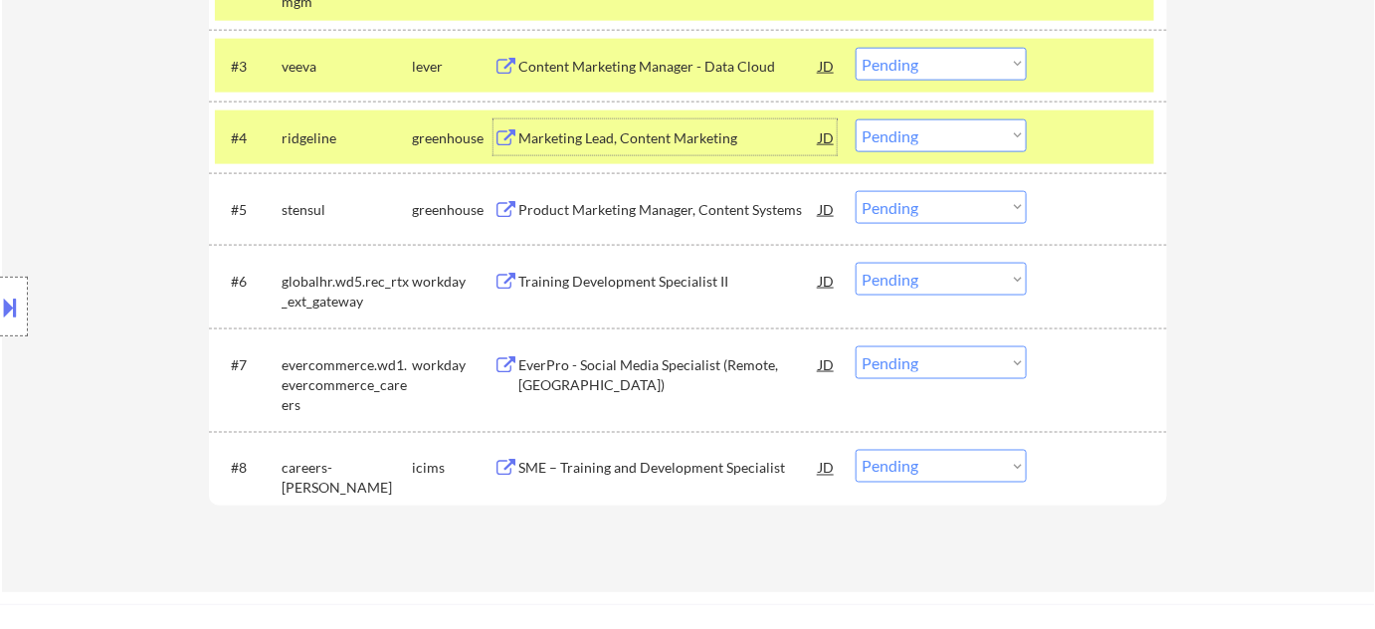
click at [656, 203] on div "Product Marketing Manager, Content Systems" at bounding box center [668, 210] width 300 height 20
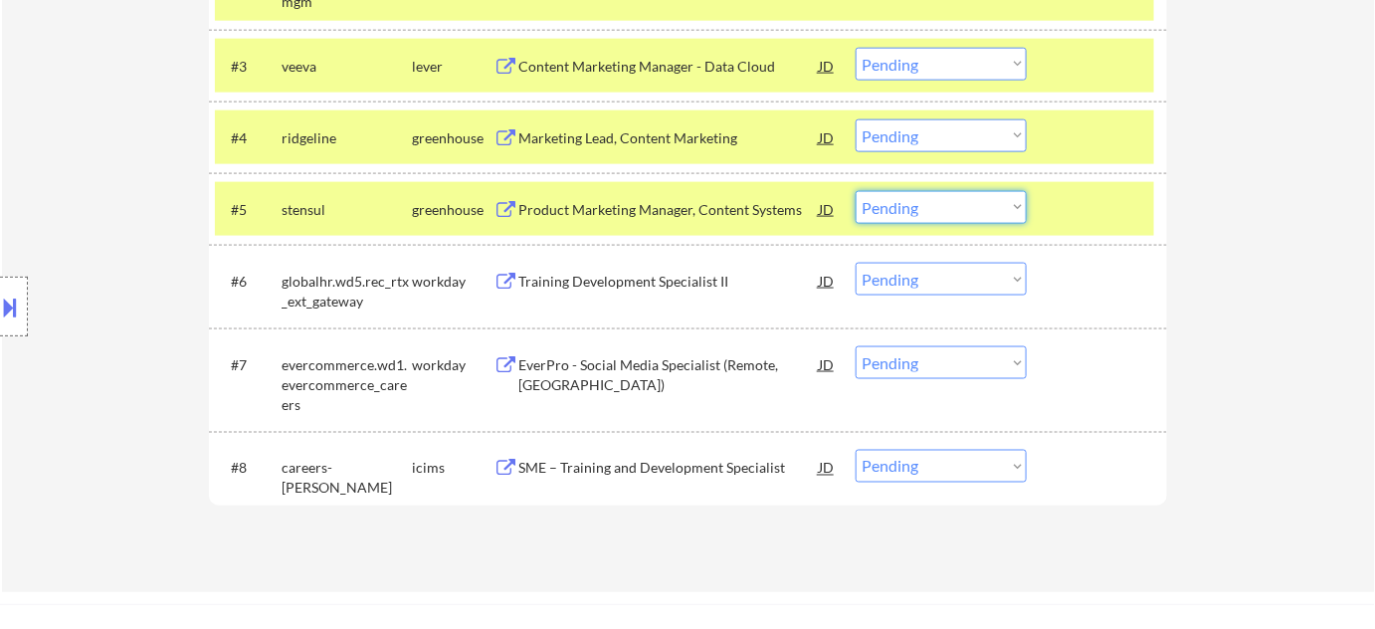
click at [933, 192] on select "Choose an option... Pending Applied Excluded (Questions) Excluded (Expired) Exc…" at bounding box center [941, 207] width 171 height 33
click at [856, 191] on select "Choose an option... Pending Applied Excluded (Questions) Excluded (Expired) Exc…" at bounding box center [941, 207] width 171 height 33
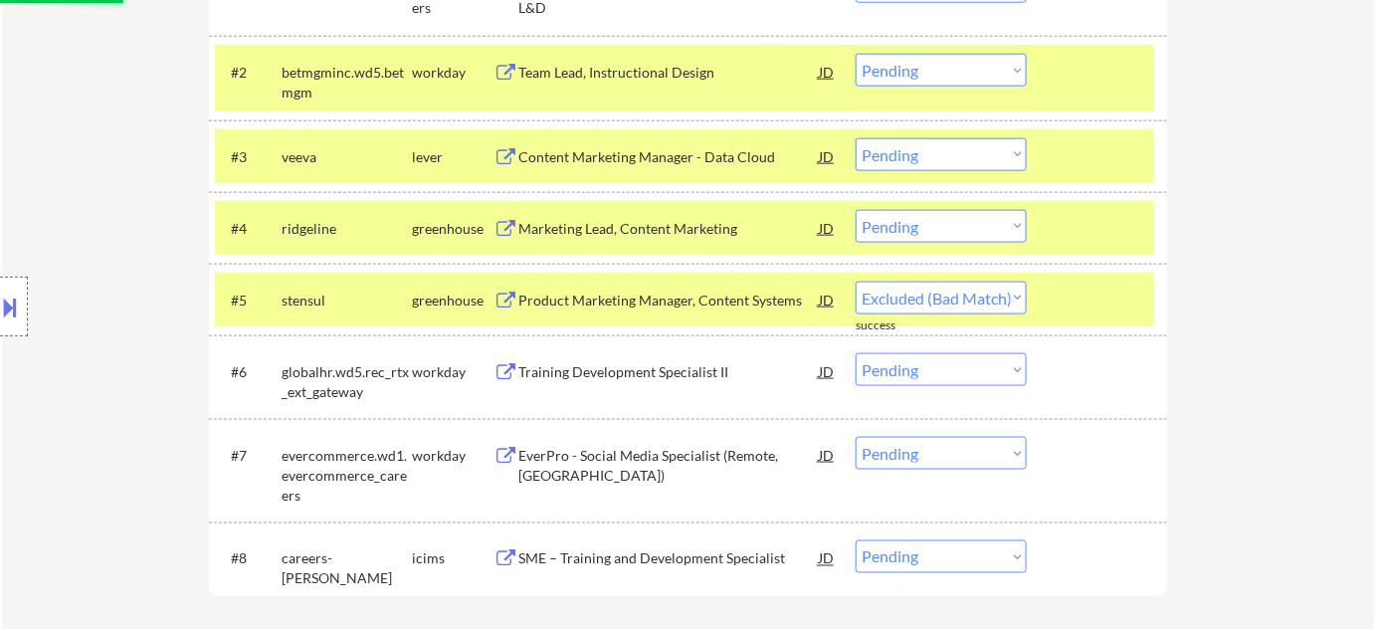
select select ""pending""
click at [653, 222] on div "Marketing Lead, Content Marketing" at bounding box center [668, 229] width 300 height 20
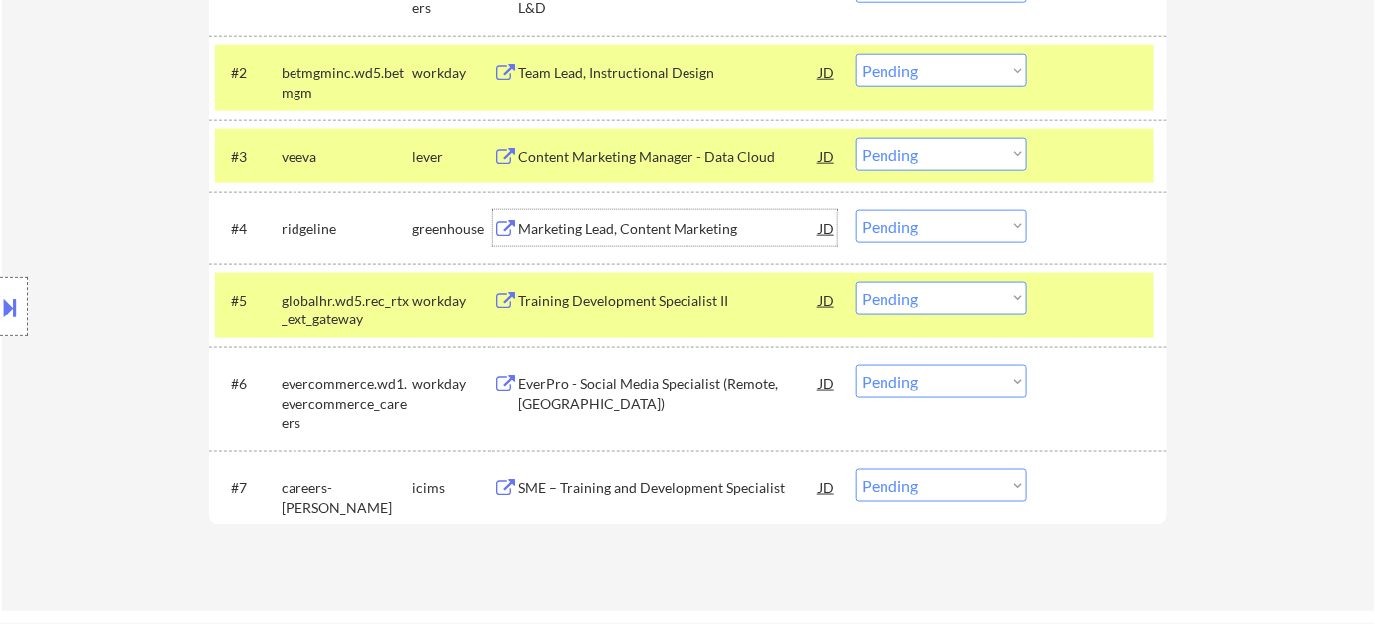
drag, startPoint x: 983, startPoint y: 224, endPoint x: 974, endPoint y: 234, distance: 13.4
click at [983, 224] on select "Choose an option... Pending Applied Excluded (Questions) Excluded (Expired) Exc…" at bounding box center [941, 226] width 171 height 33
click at [856, 210] on select "Choose an option... Pending Applied Excluded (Questions) Excluded (Expired) Exc…" at bounding box center [941, 226] width 171 height 33
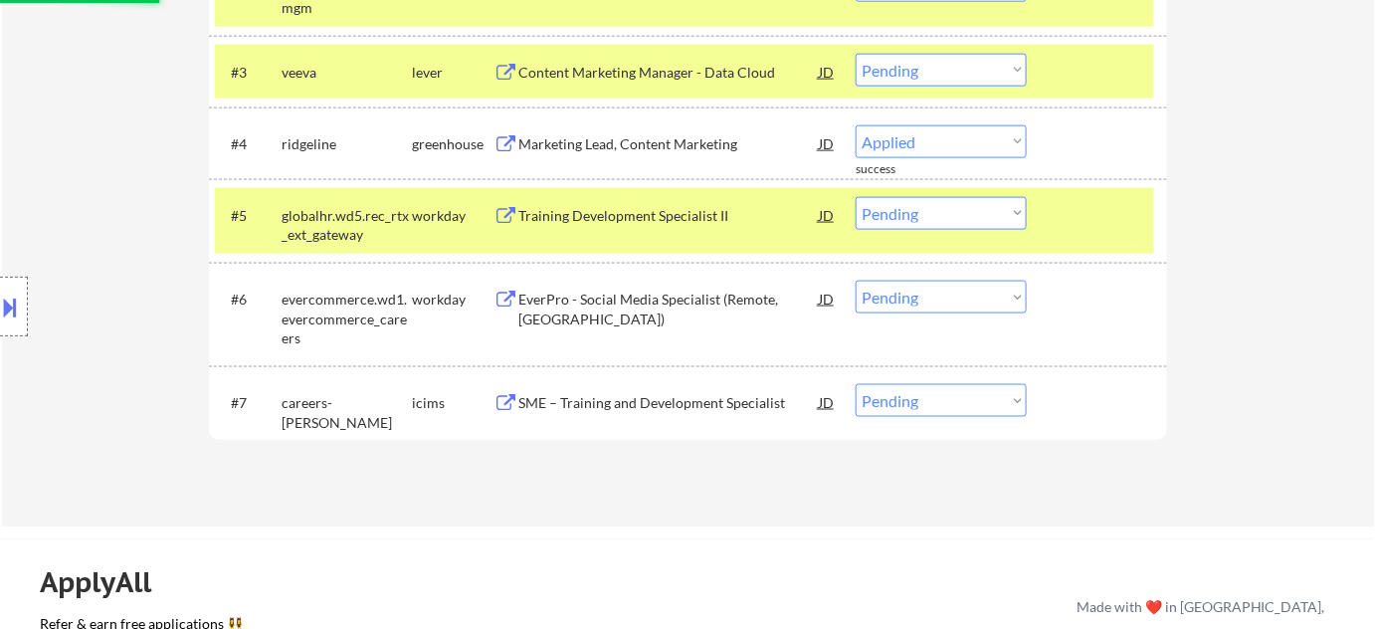
select select ""pending""
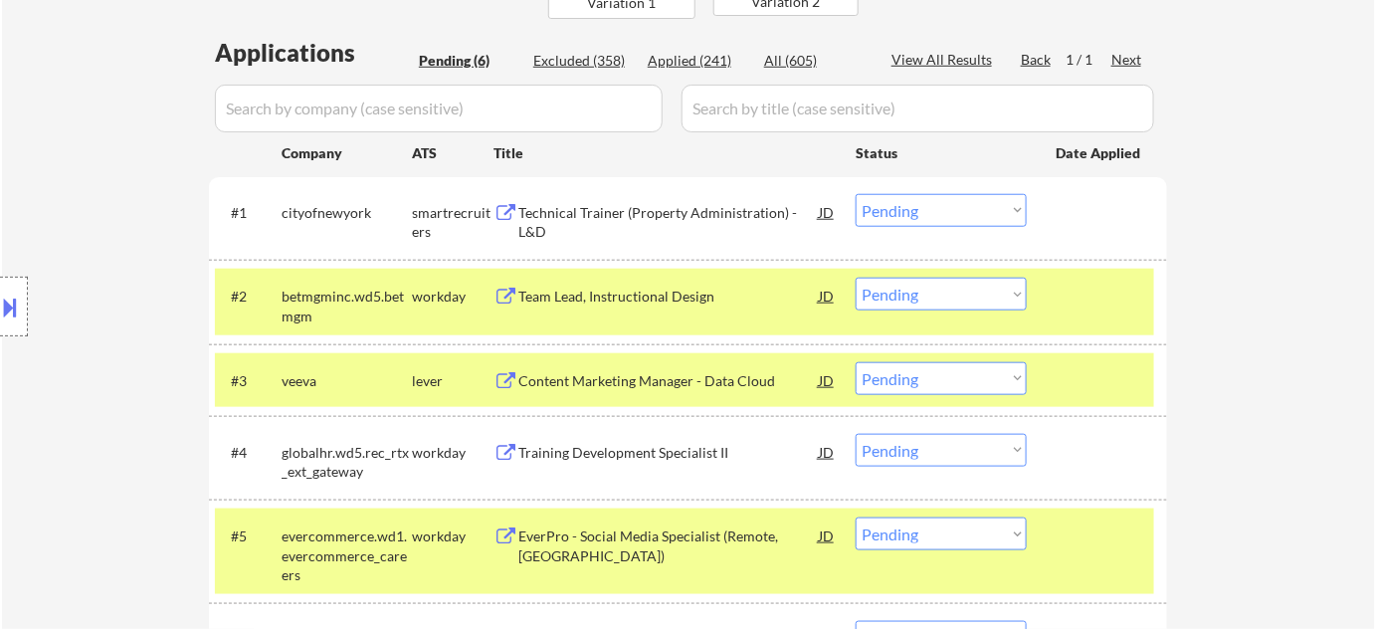
scroll to position [542, 0]
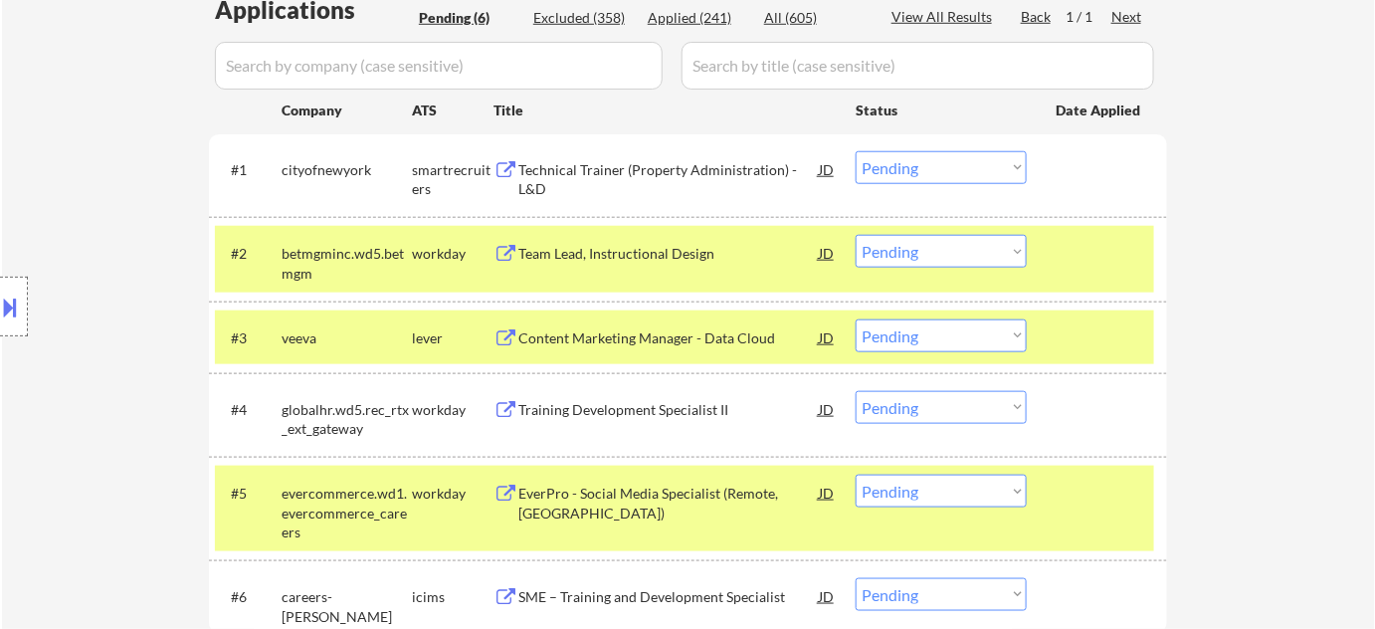
click at [617, 325] on div "Content Marketing Manager - Data Cloud" at bounding box center [668, 337] width 300 height 36
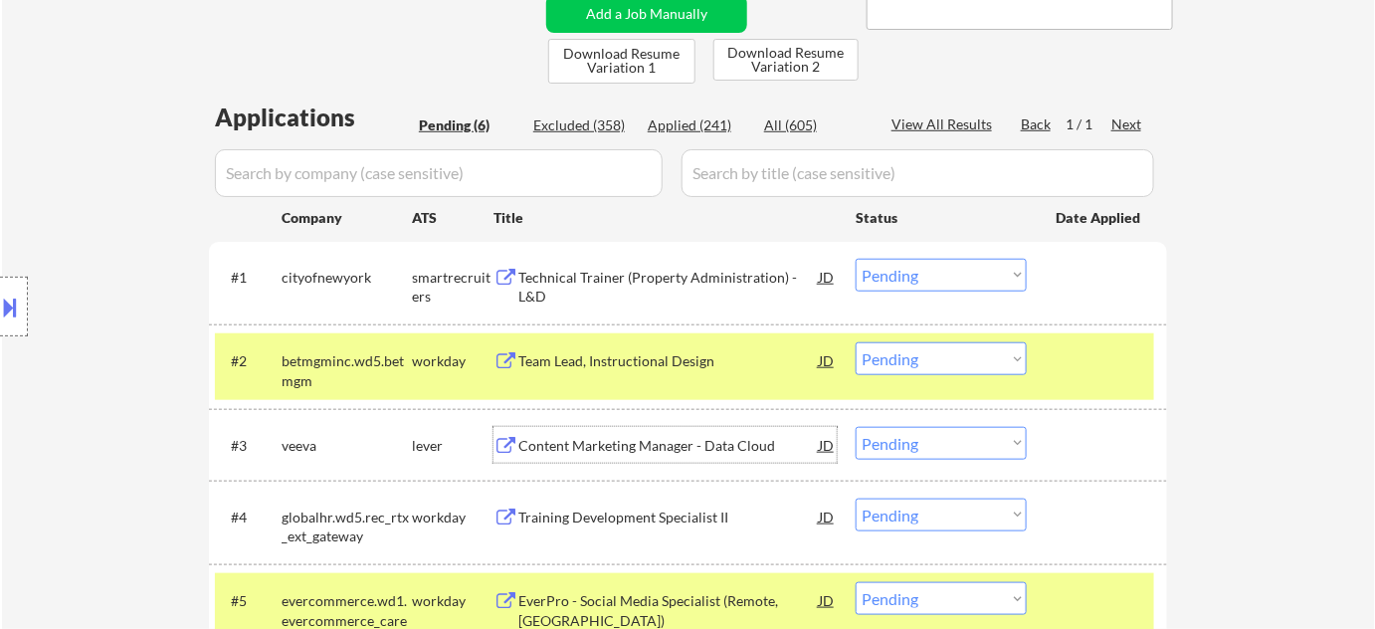
scroll to position [361, 0]
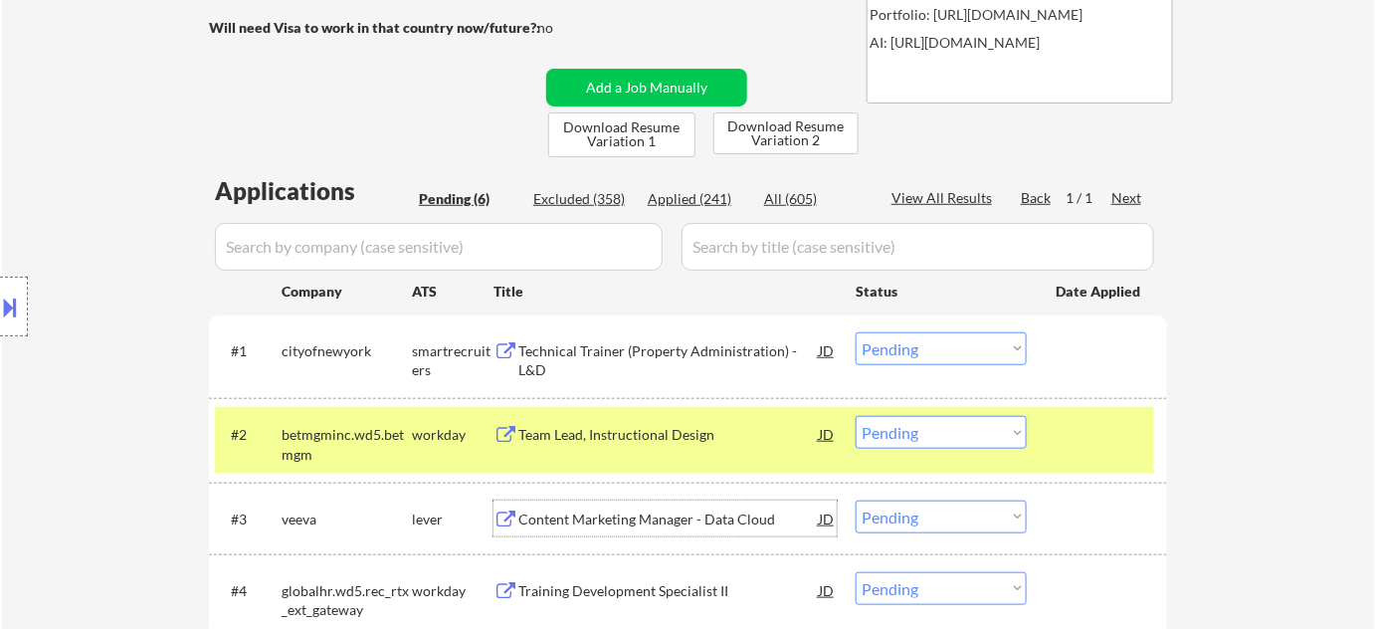
click at [685, 201] on div "Applied (241)" at bounding box center [697, 199] width 99 height 20
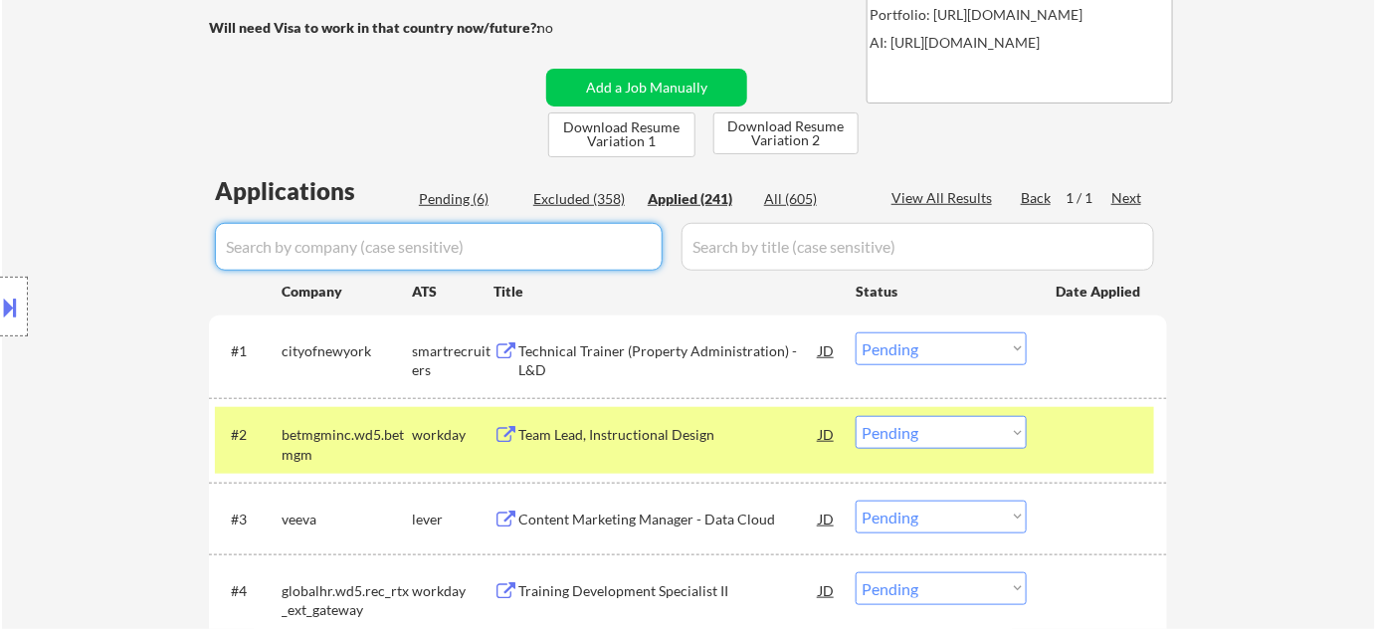
click at [606, 240] on input "input" at bounding box center [439, 247] width 448 height 48
type input "city"
select select ""applied""
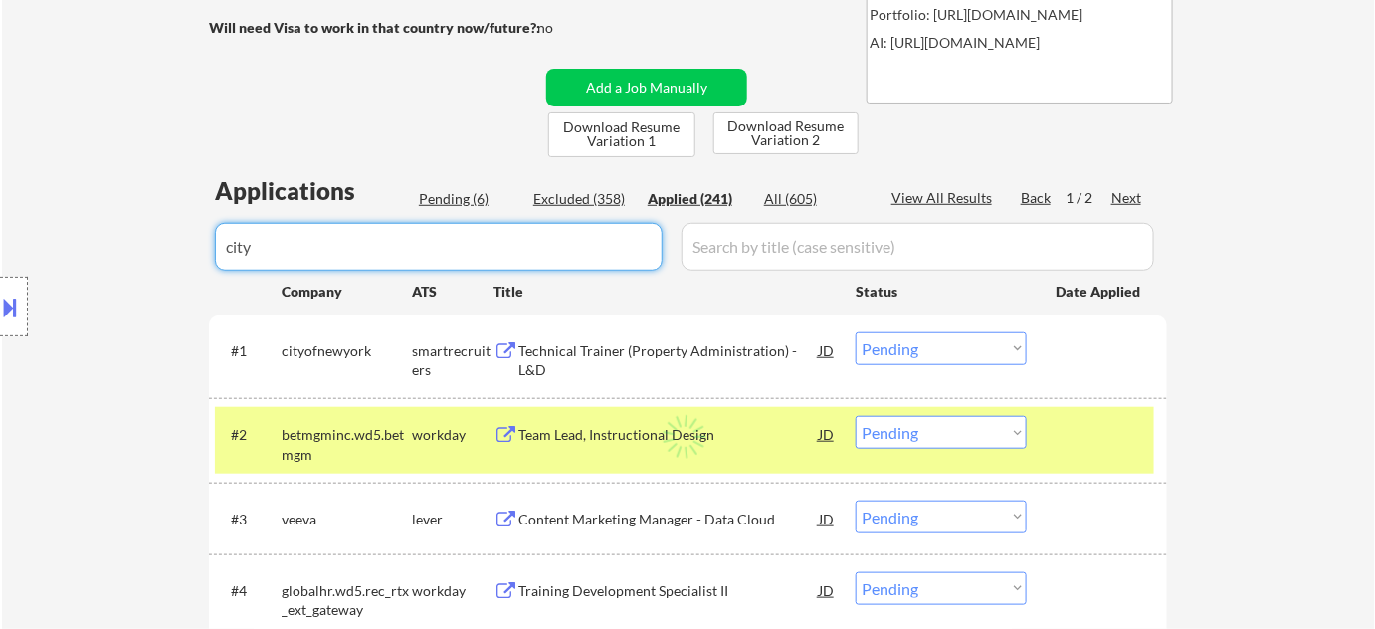
select select ""applied""
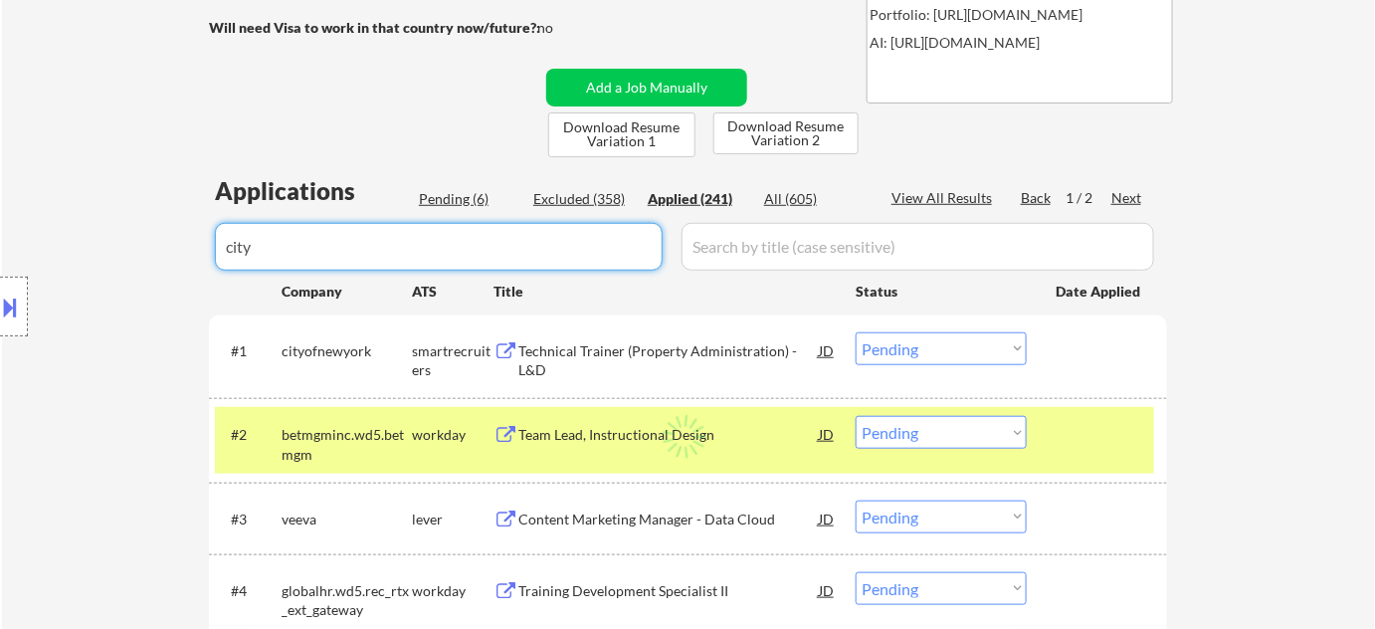
select select ""applied""
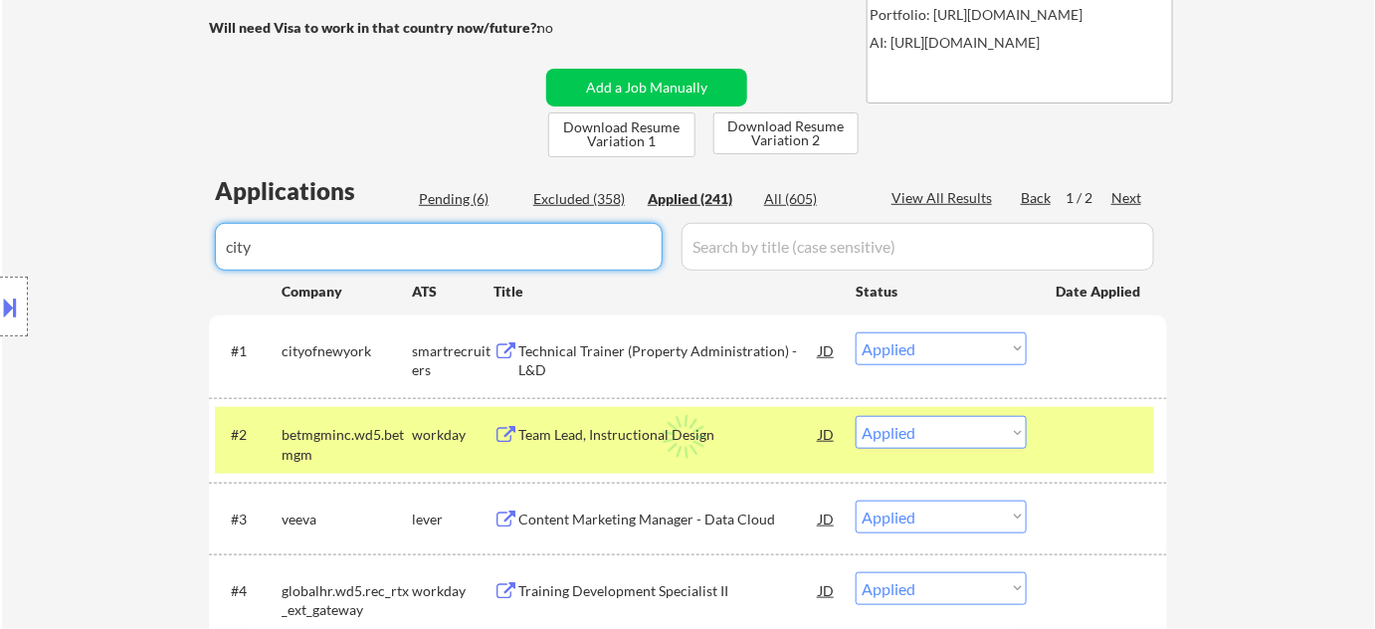
select select ""applied""
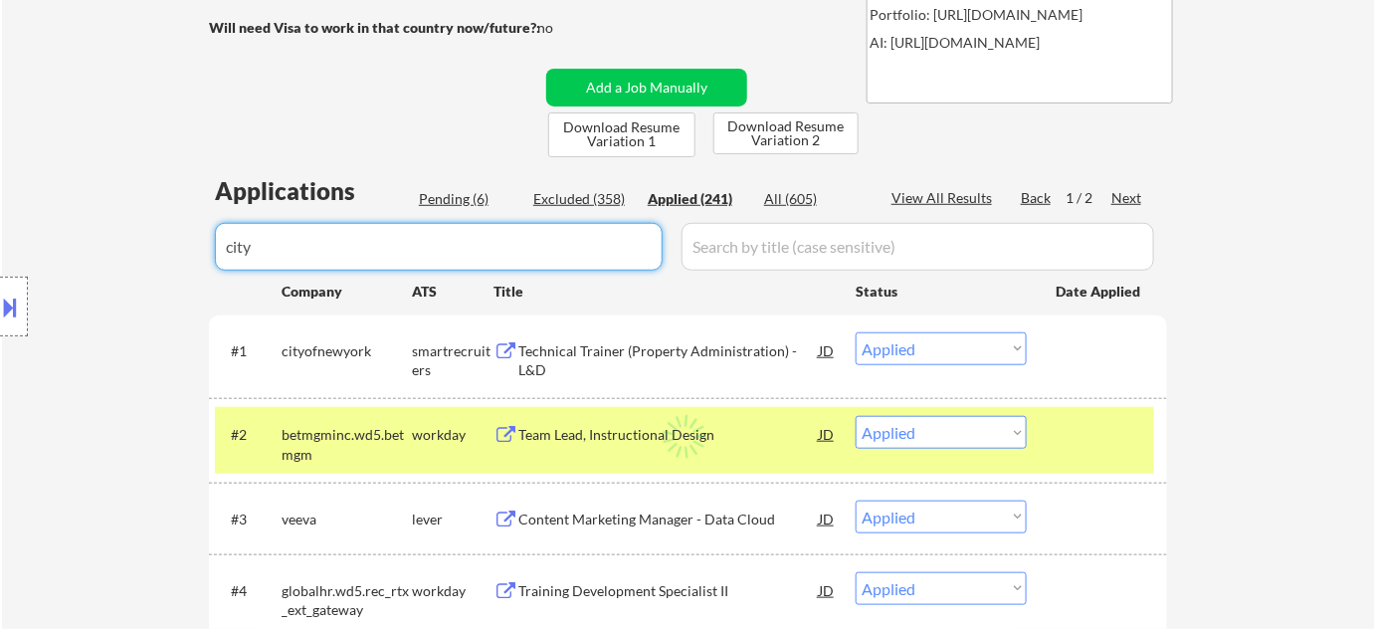
select select ""applied""
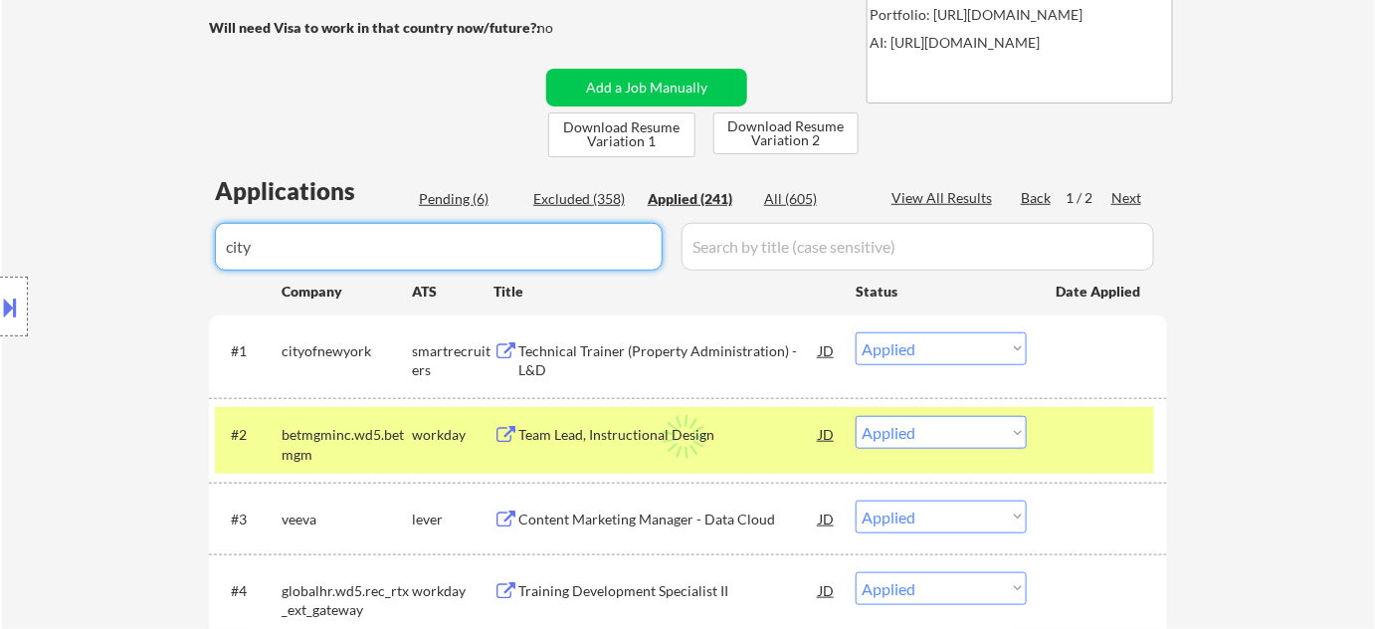
select select ""applied""
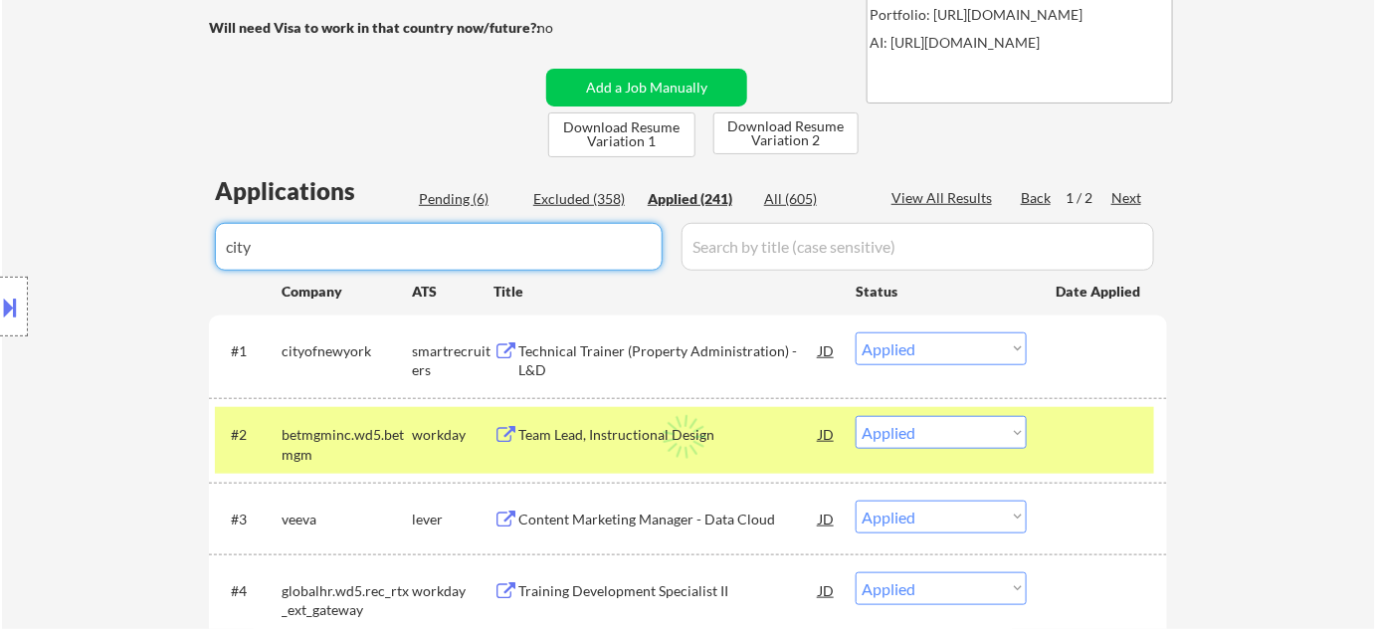
select select ""applied""
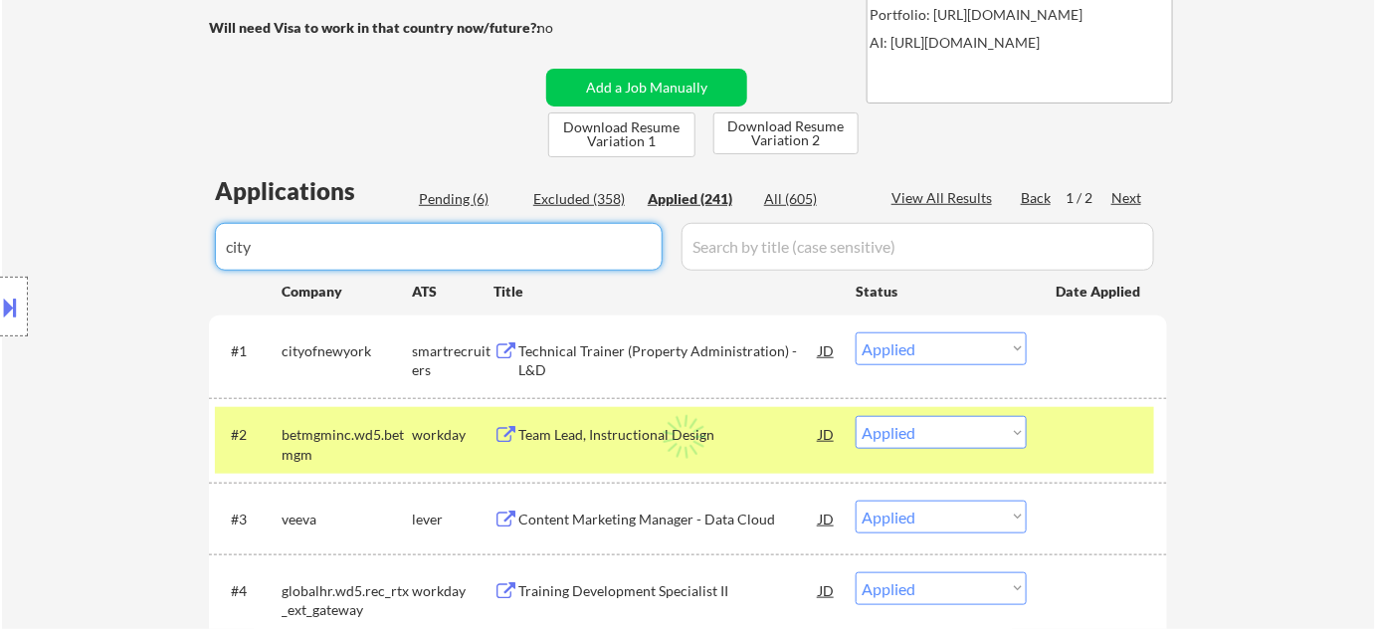
select select ""applied""
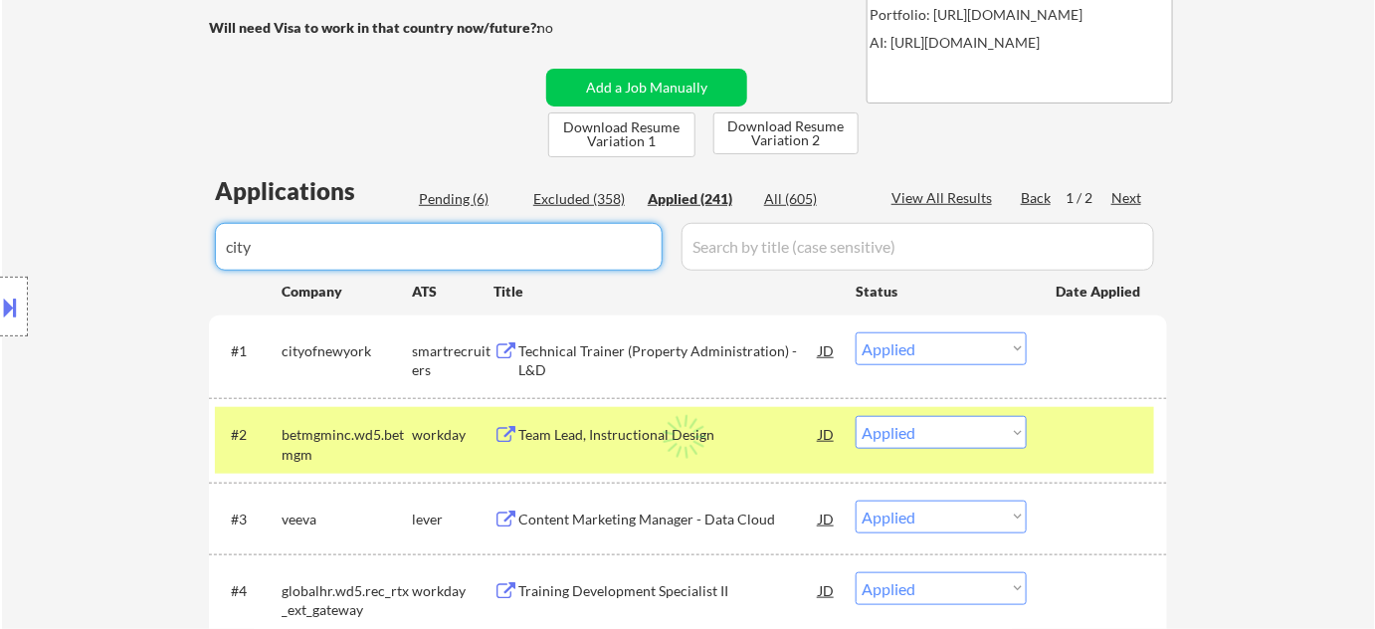
select select ""applied""
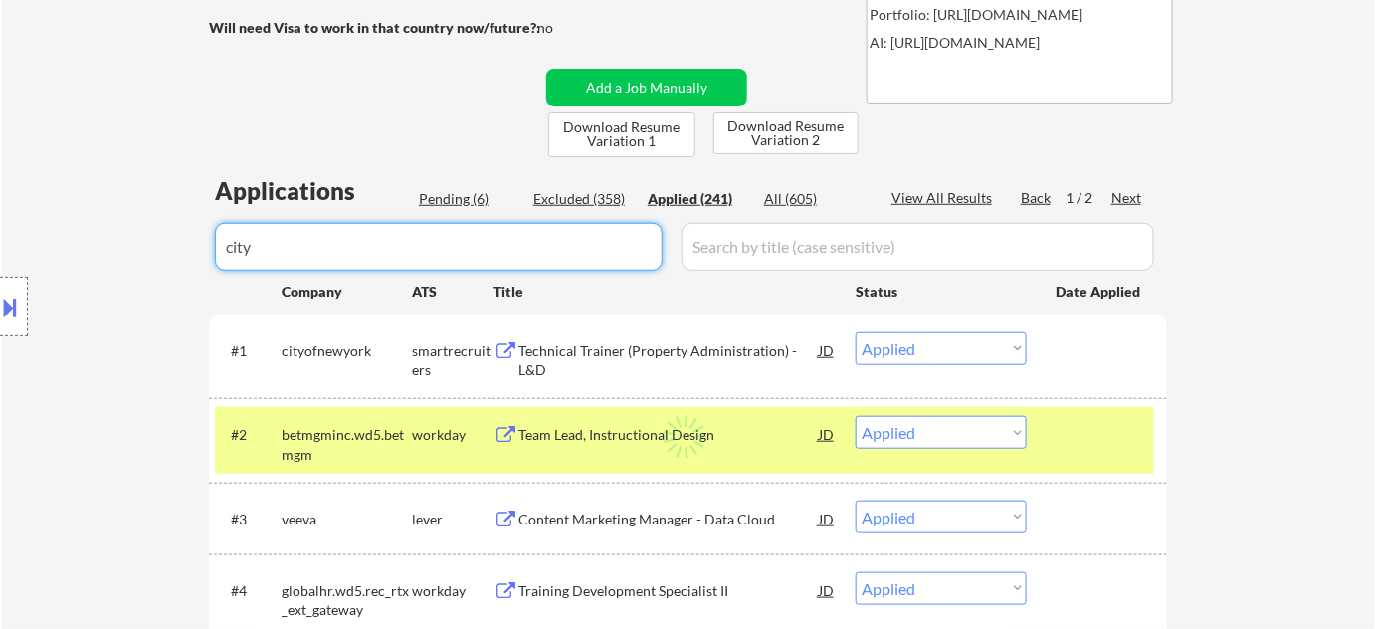
select select ""applied""
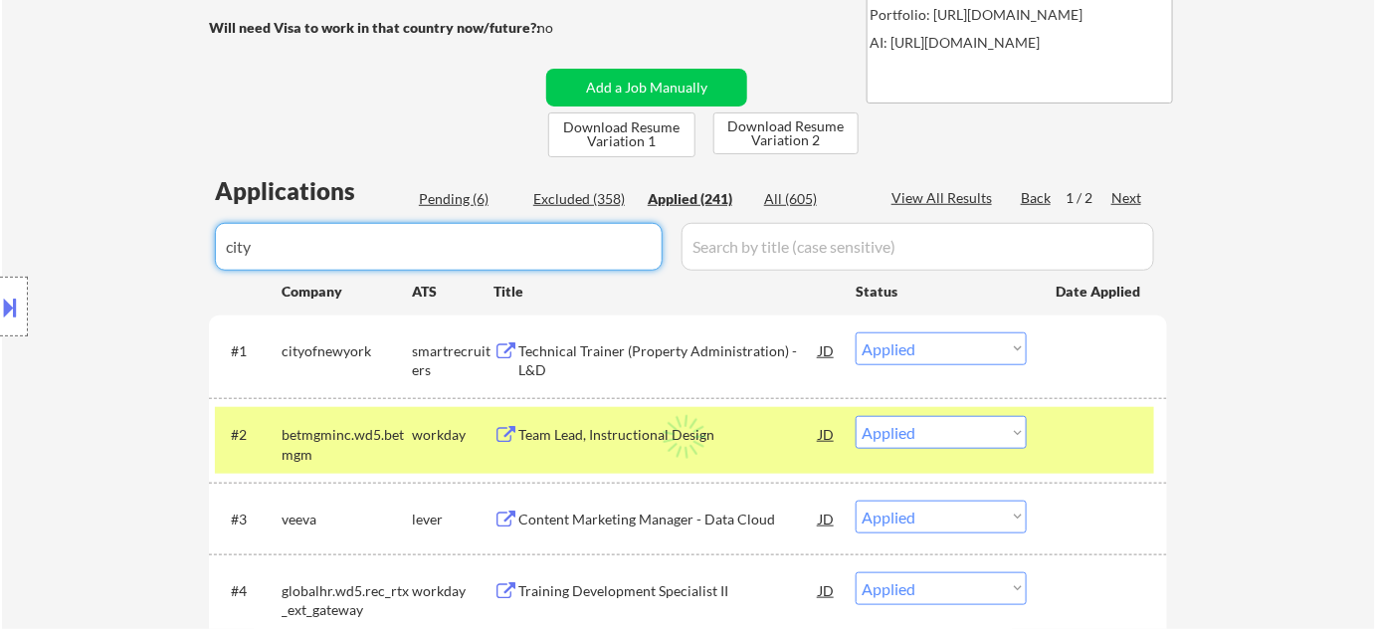
select select ""applied""
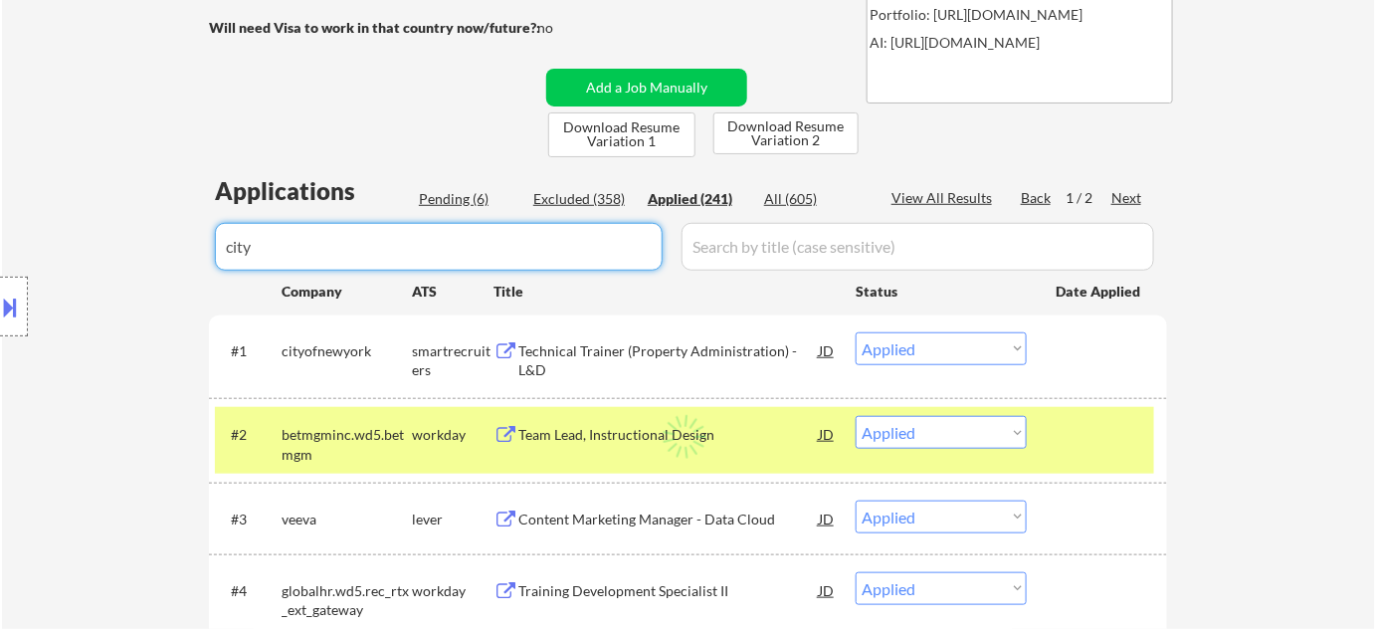
select select ""applied""
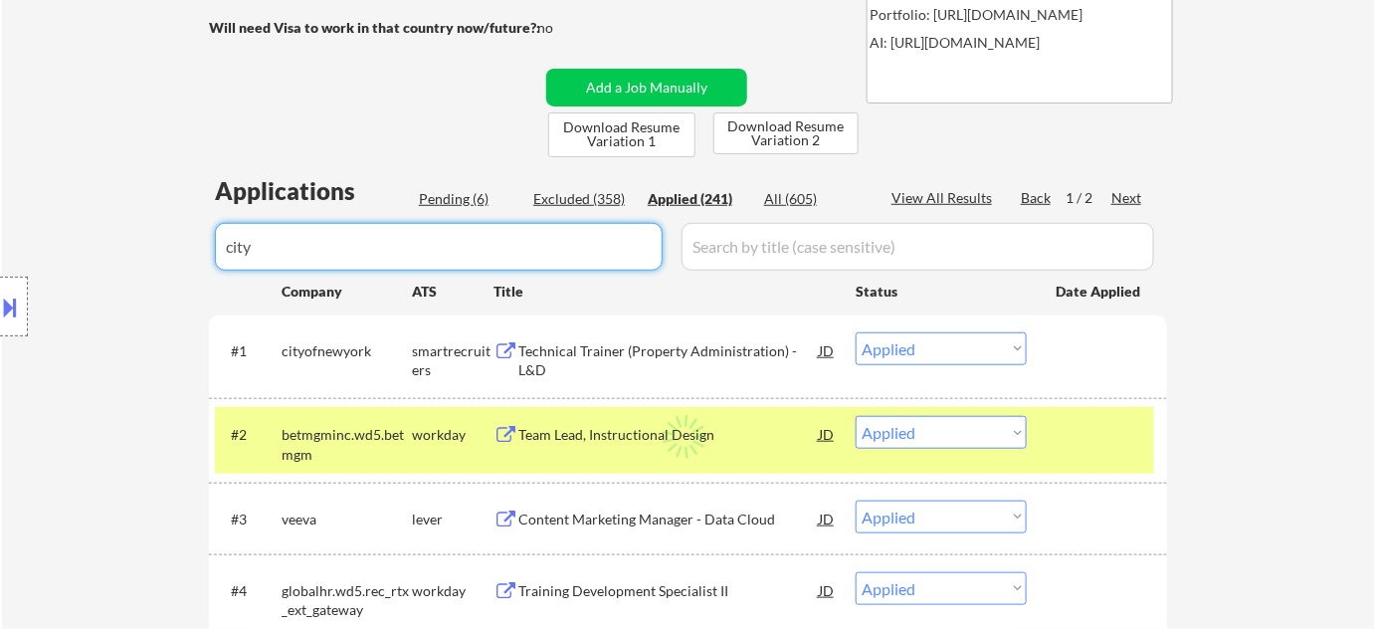
select select ""applied""
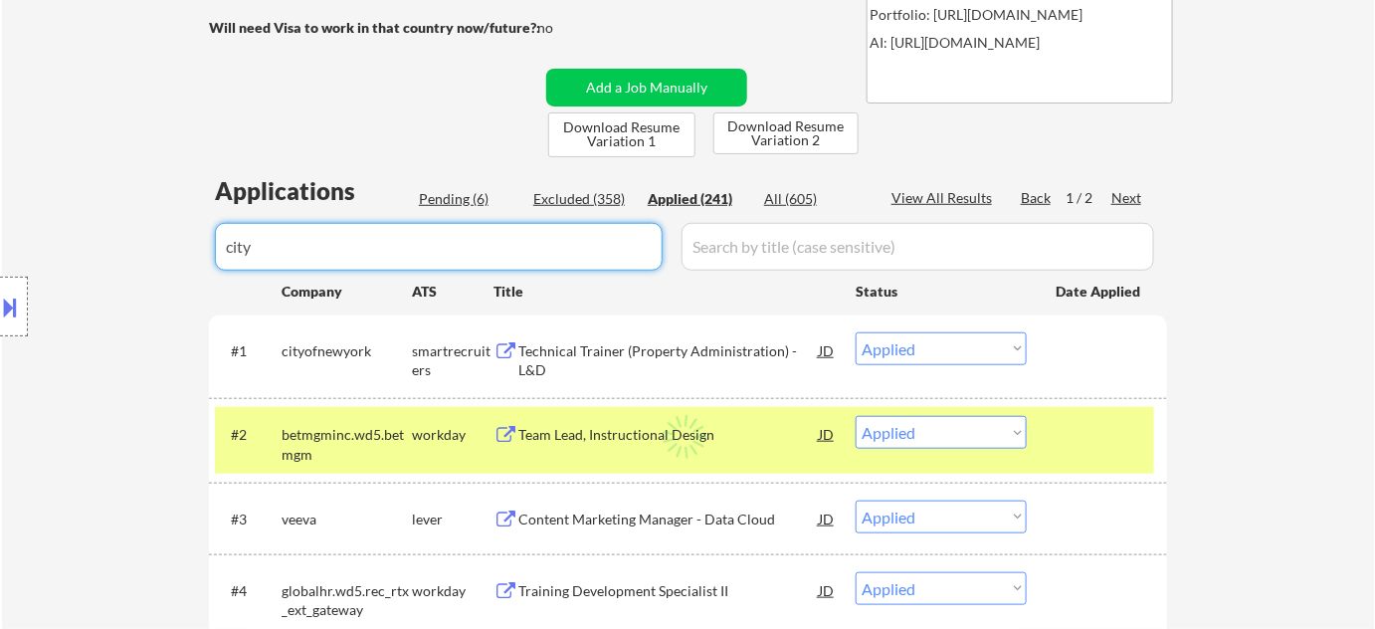
select select ""applied""
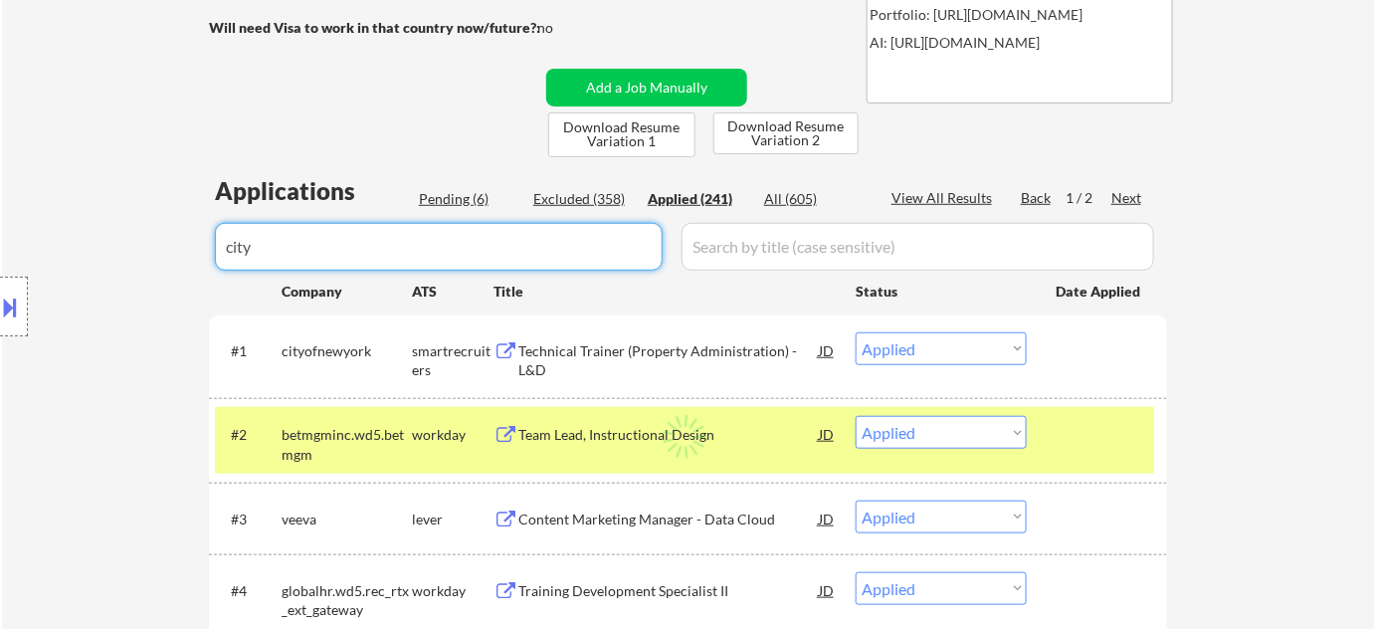
select select ""applied""
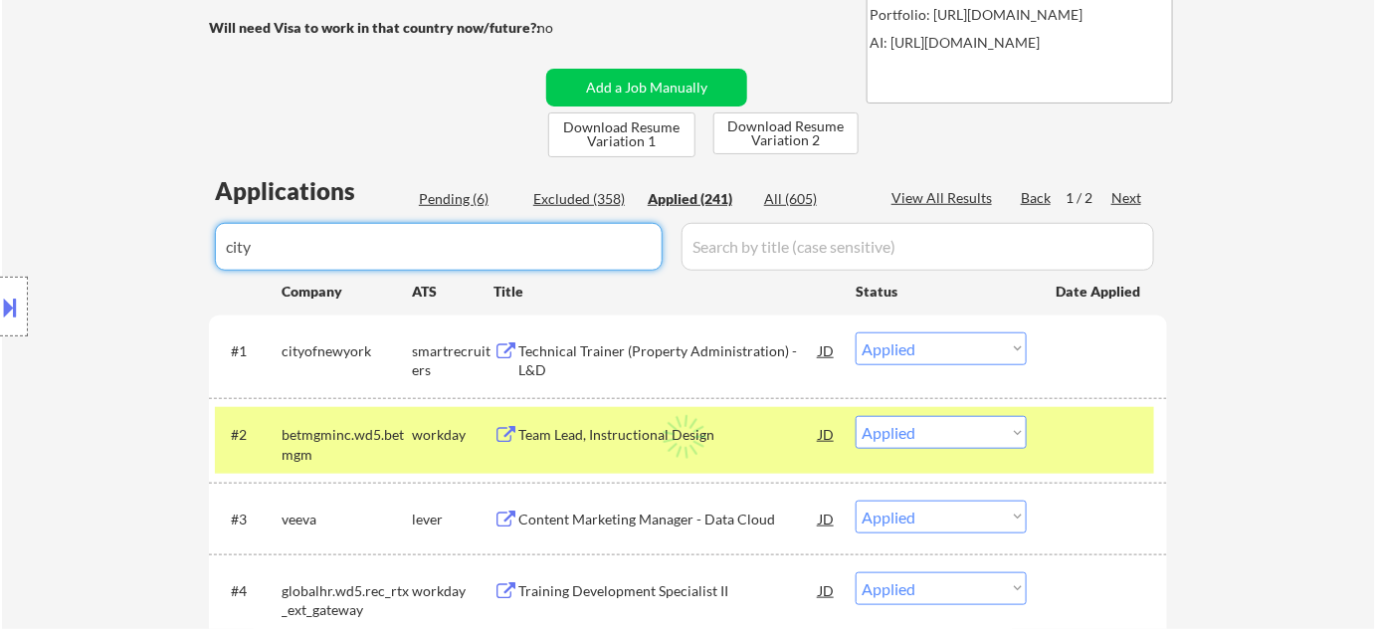
select select ""applied""
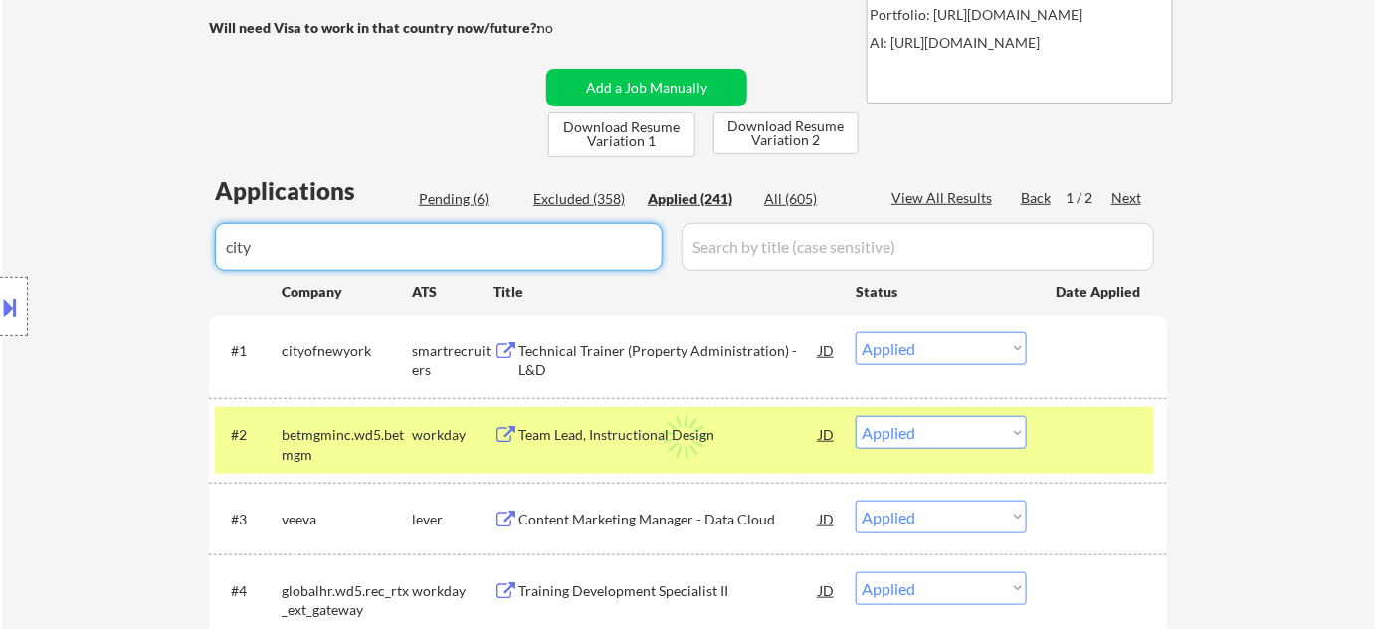
select select ""applied""
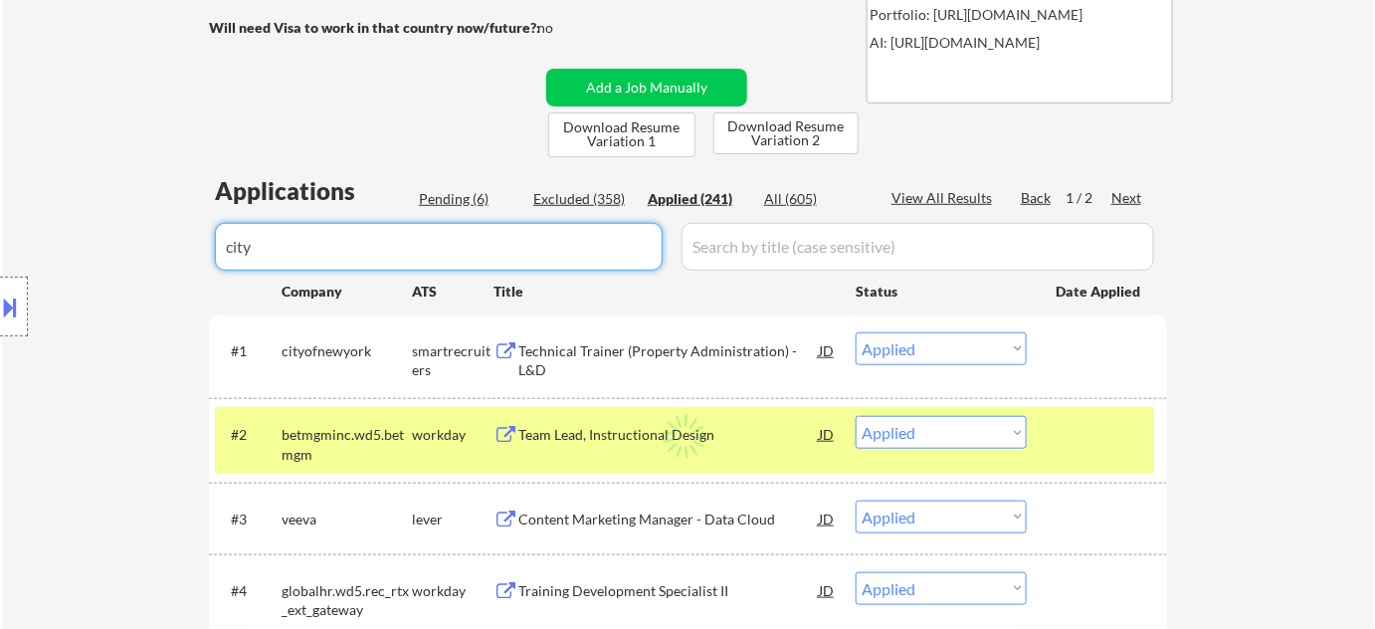
select select ""applied""
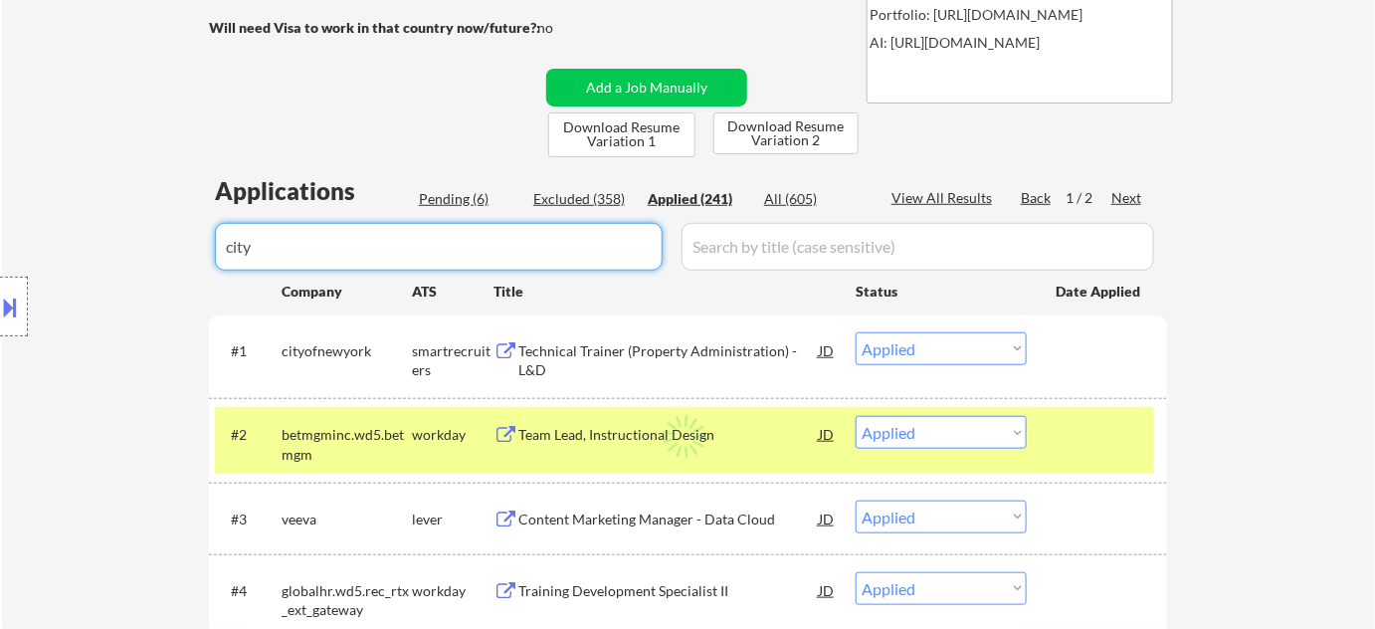
select select ""applied""
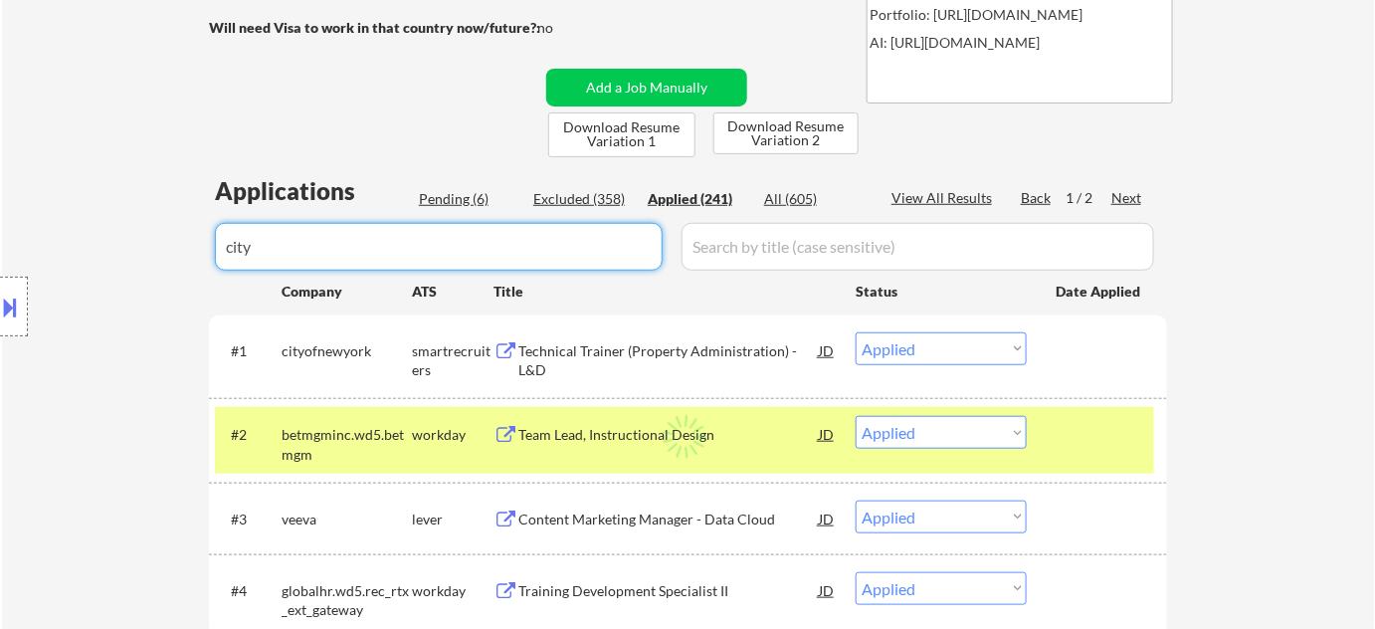
select select ""applied""
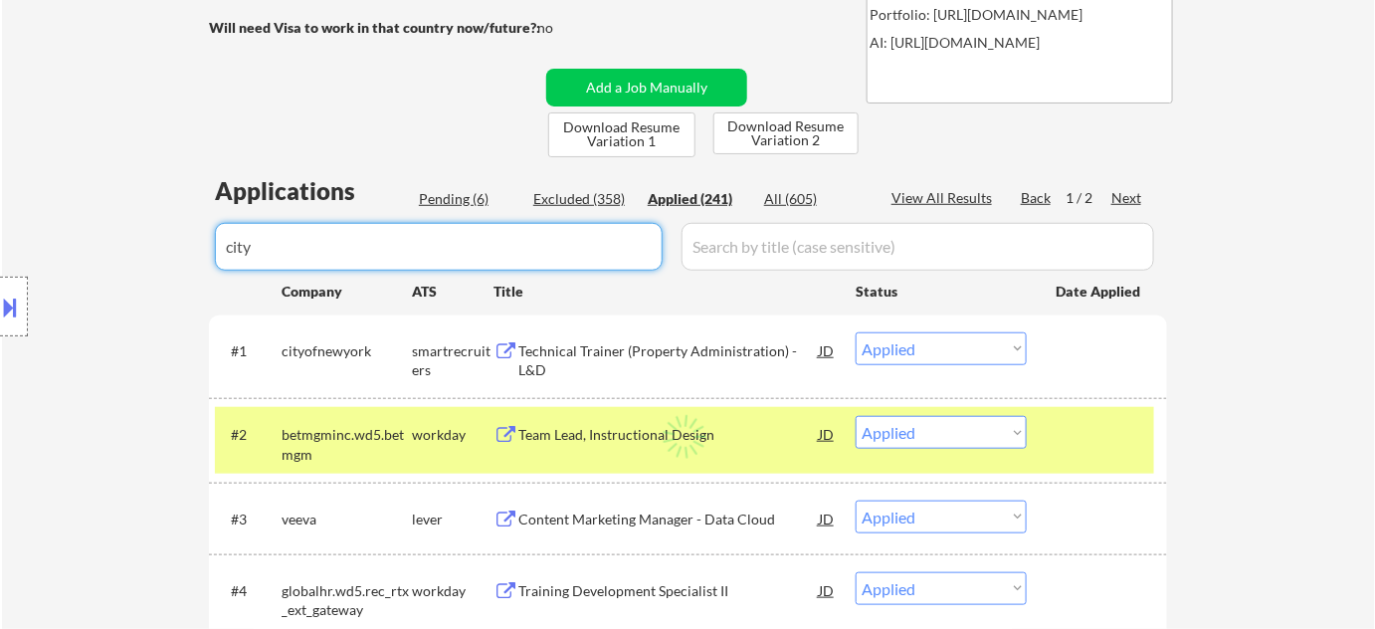
select select ""applied""
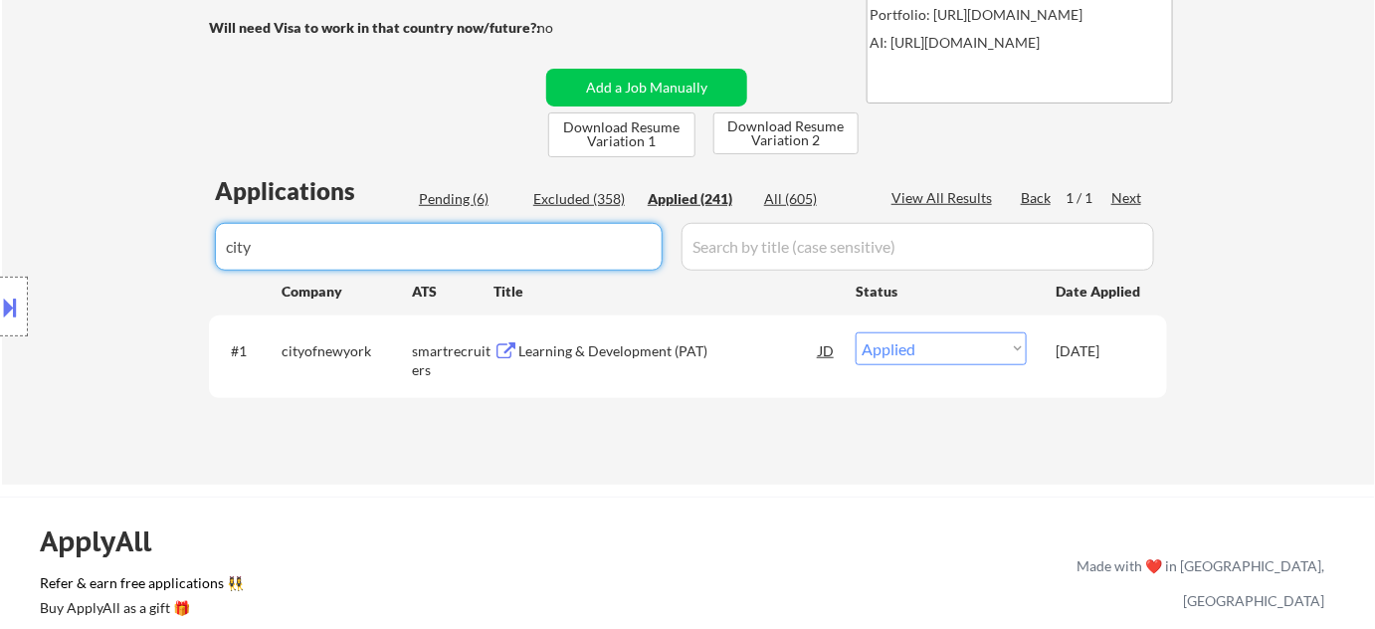
drag, startPoint x: 533, startPoint y: 270, endPoint x: 0, endPoint y: 278, distance: 533.3
click at [476, 203] on div "Pending (6)" at bounding box center [468, 199] width 99 height 20
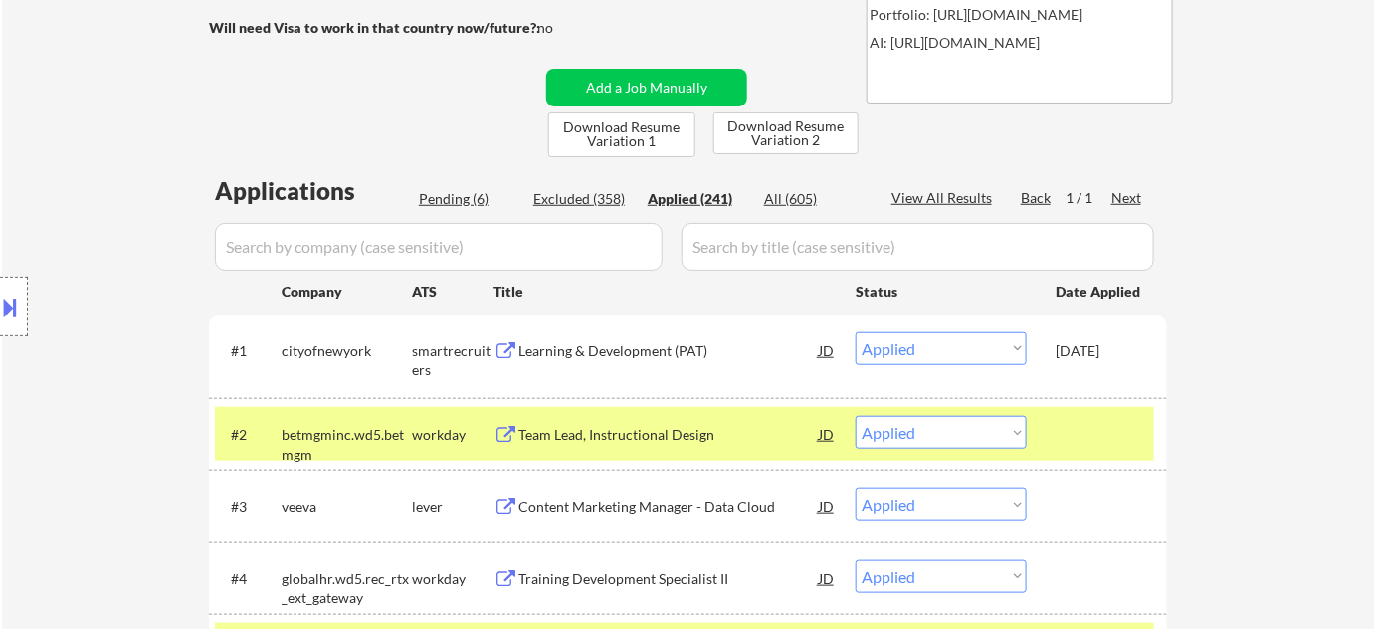
select select ""pending""
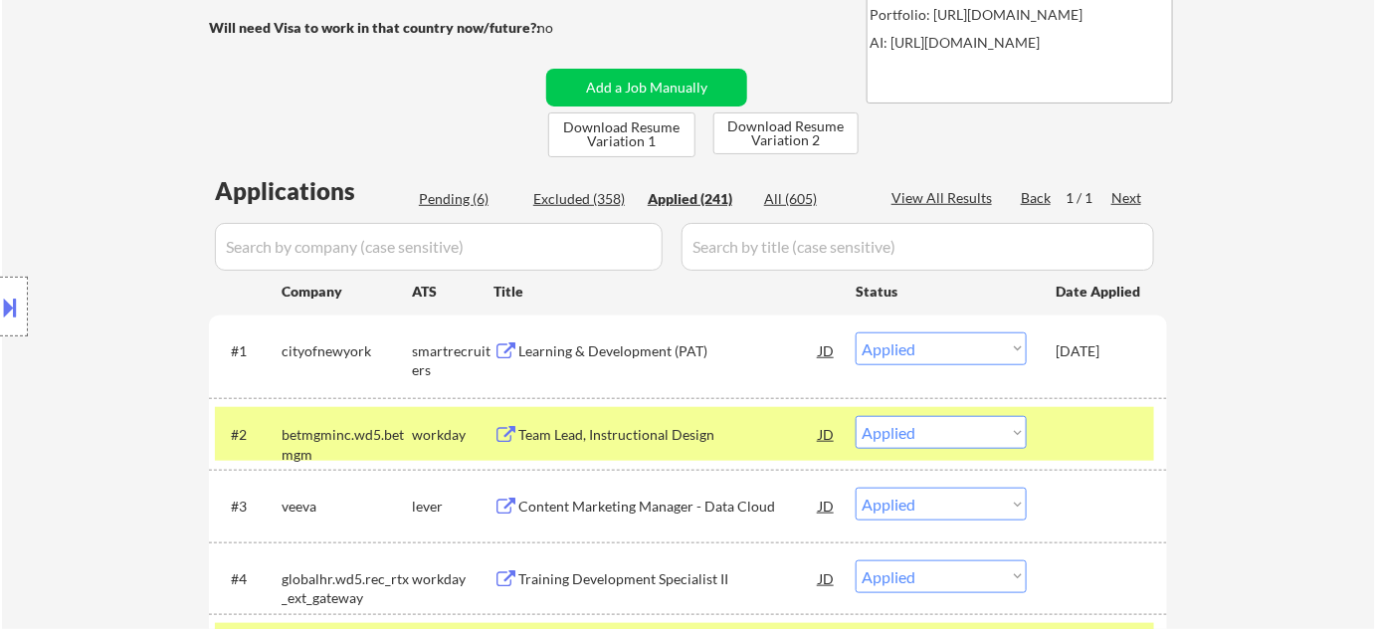
select select ""pending""
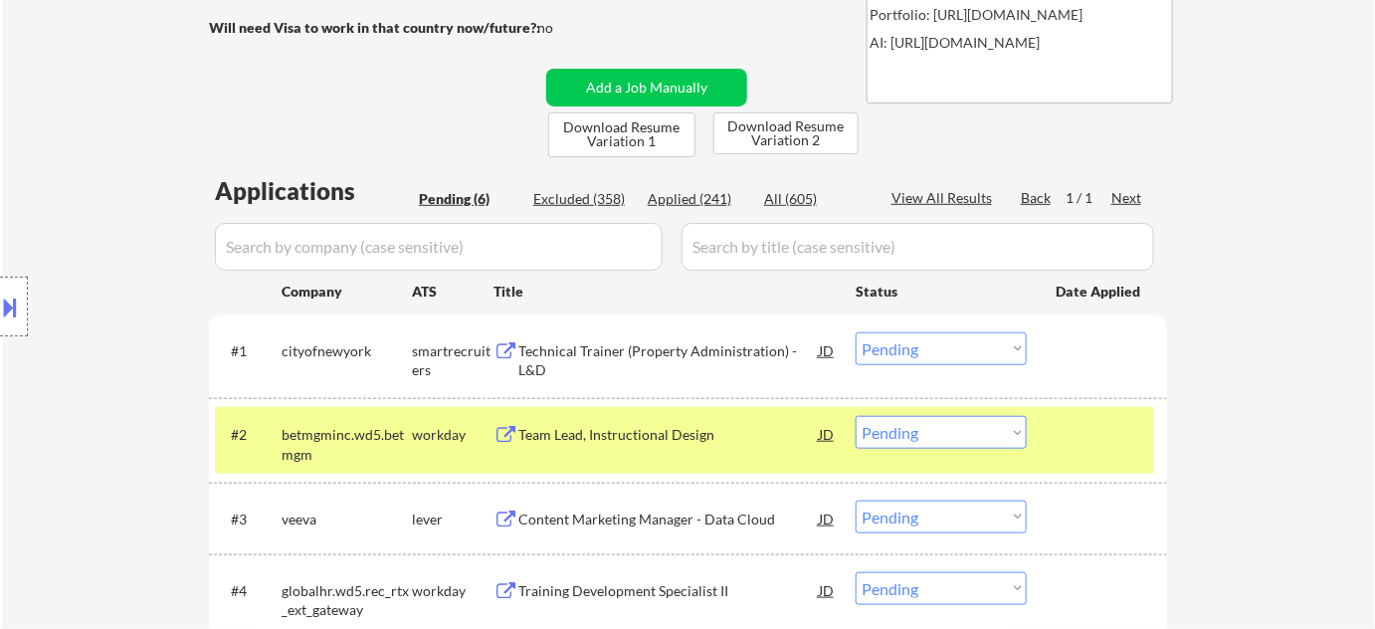
click at [651, 357] on div "Technical Trainer (Property Administration) - L&D" at bounding box center [668, 360] width 300 height 39
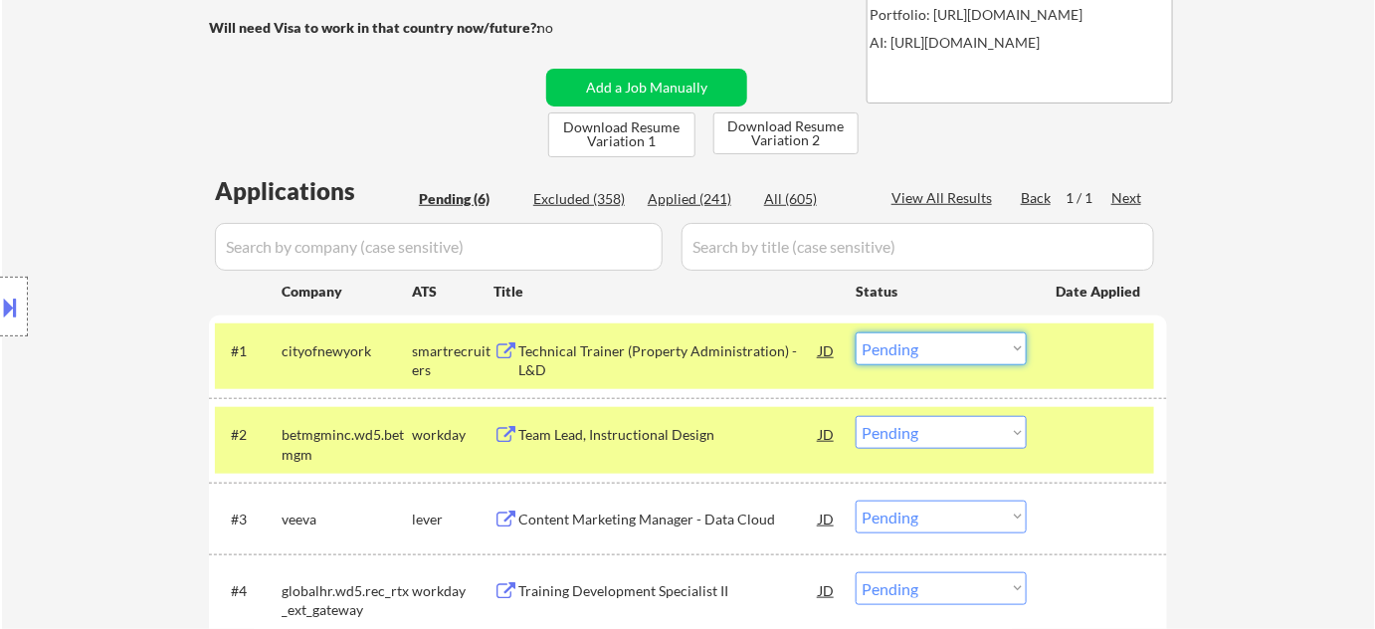
drag, startPoint x: 879, startPoint y: 341, endPoint x: 892, endPoint y: 359, distance: 22.1
click at [879, 339] on select "Choose an option... Pending Applied Excluded (Questions) Excluded (Expired) Exc…" at bounding box center [941, 348] width 171 height 33
click at [856, 332] on select "Choose an option... Pending Applied Excluded (Questions) Excluded (Expired) Exc…" at bounding box center [941, 348] width 171 height 33
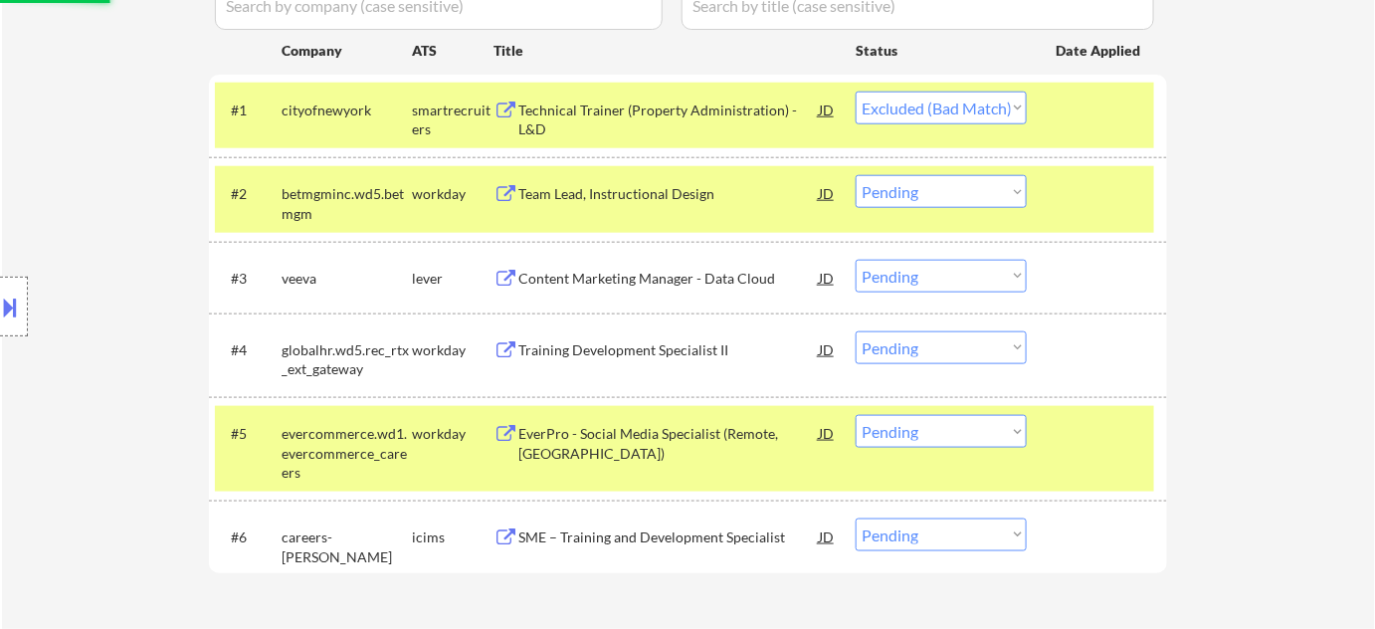
scroll to position [633, 0]
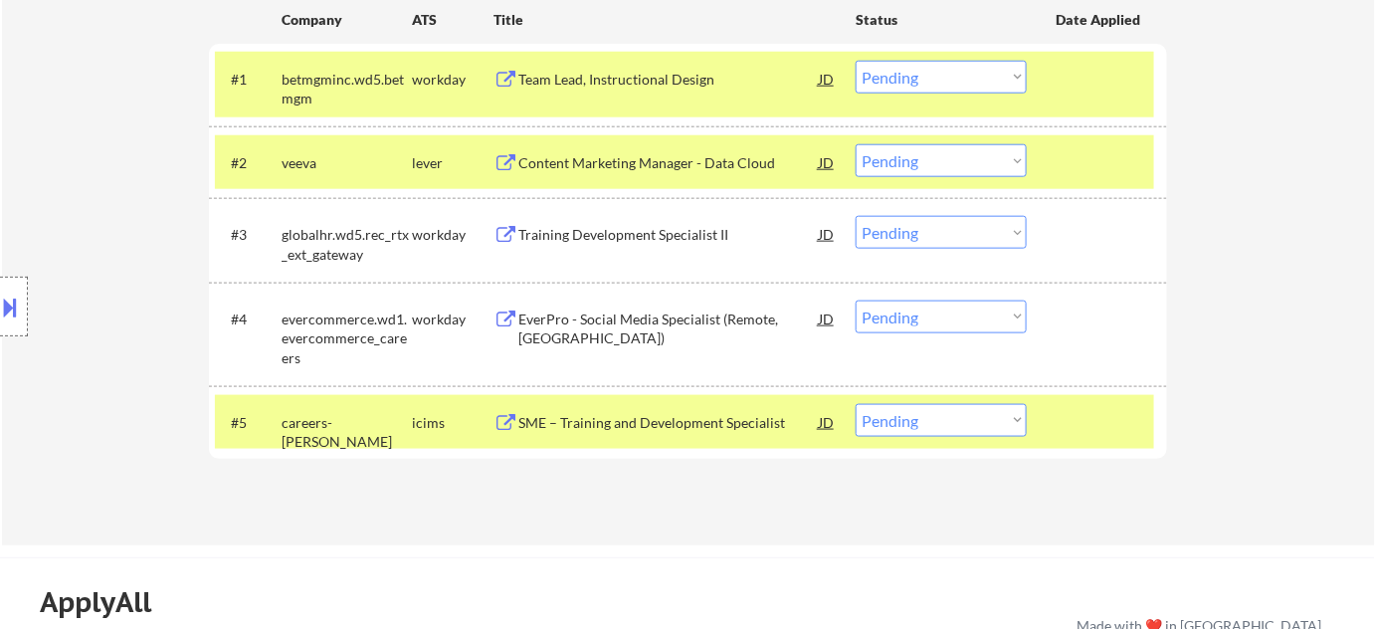
click at [657, 79] on div "Team Lead, Instructional Design" at bounding box center [668, 80] width 300 height 20
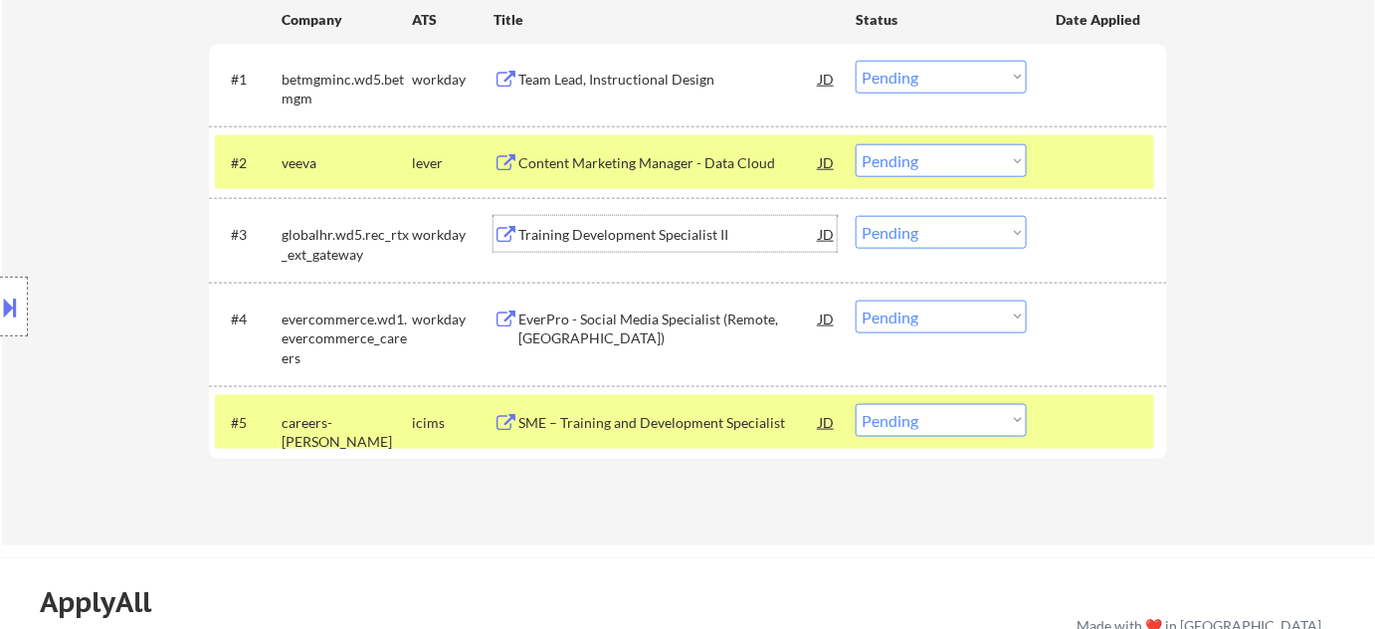
click at [637, 237] on div "Training Development Specialist II" at bounding box center [668, 235] width 300 height 20
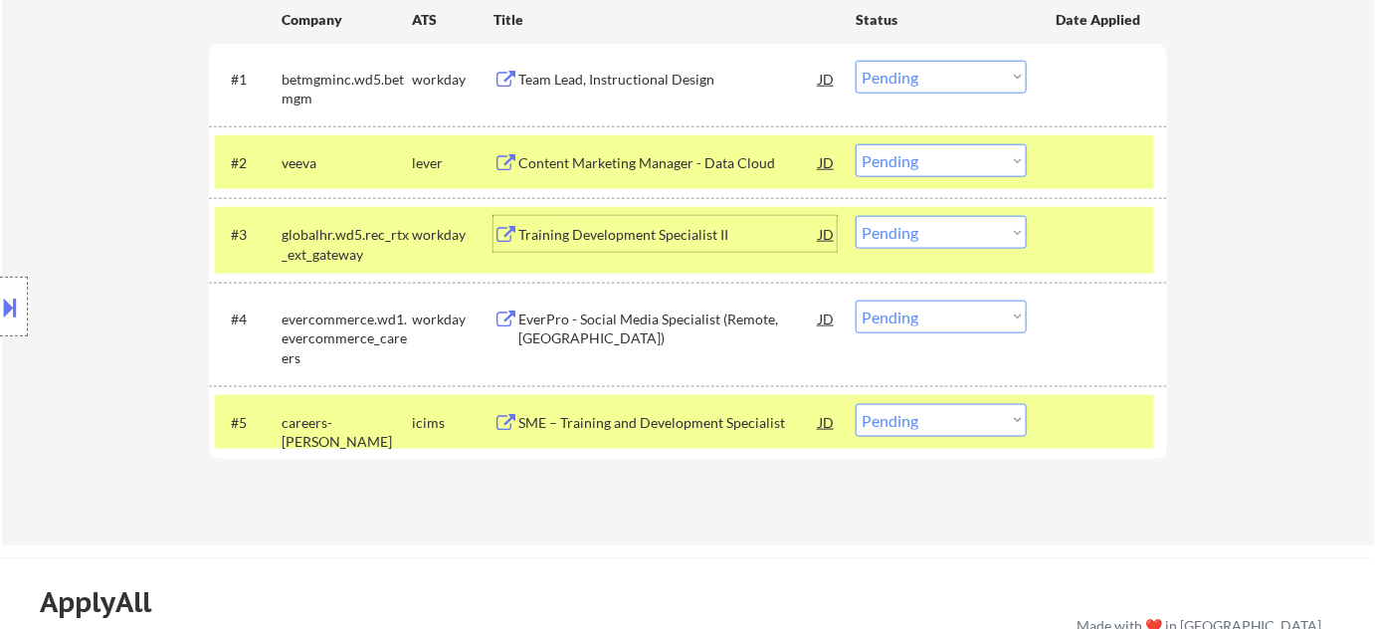
click at [906, 82] on select "Choose an option... Pending Applied Excluded (Questions) Excluded (Expired) Exc…" at bounding box center [941, 77] width 171 height 33
click at [856, 61] on select "Choose an option... Pending Applied Excluded (Questions) Excluded (Expired) Exc…" at bounding box center [941, 77] width 171 height 33
select select ""pending""
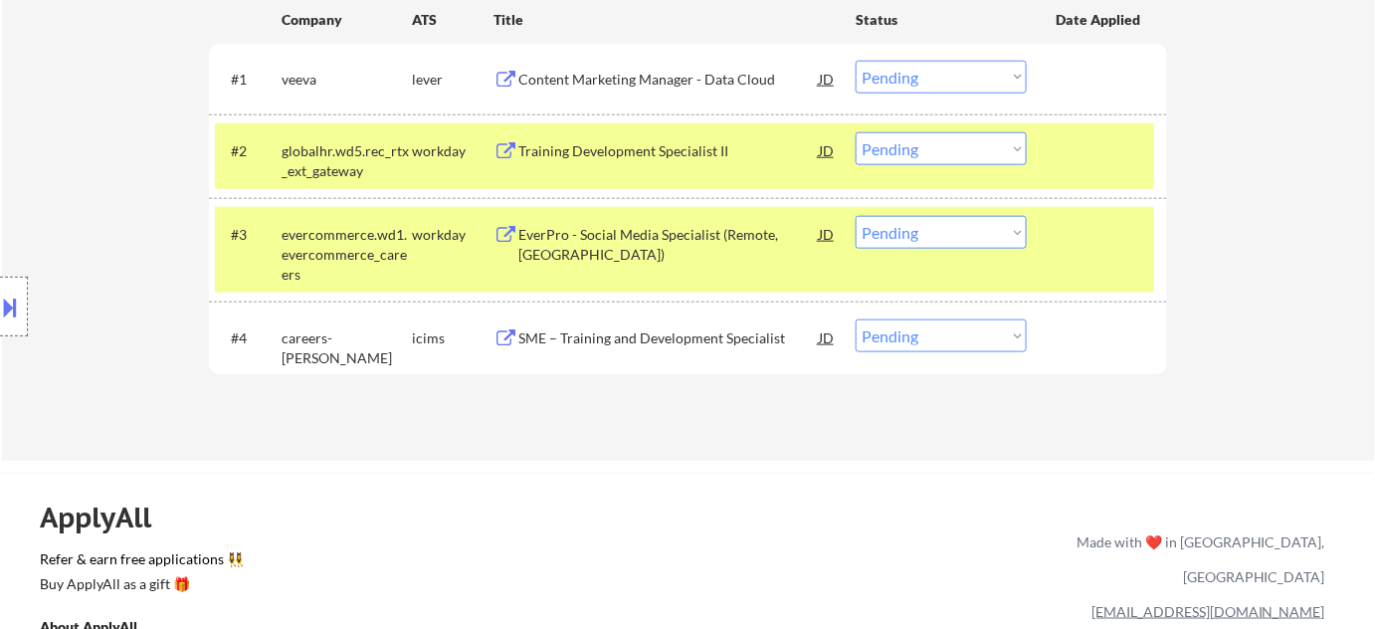
drag, startPoint x: 920, startPoint y: 138, endPoint x: 936, endPoint y: 154, distance: 22.5
click at [920, 138] on select "Choose an option... Pending Applied Excluded (Questions) Excluded (Expired) Exc…" at bounding box center [941, 148] width 171 height 33
click at [856, 132] on select "Choose an option... Pending Applied Excluded (Questions) Excluded (Expired) Exc…" at bounding box center [941, 148] width 171 height 33
select select ""pending""
